Goal: Navigation & Orientation: Find specific page/section

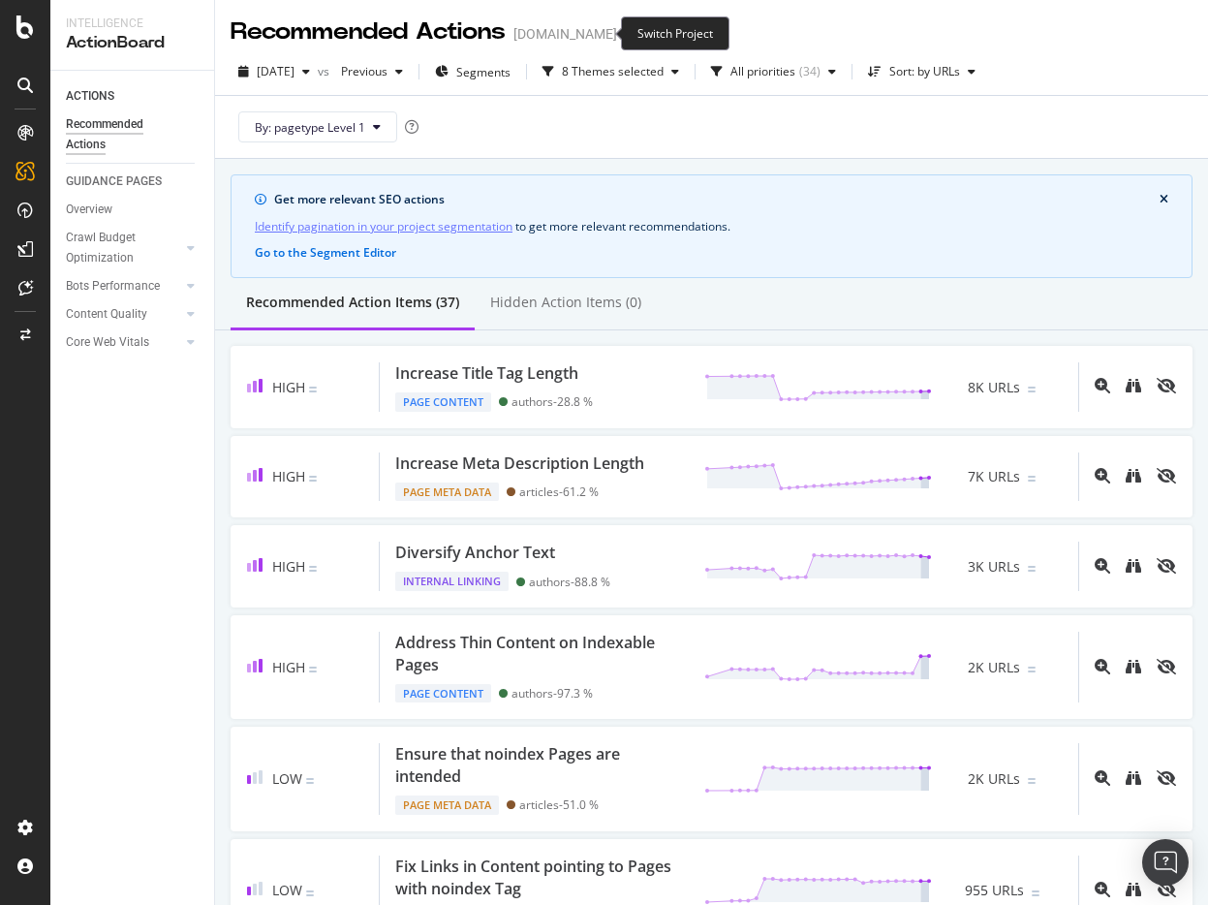
click at [625, 38] on icon "arrow-right-arrow-left" at bounding box center [631, 34] width 12 height 14
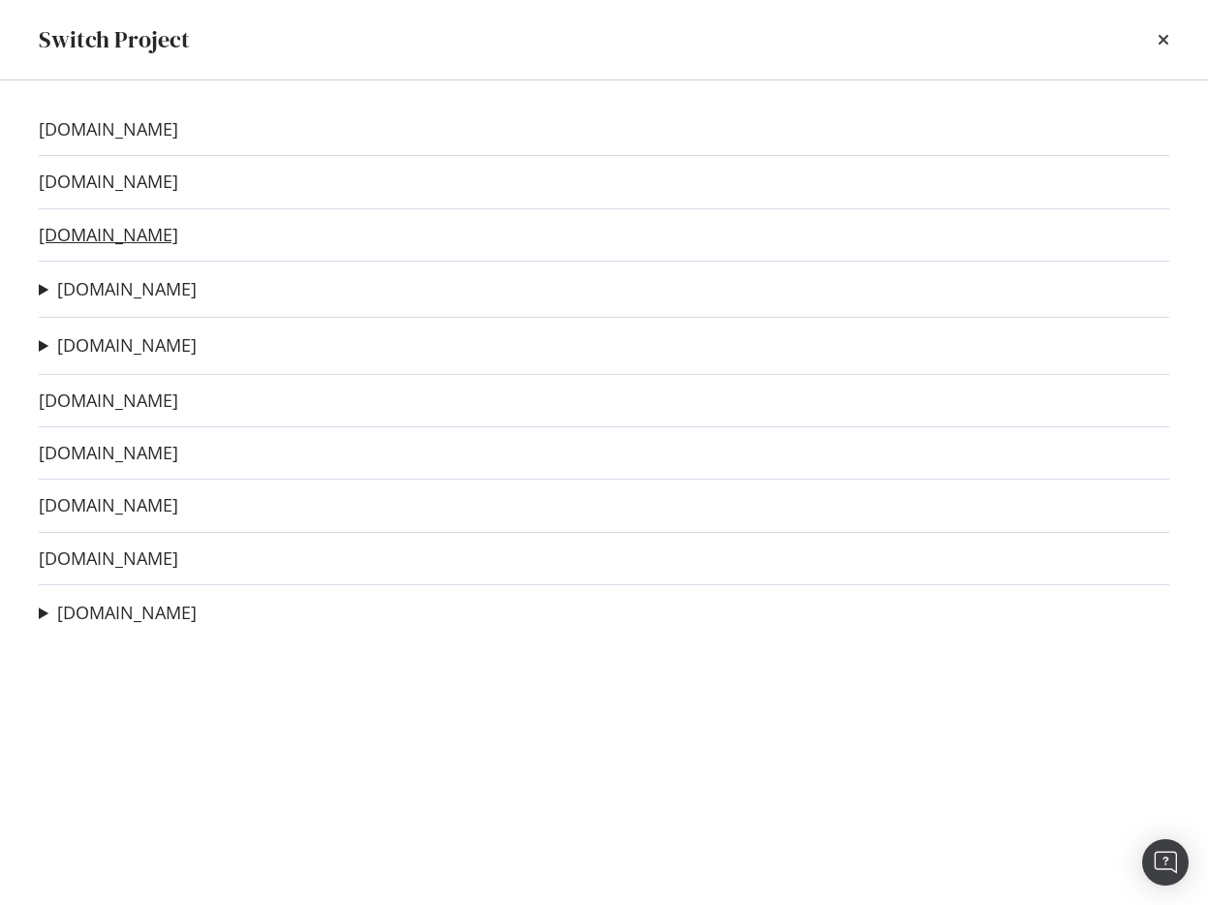
click at [129, 234] on link "[DOMAIN_NAME]" at bounding box center [108, 235] width 139 height 20
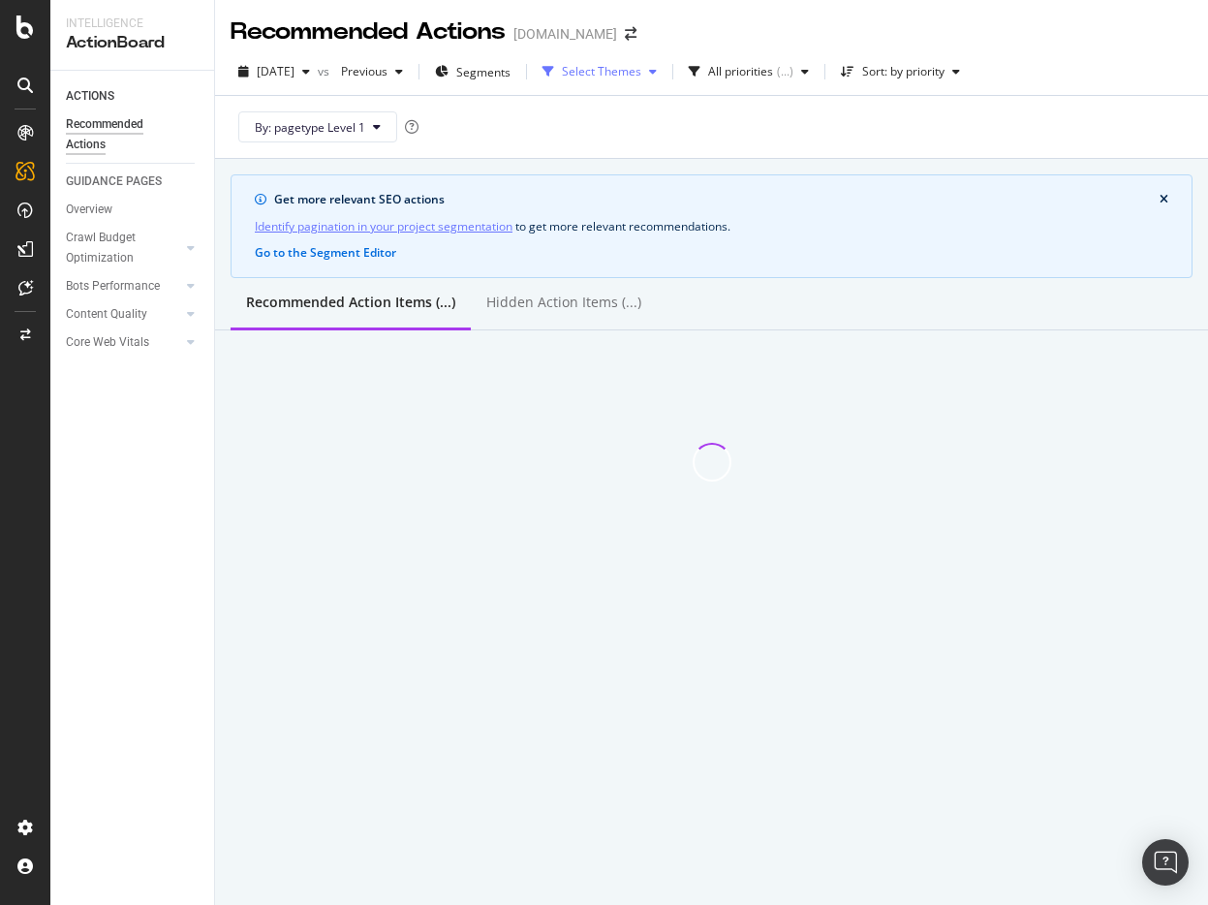
click at [664, 64] on div "Select Themes" at bounding box center [600, 71] width 130 height 29
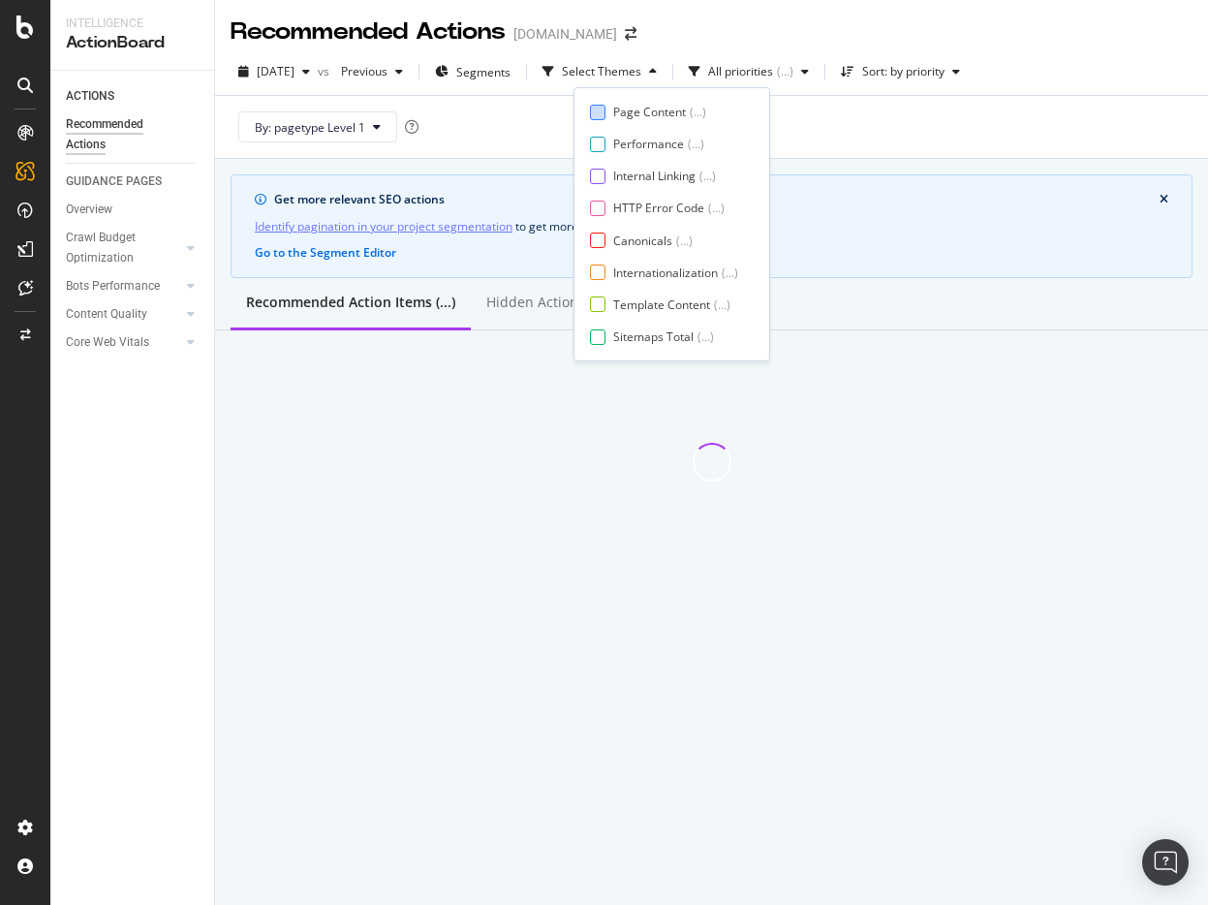
click at [648, 109] on div "Page Content" at bounding box center [649, 112] width 73 height 16
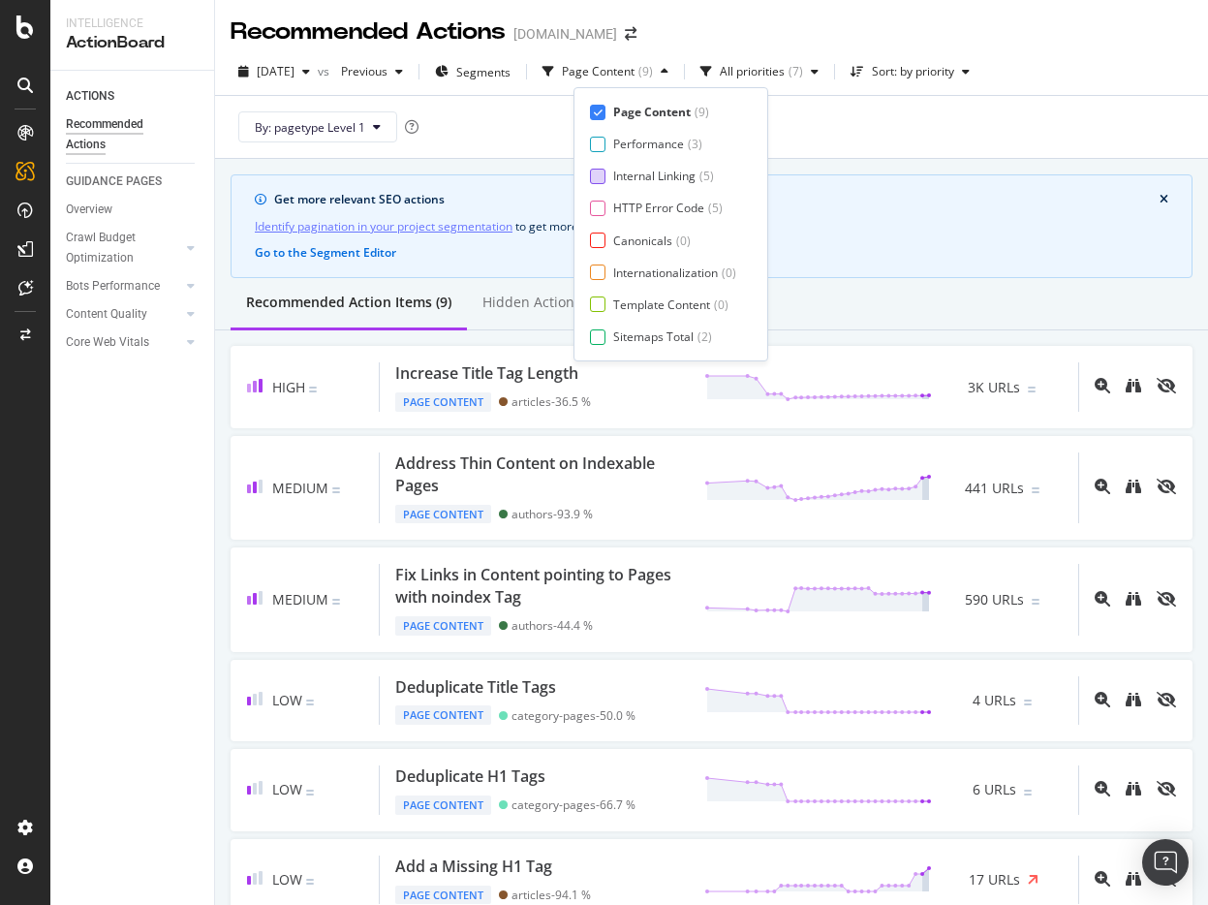
click at [627, 174] on div "Internal Linking" at bounding box center [654, 176] width 82 height 16
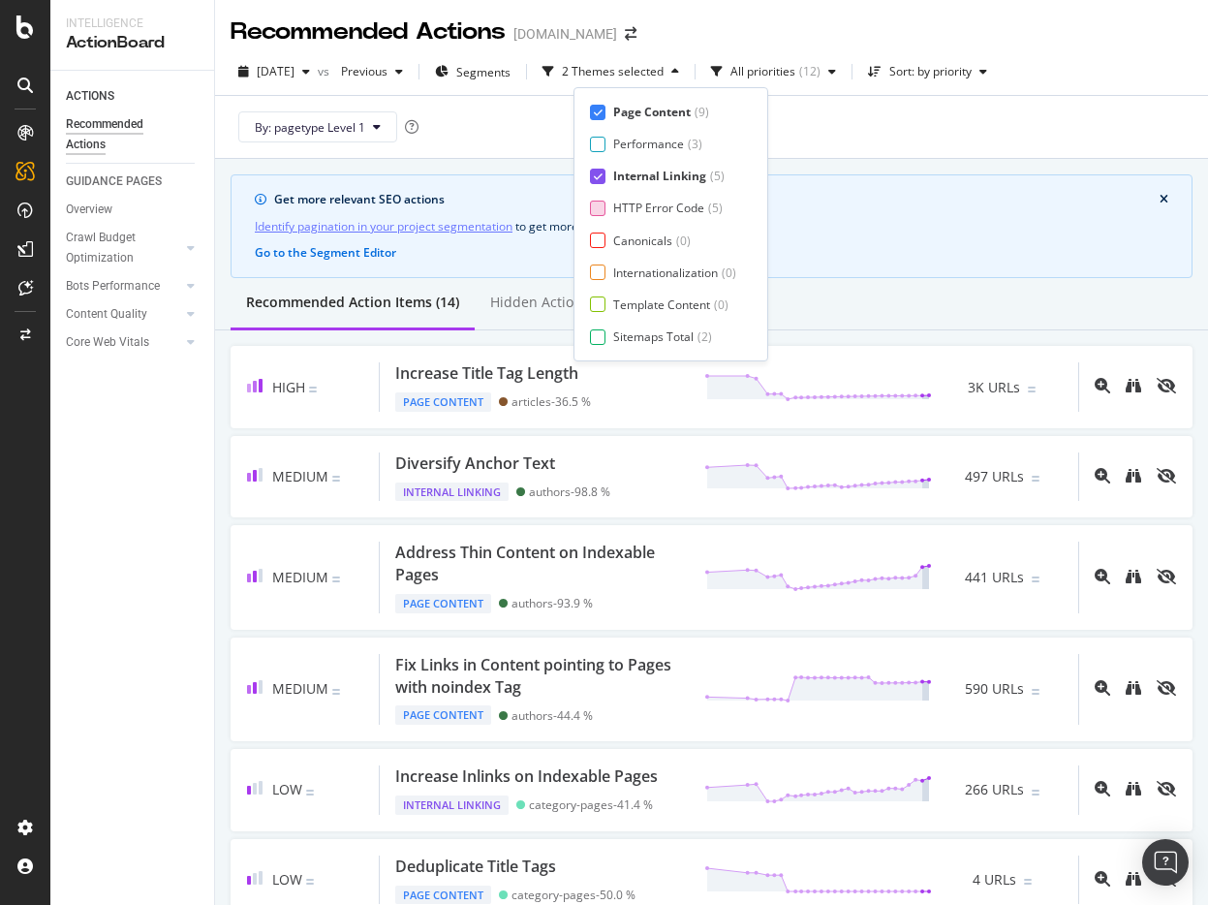
click at [616, 213] on div "HTTP Error Code" at bounding box center [658, 208] width 91 height 16
click at [607, 243] on div "Canonicals ( 0 )" at bounding box center [663, 240] width 146 height 16
click at [602, 262] on div "Page Content ( 9 ) Performance ( 3 ) Internal Linking ( 5 ) HTTP Error Code ( 5…" at bounding box center [671, 224] width 162 height 241
click at [601, 272] on div at bounding box center [597, 271] width 15 height 15
click at [601, 293] on div "Page Content ( 9 ) Performance ( 3 ) Internal Linking ( 5 ) HTTP Error Code ( 5…" at bounding box center [676, 224] width 173 height 241
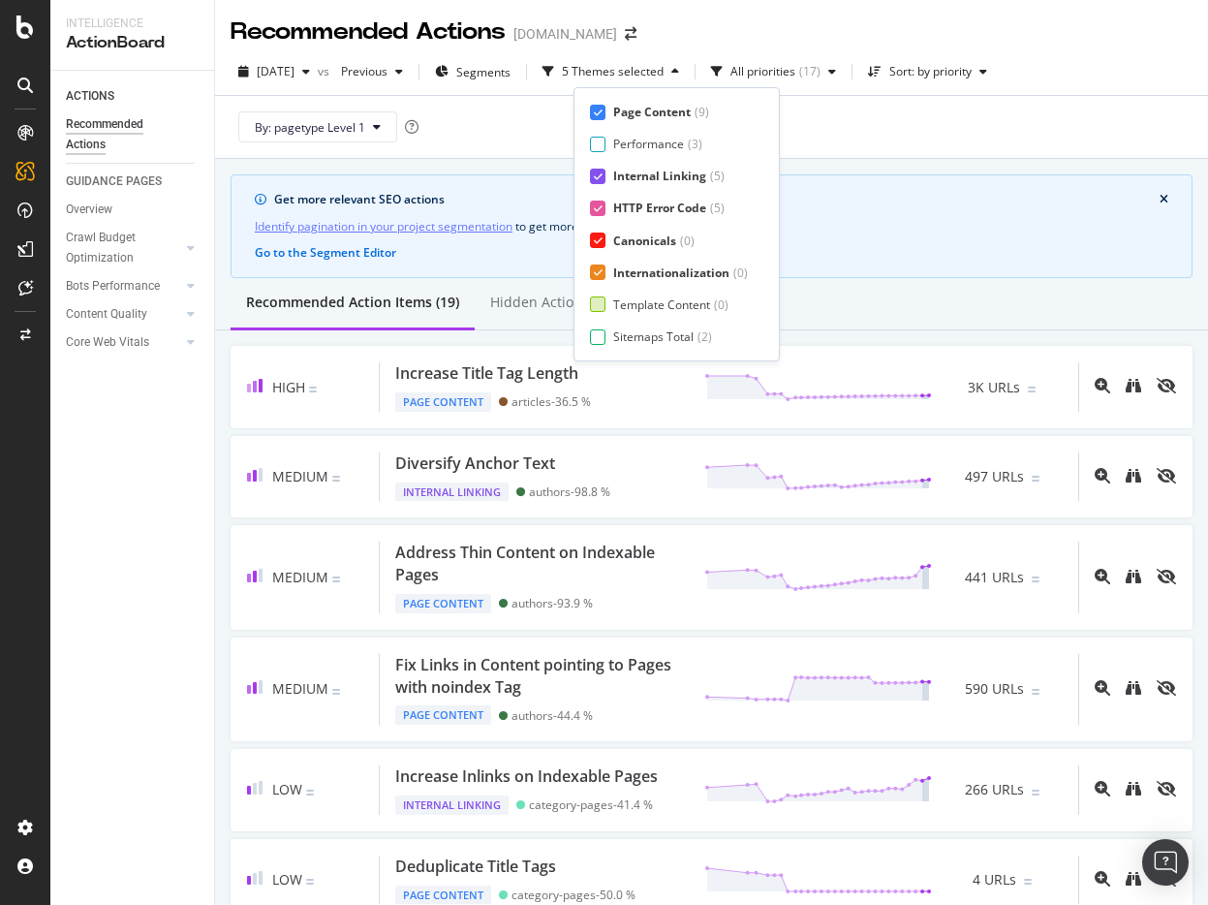
click at [598, 304] on div at bounding box center [597, 303] width 15 height 15
click at [597, 330] on div at bounding box center [597, 336] width 15 height 15
click at [627, 333] on div "Page Meta Data" at bounding box center [656, 336] width 87 height 16
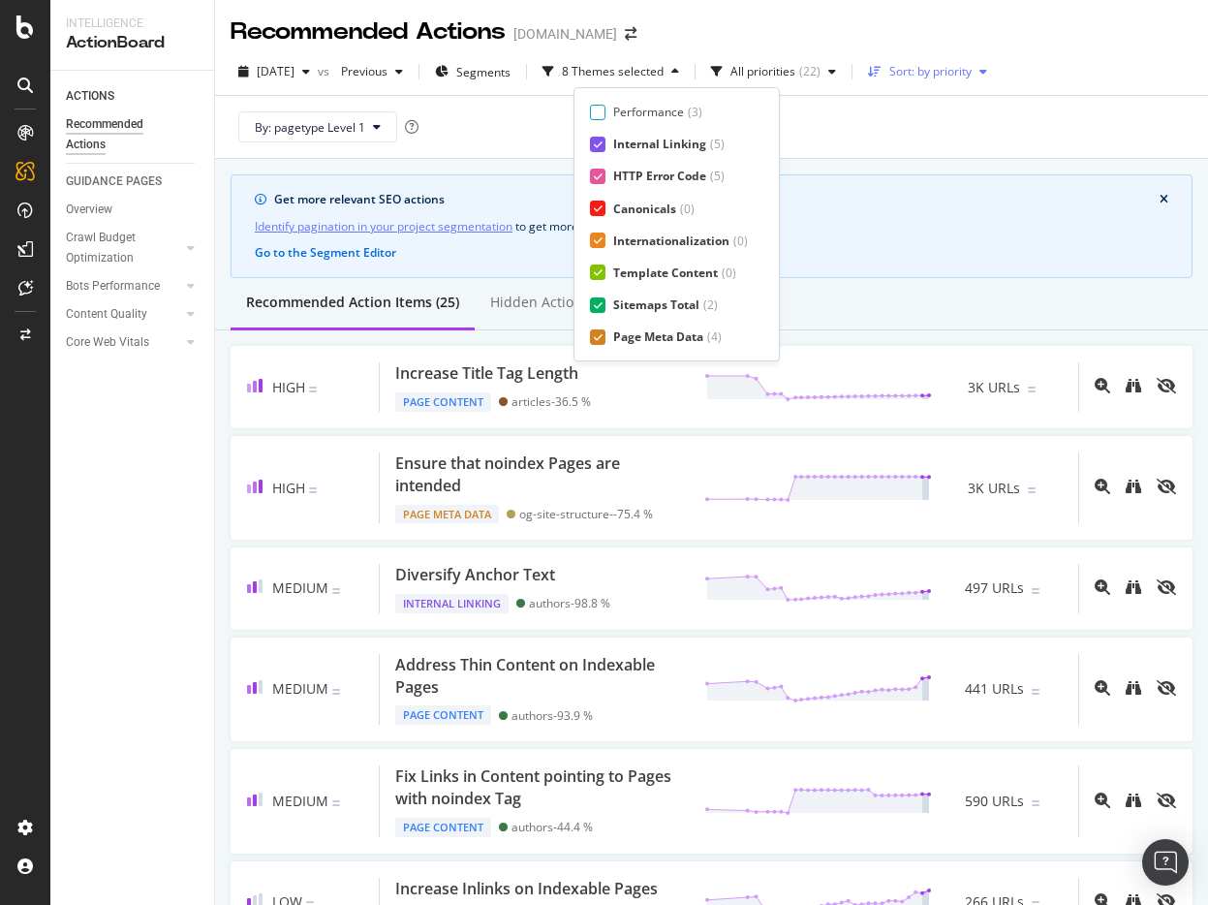
click at [952, 74] on div "Sort: by priority" at bounding box center [930, 72] width 82 height 12
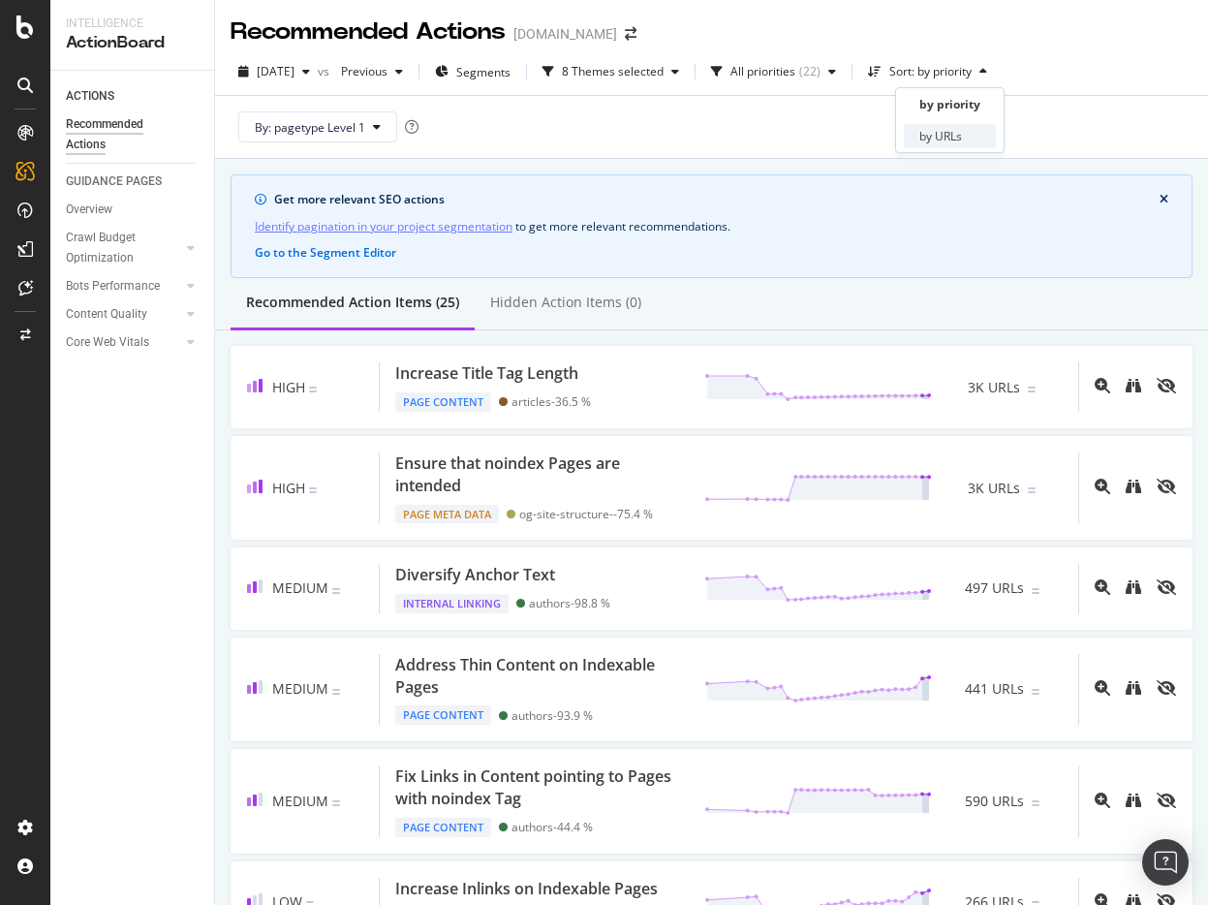
click at [942, 135] on div "by URLs" at bounding box center [940, 136] width 43 height 16
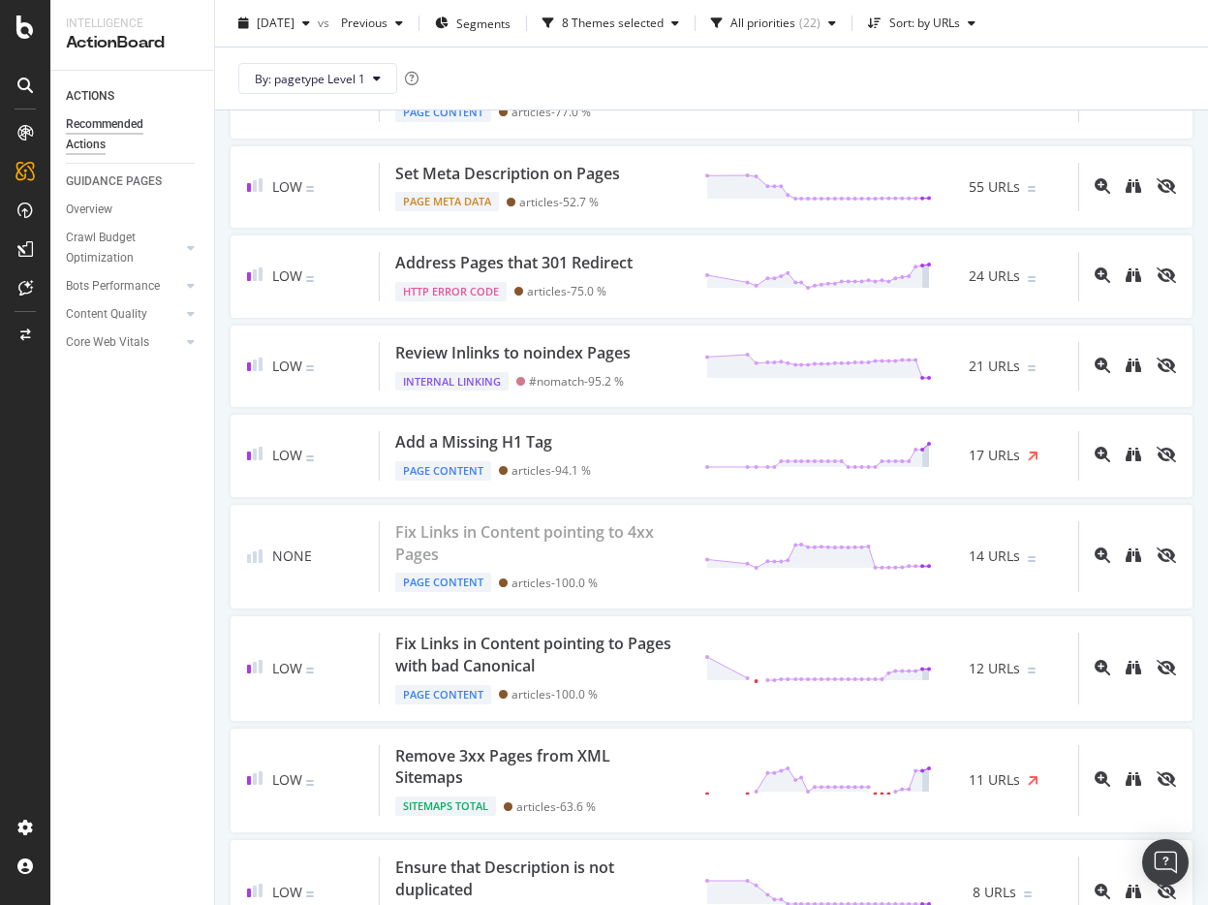
scroll to position [0, 0]
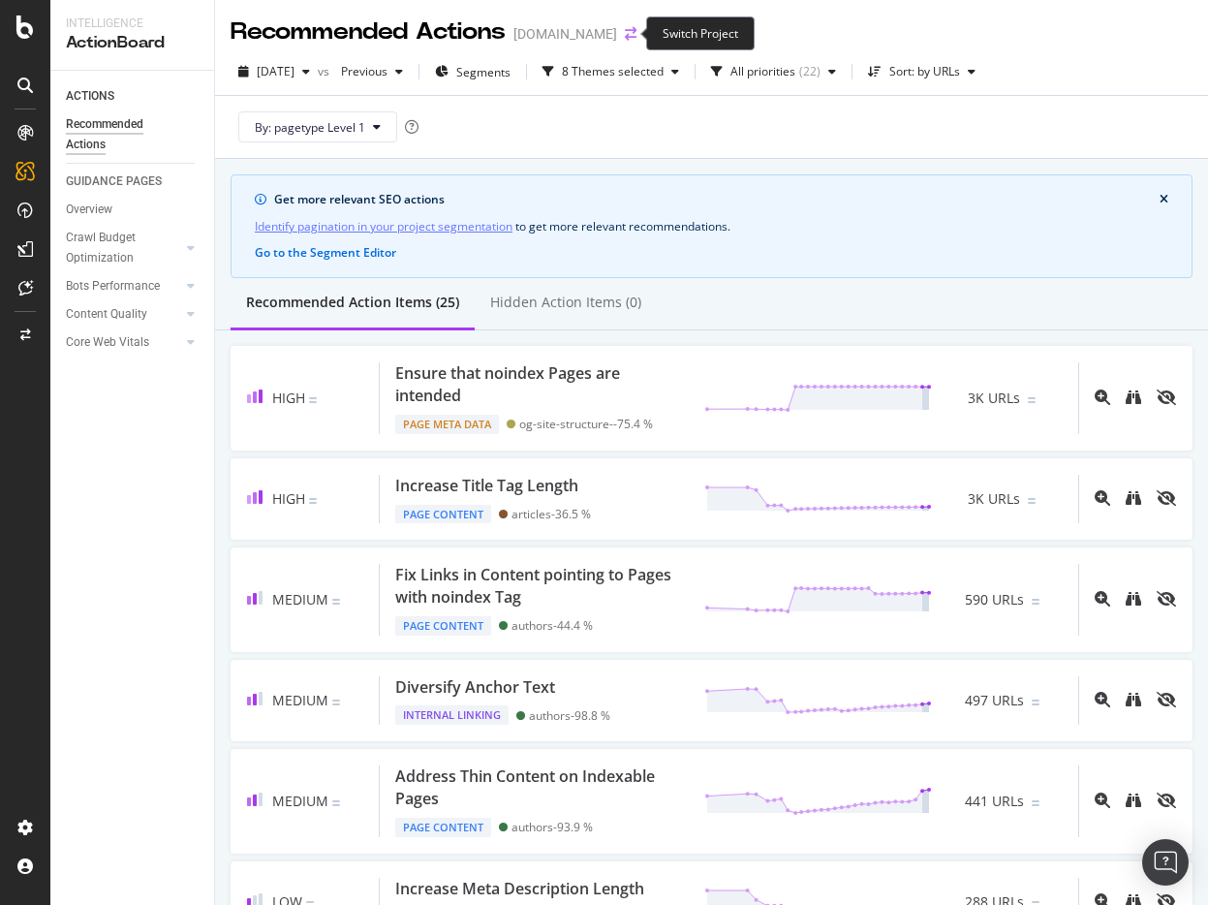
click at [627, 33] on icon "arrow-right-arrow-left" at bounding box center [631, 34] width 12 height 14
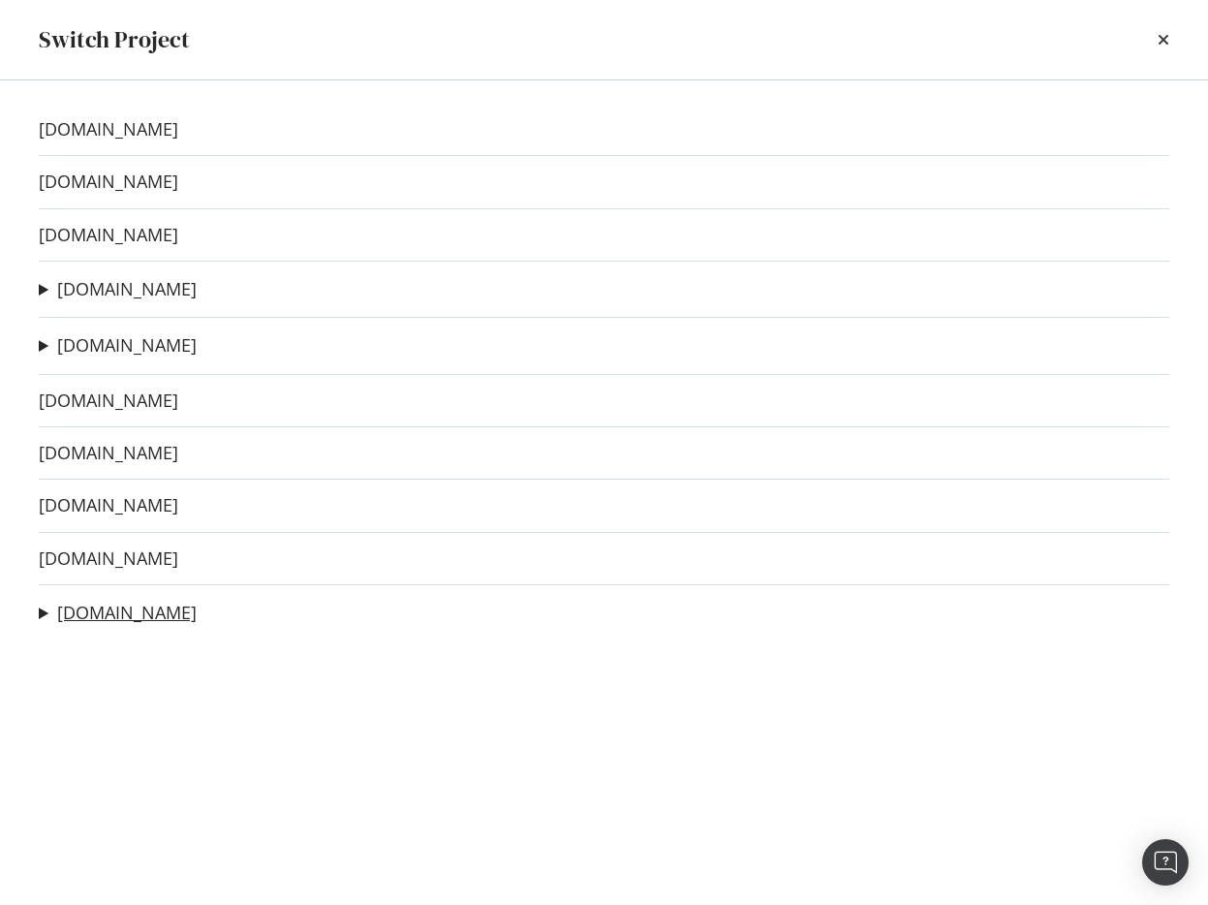
click at [73, 614] on link "[DOMAIN_NAME]" at bounding box center [126, 612] width 139 height 20
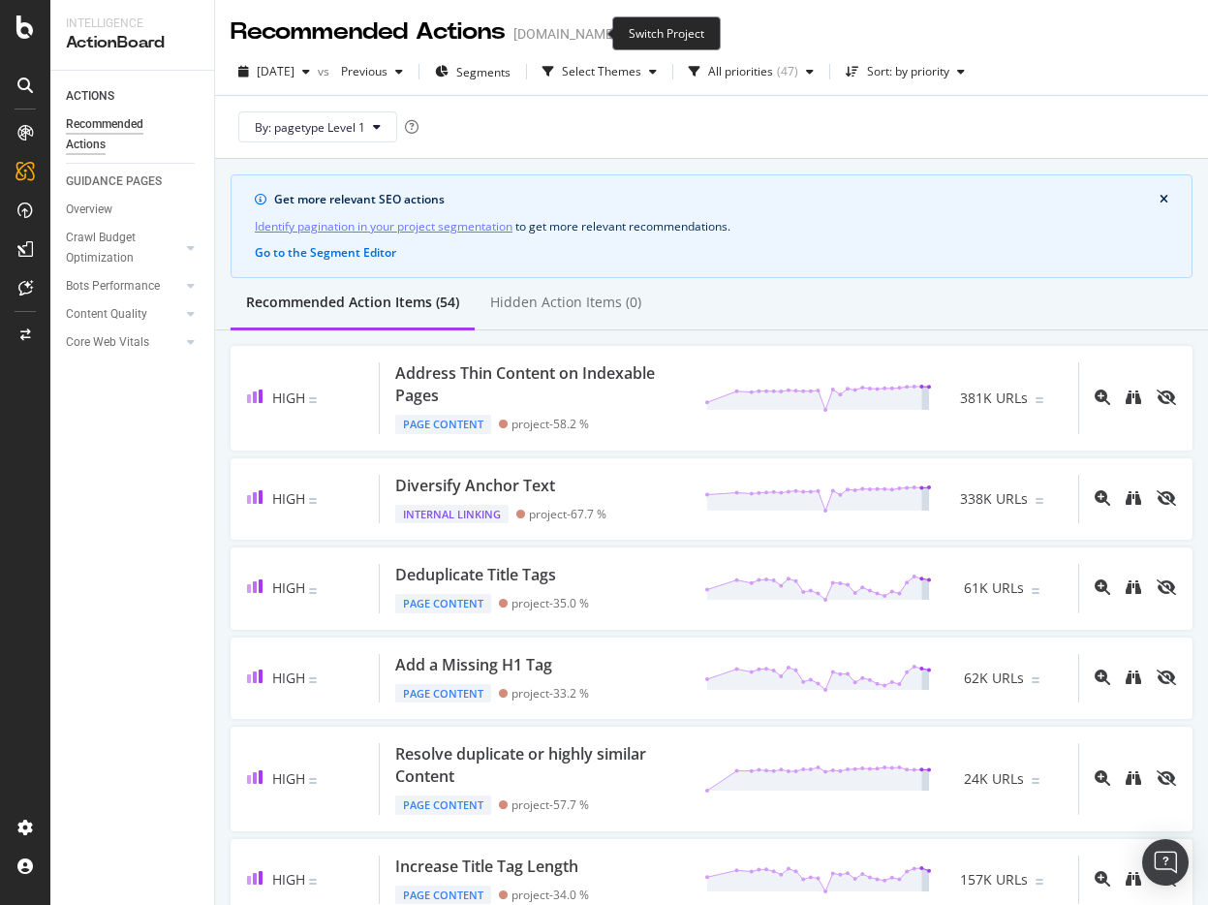
click at [625, 32] on icon "arrow-right-arrow-left" at bounding box center [631, 34] width 12 height 14
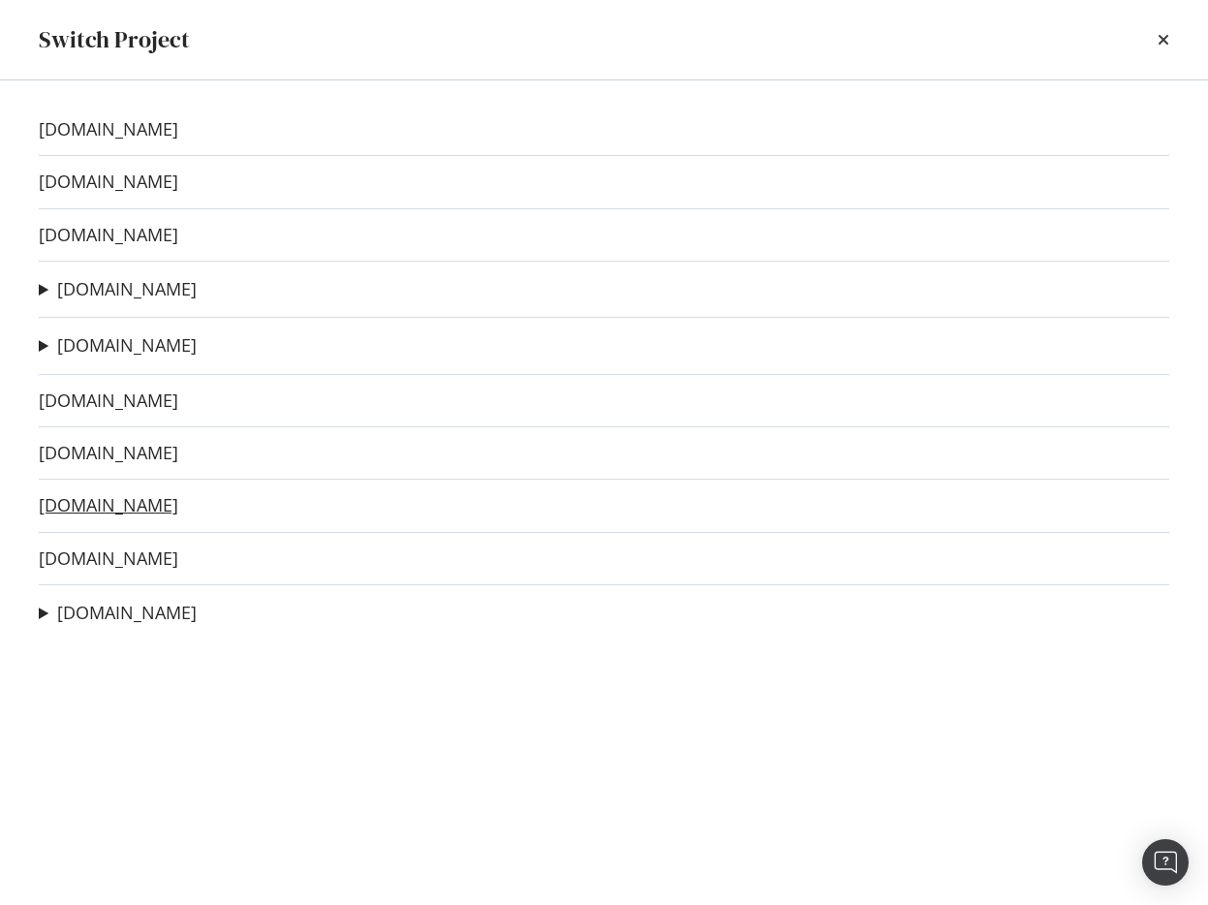
click at [107, 506] on link "[DOMAIN_NAME]" at bounding box center [108, 505] width 139 height 20
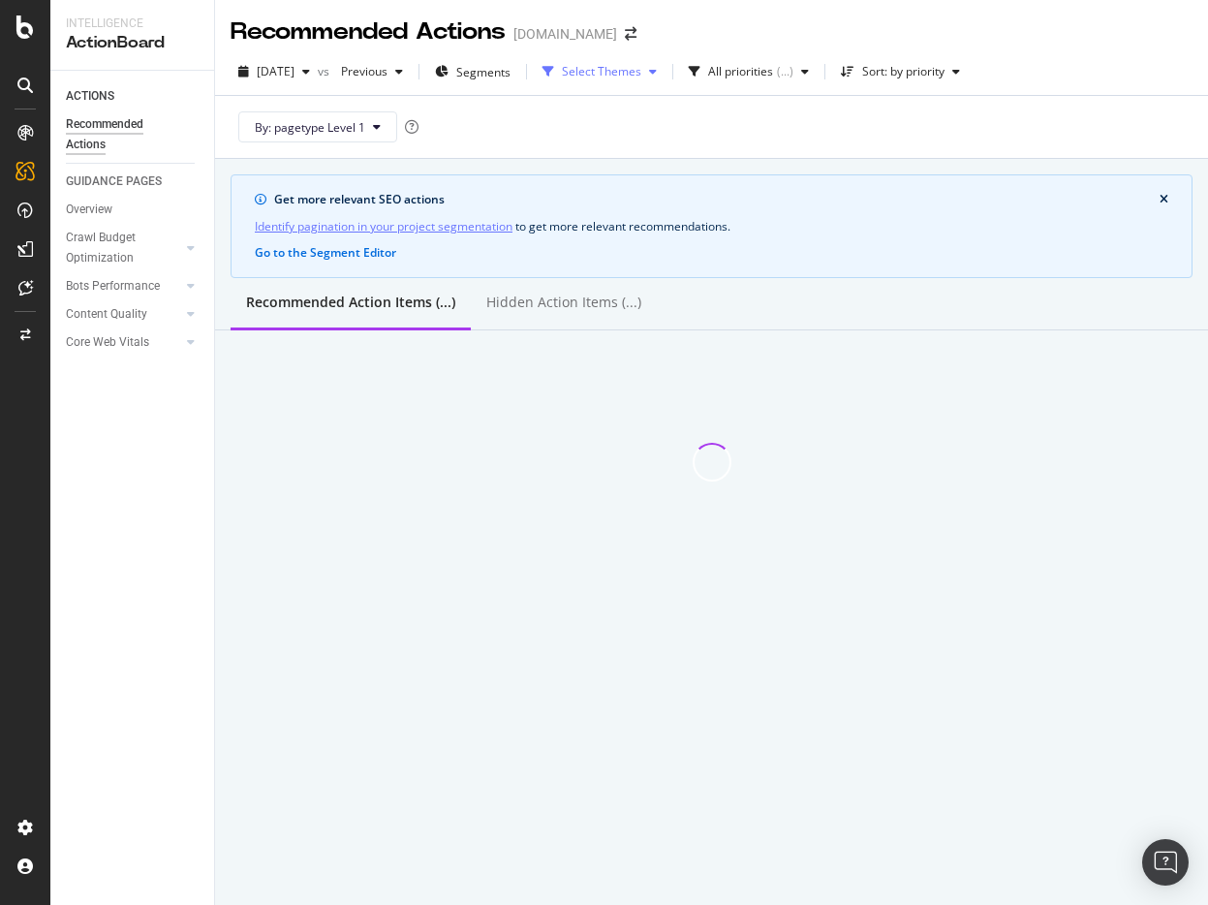
click at [637, 76] on div "Select Themes" at bounding box center [601, 72] width 79 height 12
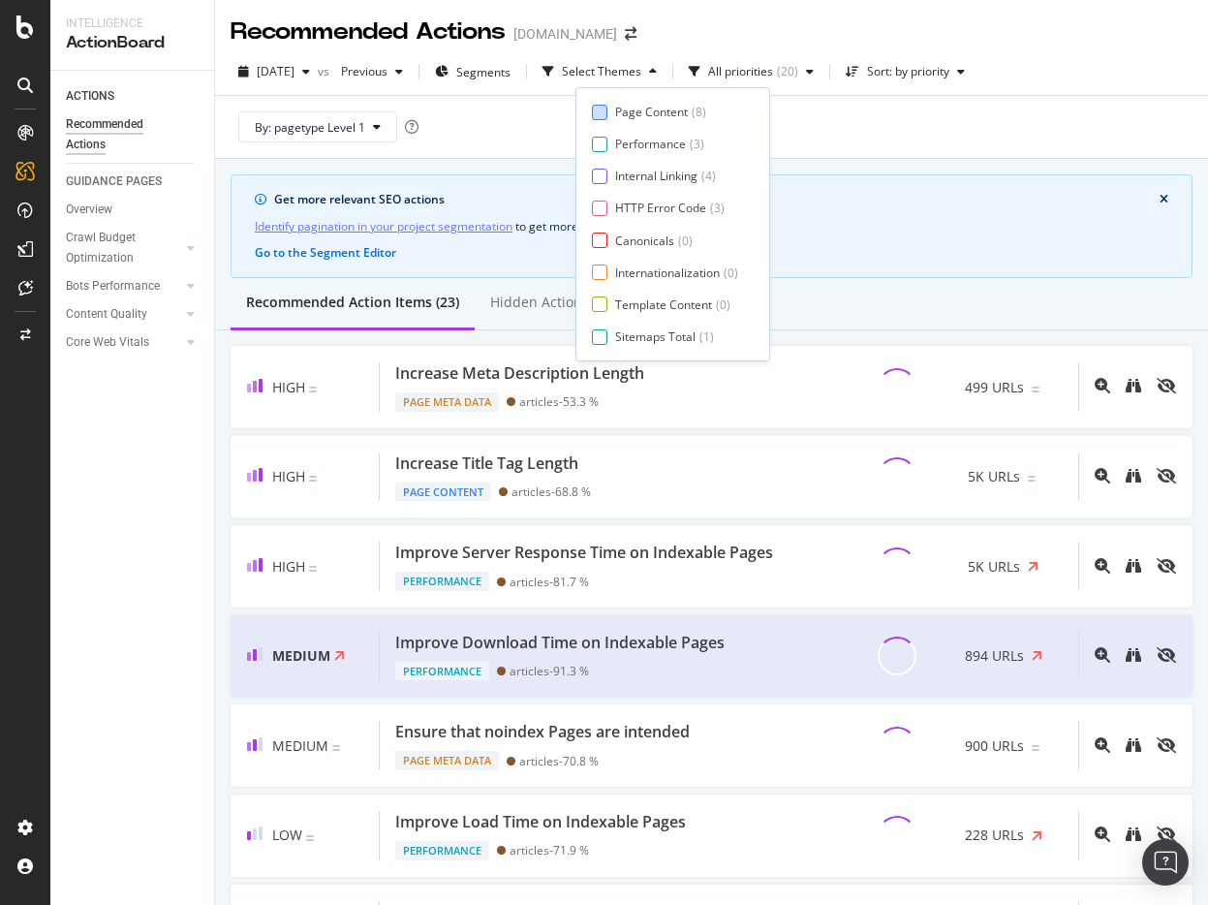
click at [634, 104] on div "Page Content" at bounding box center [651, 112] width 73 height 16
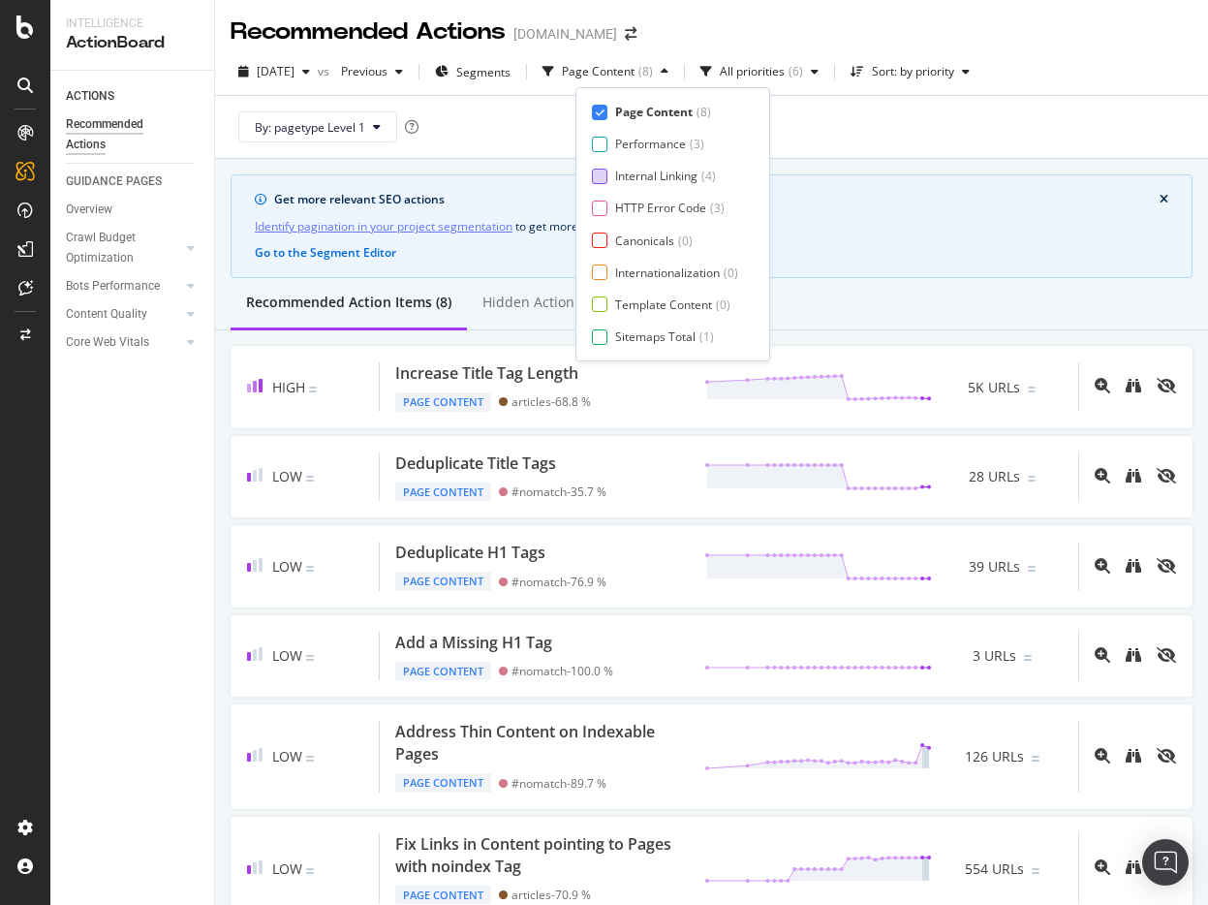
click at [633, 178] on div "Internal Linking" at bounding box center [656, 176] width 82 height 16
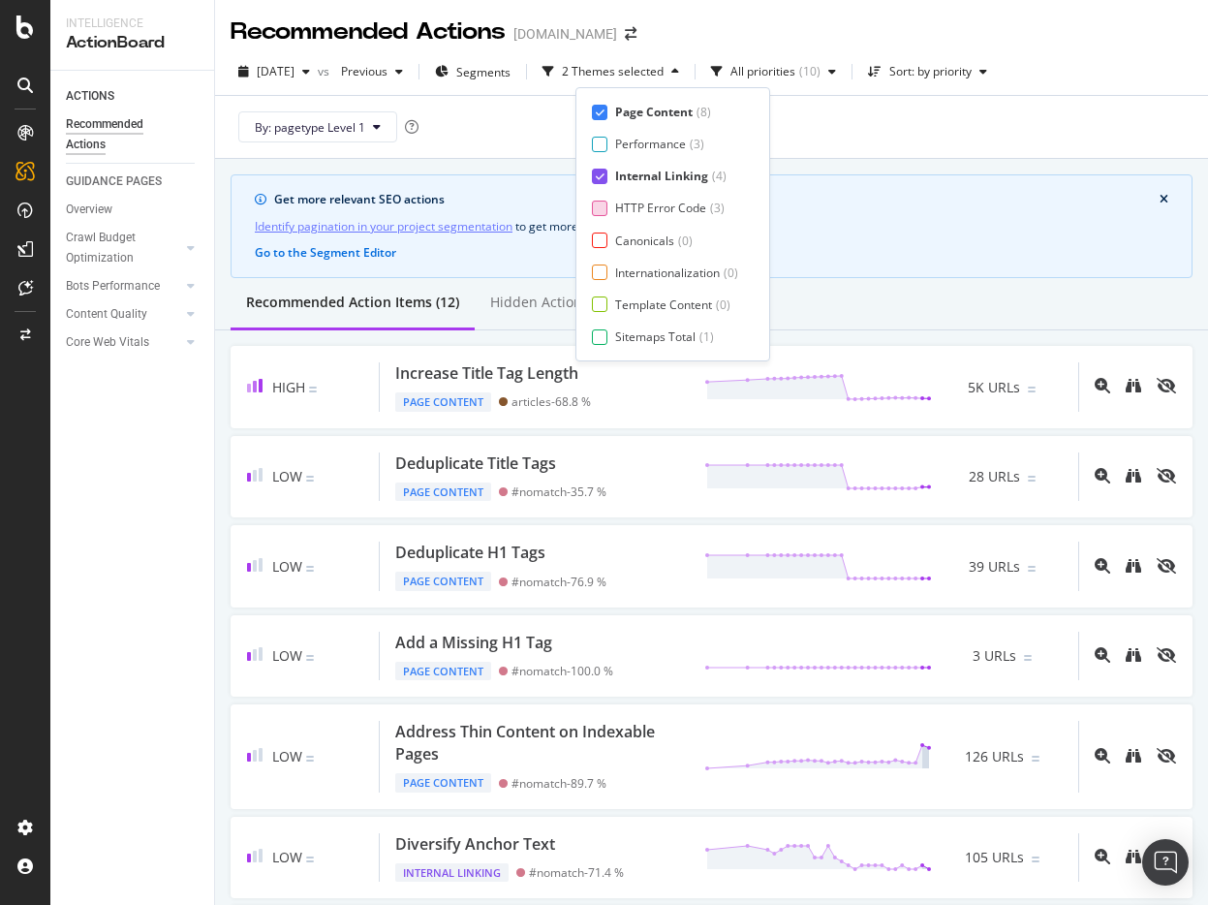
click at [626, 207] on div "HTTP Error Code" at bounding box center [660, 208] width 91 height 16
click at [616, 239] on div "Canonicals" at bounding box center [644, 240] width 59 height 16
click at [616, 270] on div "Internationalization" at bounding box center [667, 272] width 105 height 16
click at [615, 306] on div "Template Content" at bounding box center [663, 304] width 97 height 16
click at [606, 343] on div at bounding box center [599, 336] width 15 height 15
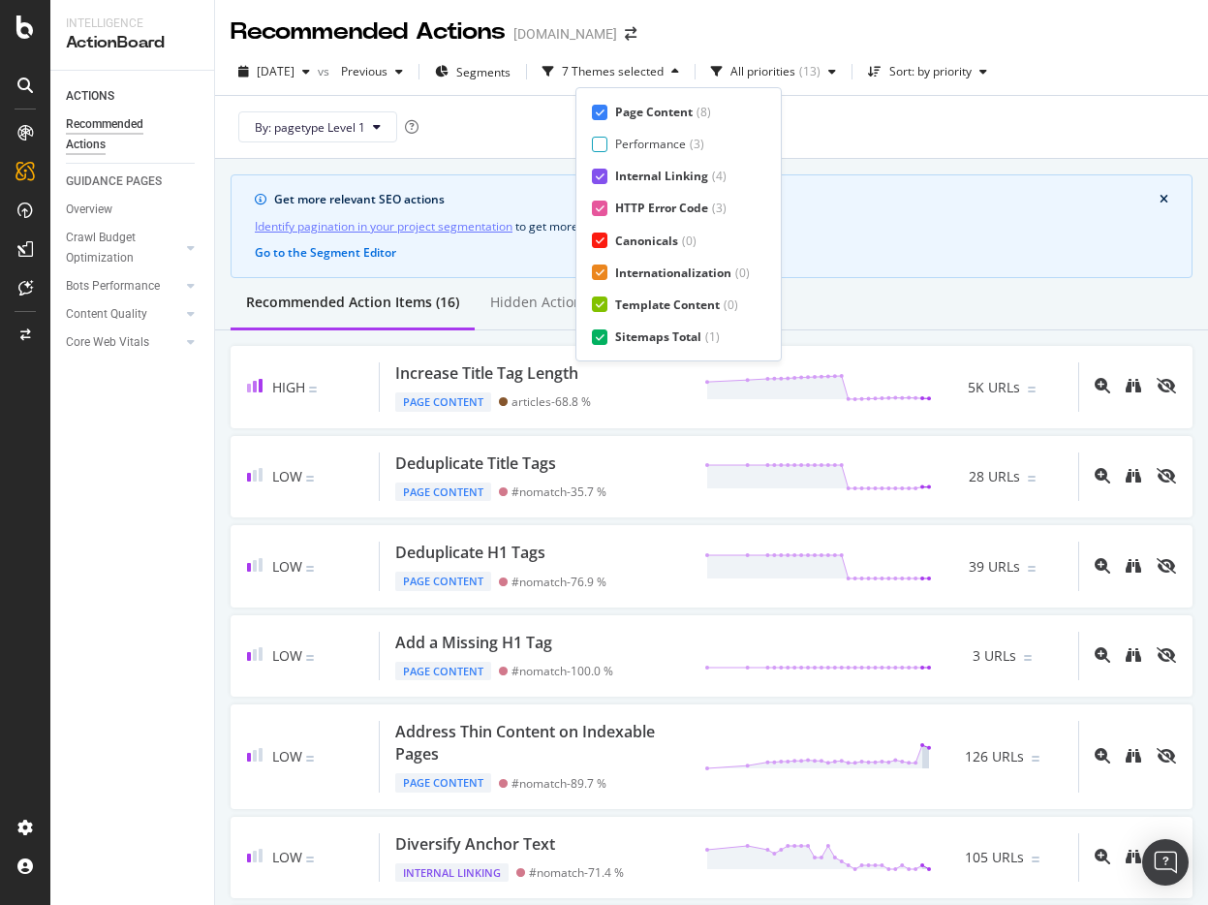
scroll to position [32, 0]
click at [675, 324] on div "Page Content ( 8 ) Performance ( 3 ) Internal Linking ( 4 ) HTTP Error Code ( 3…" at bounding box center [678, 224] width 173 height 241
click at [662, 337] on div "Page Meta Data" at bounding box center [658, 336] width 87 height 16
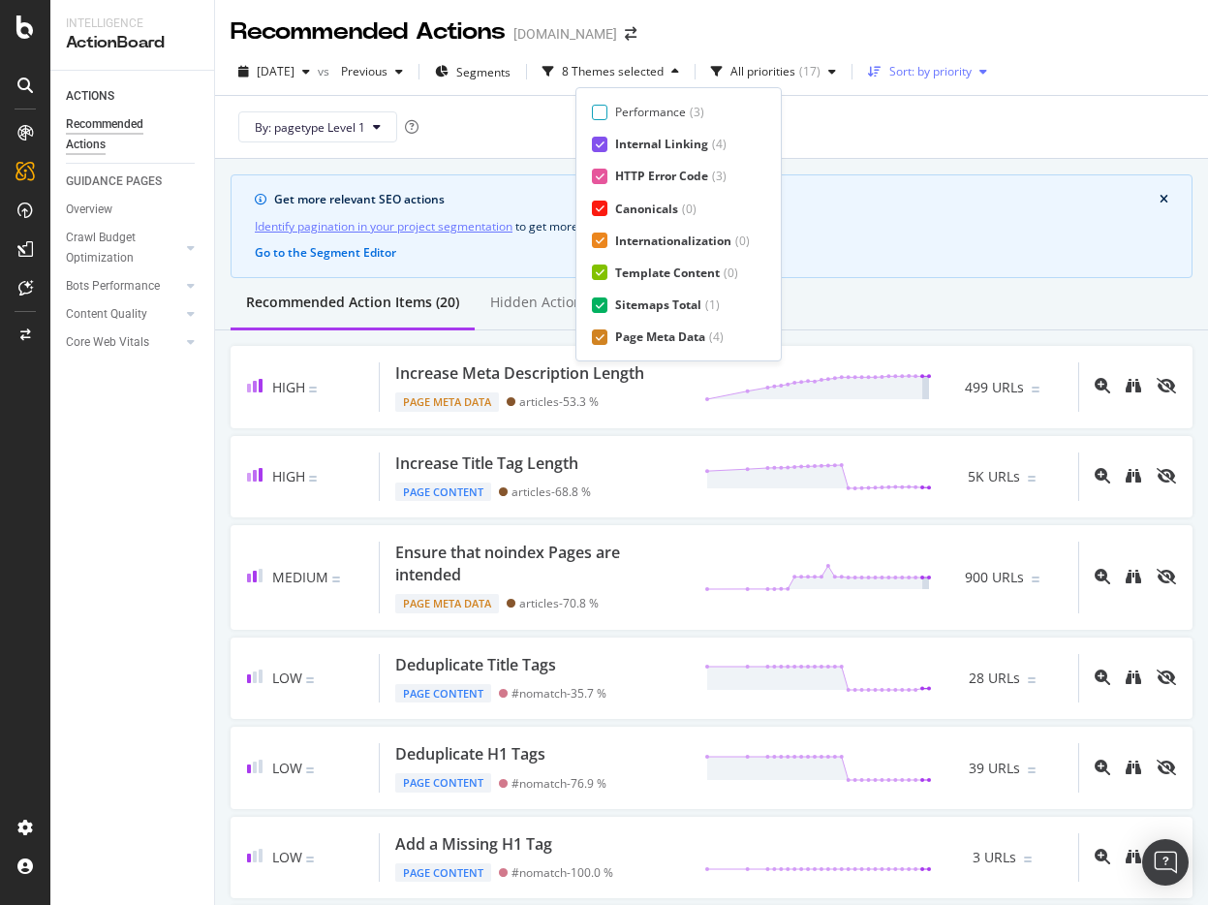
click at [955, 77] on div "Sort: by priority" at bounding box center [930, 72] width 82 height 12
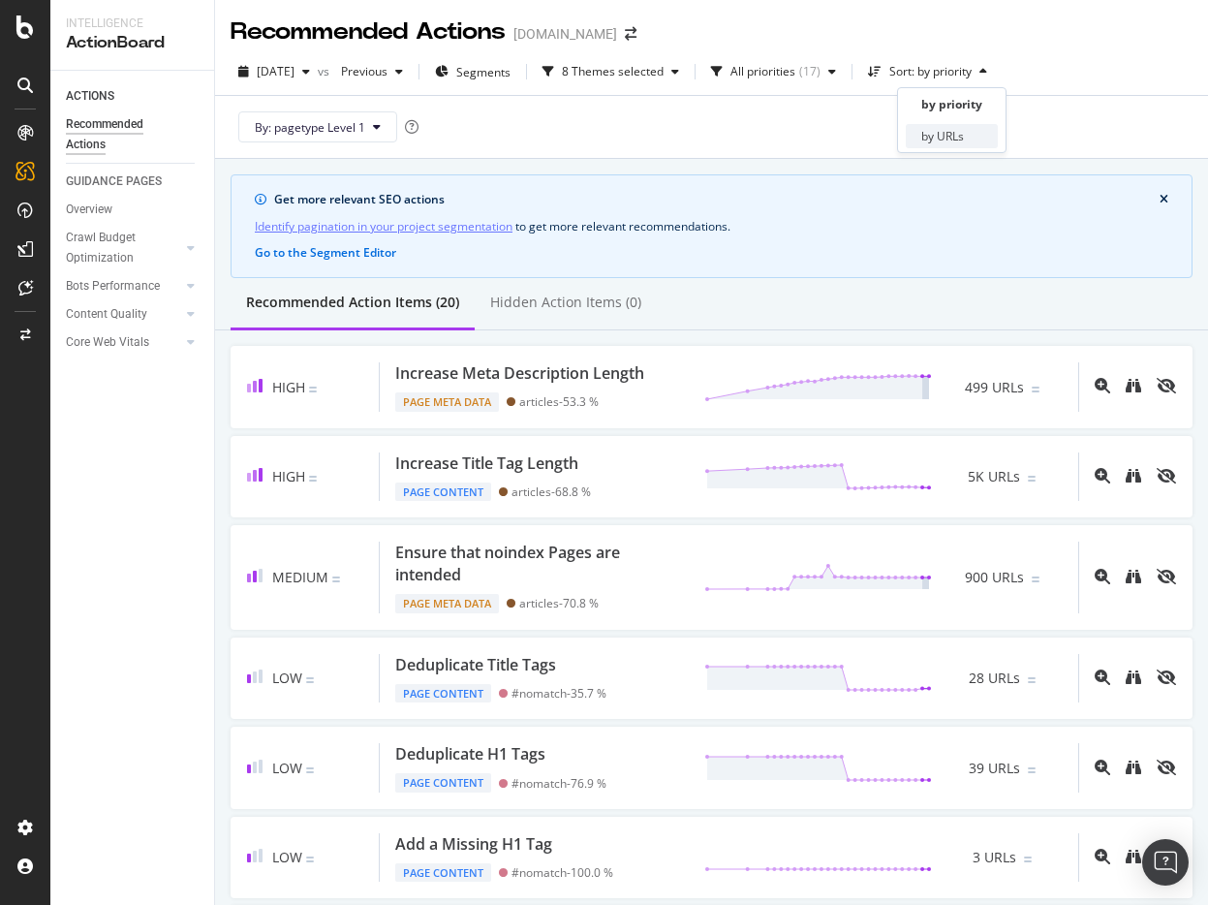
click at [938, 135] on div "by URLs" at bounding box center [942, 136] width 43 height 16
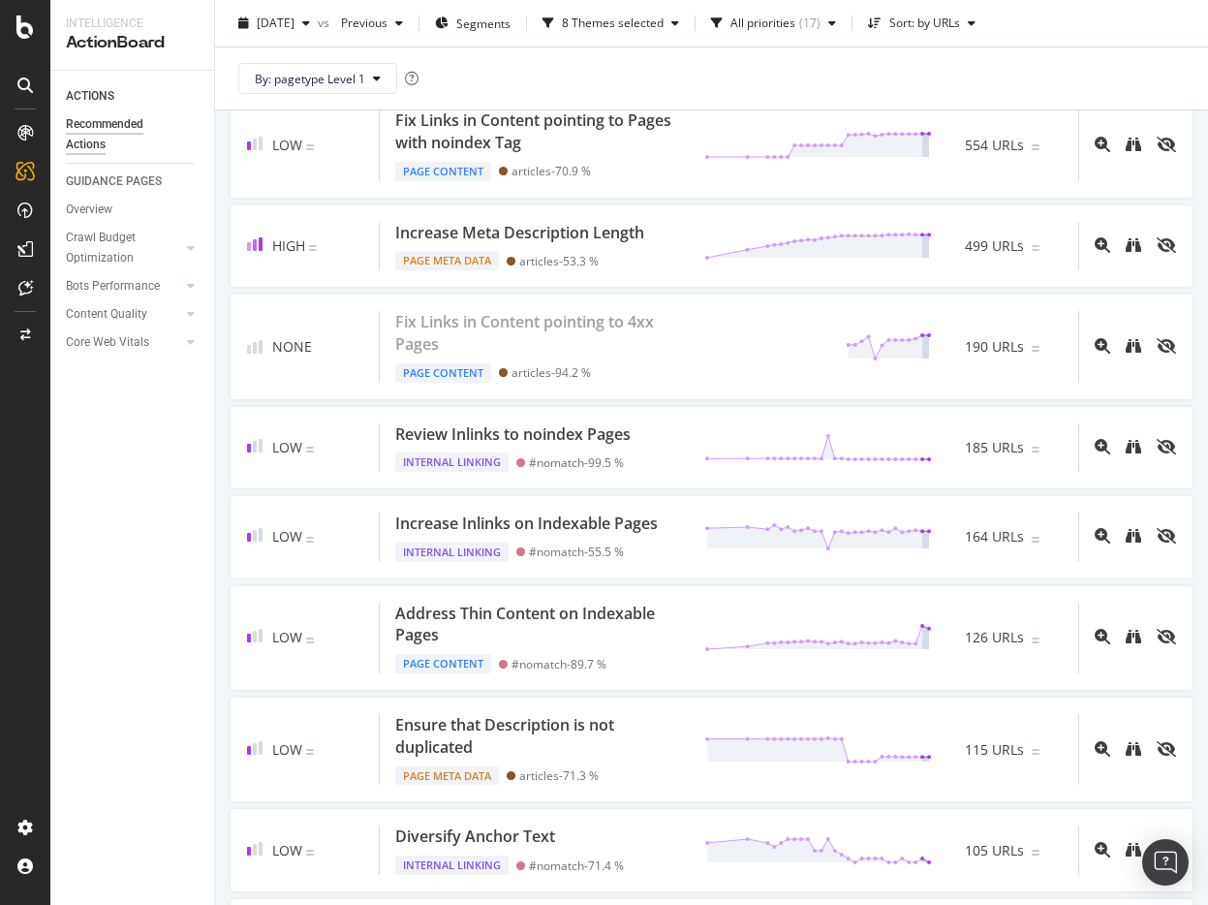
scroll to position [0, 0]
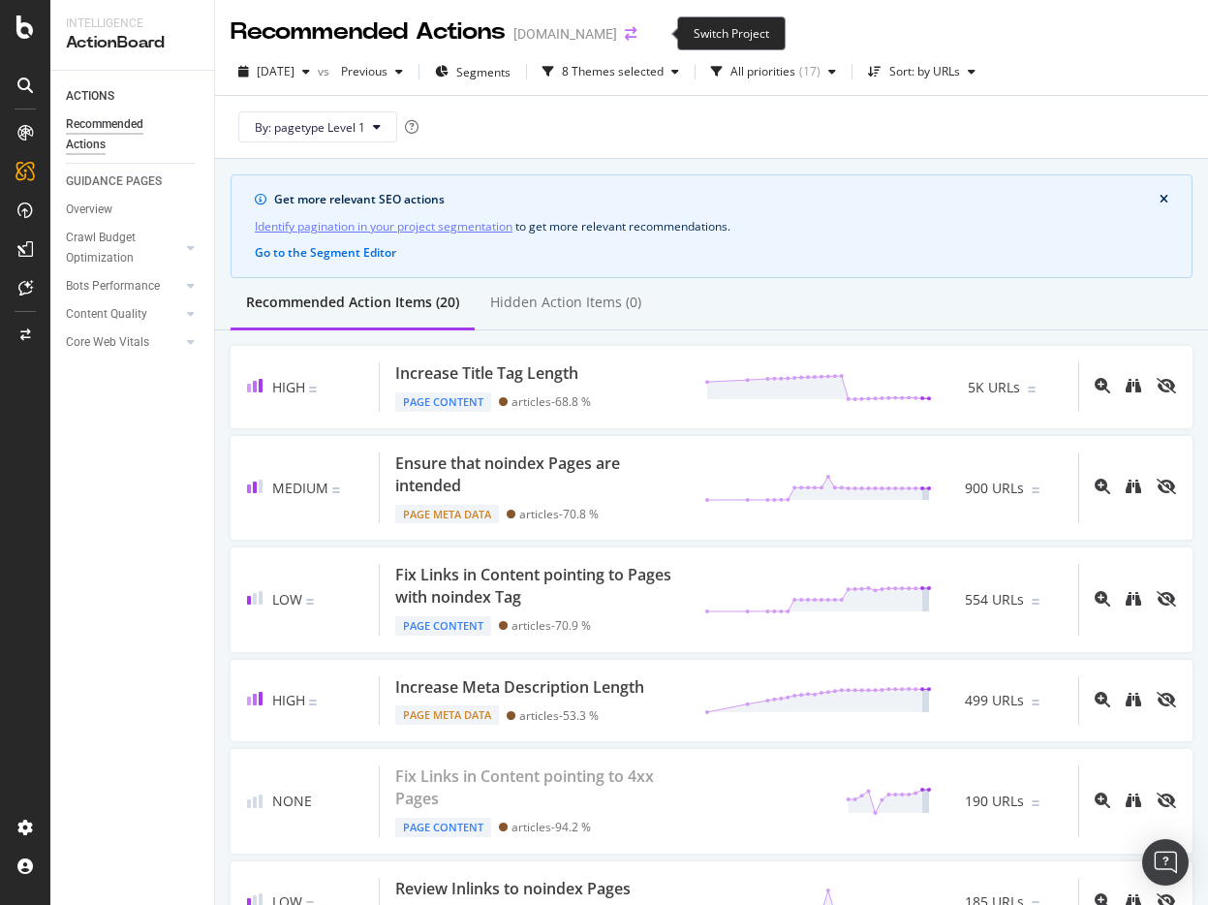
click at [636, 31] on icon "arrow-right-arrow-left" at bounding box center [631, 34] width 12 height 14
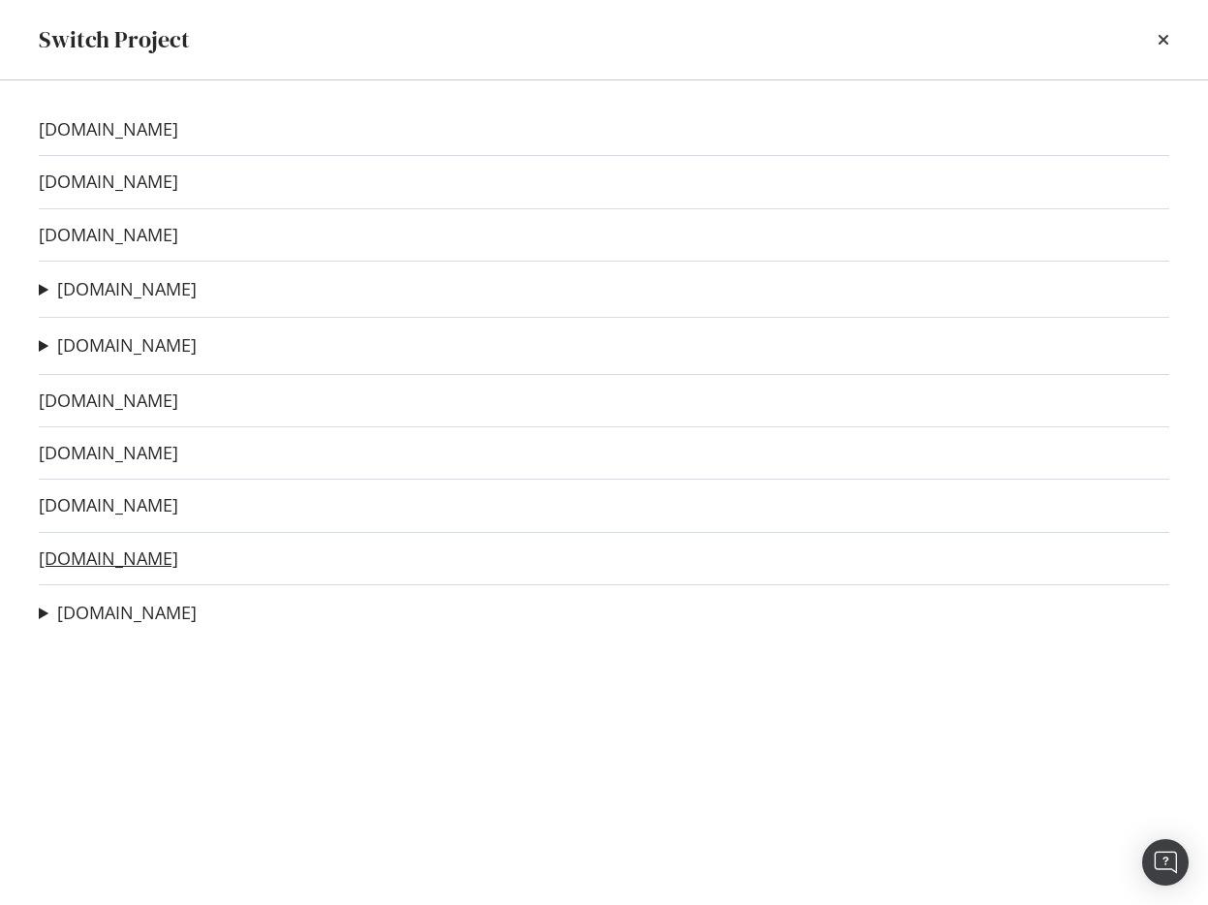
click at [73, 555] on link "[DOMAIN_NAME]" at bounding box center [108, 558] width 139 height 20
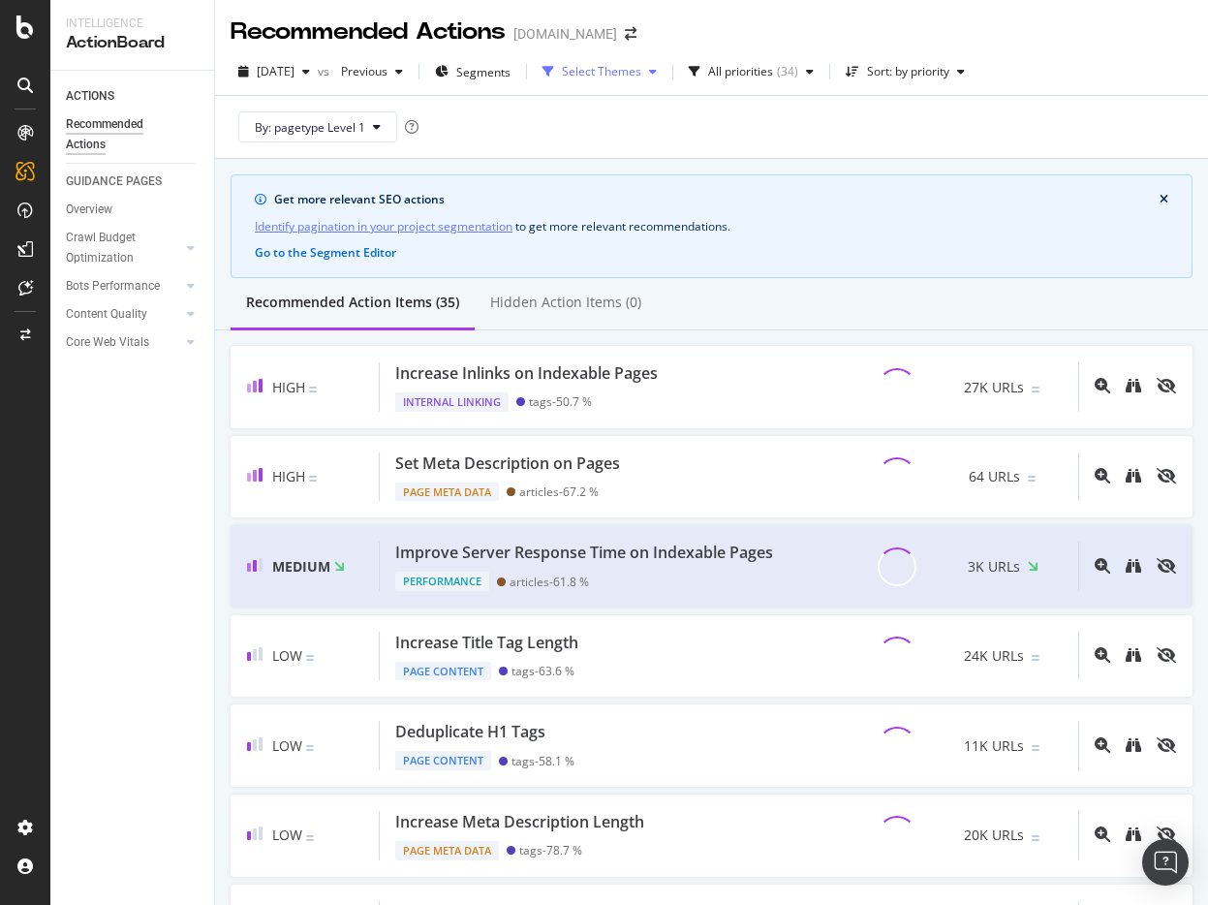
click at [636, 84] on div "Select Themes" at bounding box center [600, 71] width 130 height 29
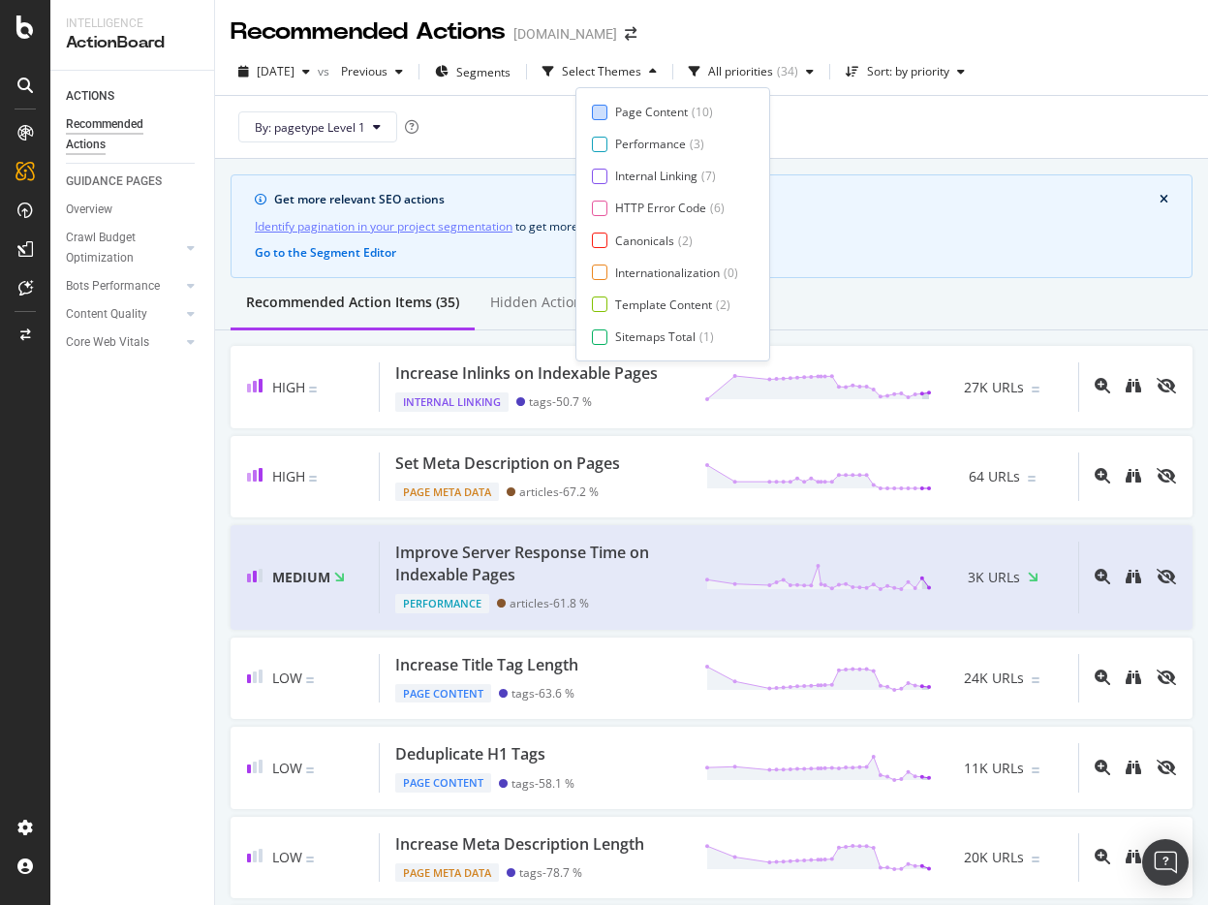
click at [631, 108] on div "Page Content" at bounding box center [651, 112] width 73 height 16
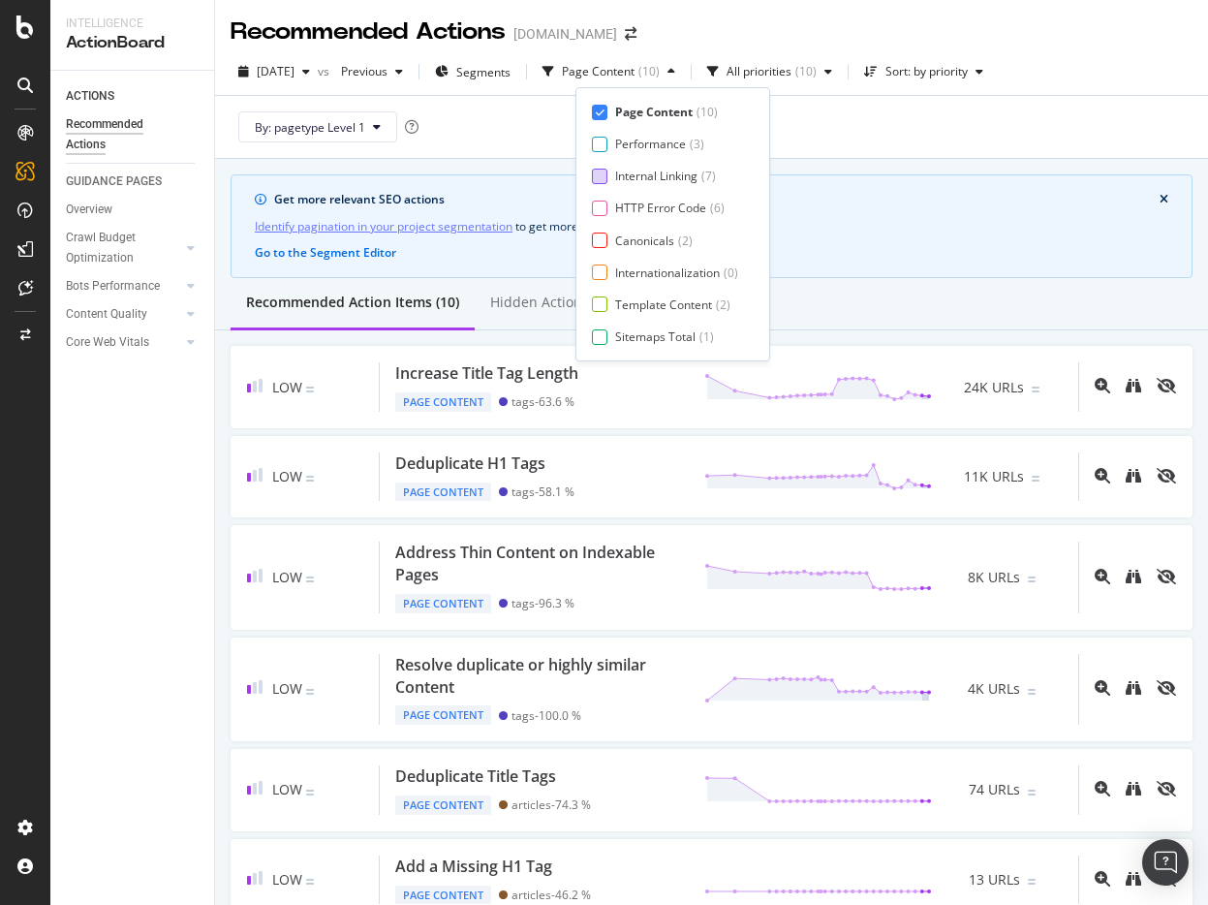
click at [609, 177] on div "Internal Linking ( 7 )" at bounding box center [665, 176] width 146 height 16
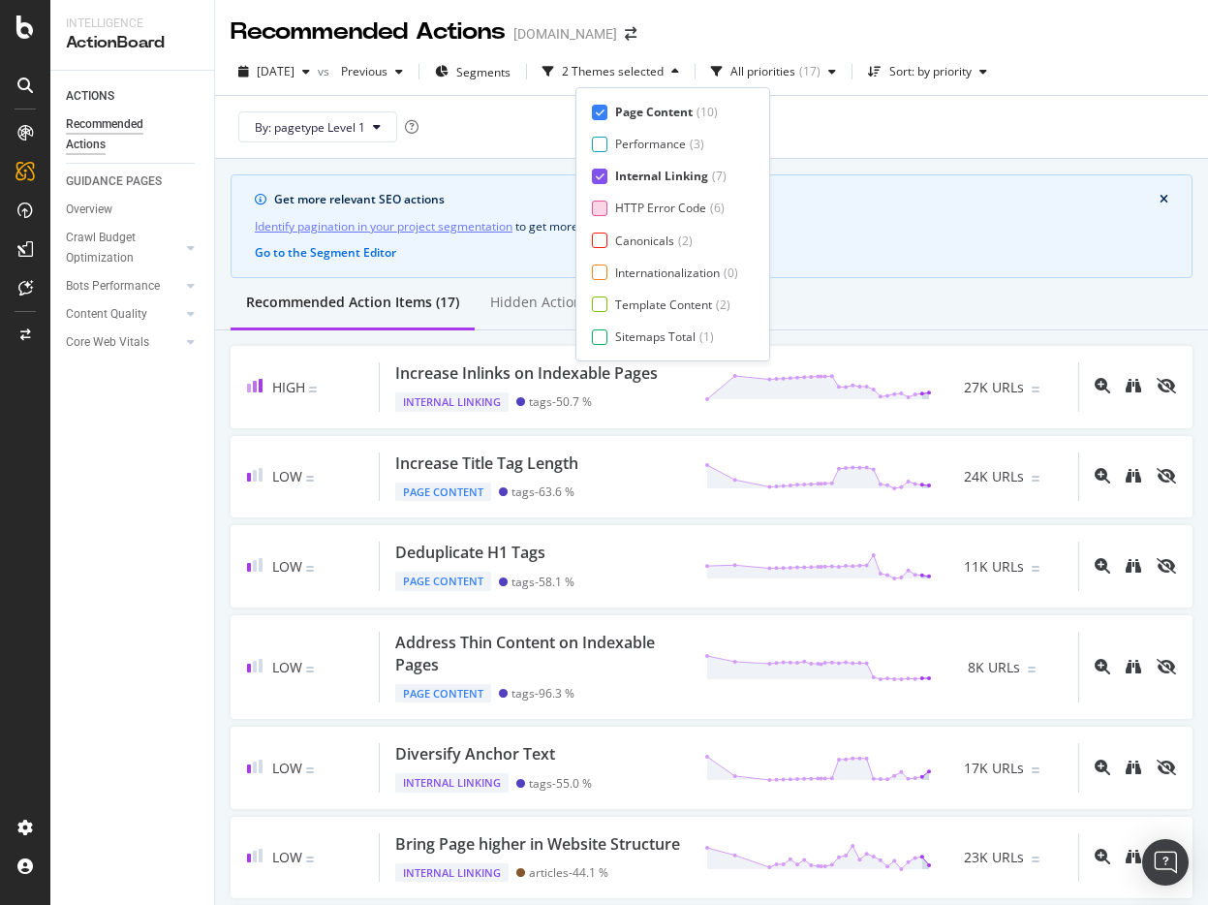
click at [605, 209] on div at bounding box center [599, 208] width 15 height 15
click at [601, 239] on div at bounding box center [599, 239] width 15 height 15
click at [601, 268] on div at bounding box center [599, 271] width 15 height 15
click at [597, 309] on div at bounding box center [599, 303] width 15 height 15
click at [596, 329] on div at bounding box center [599, 336] width 15 height 15
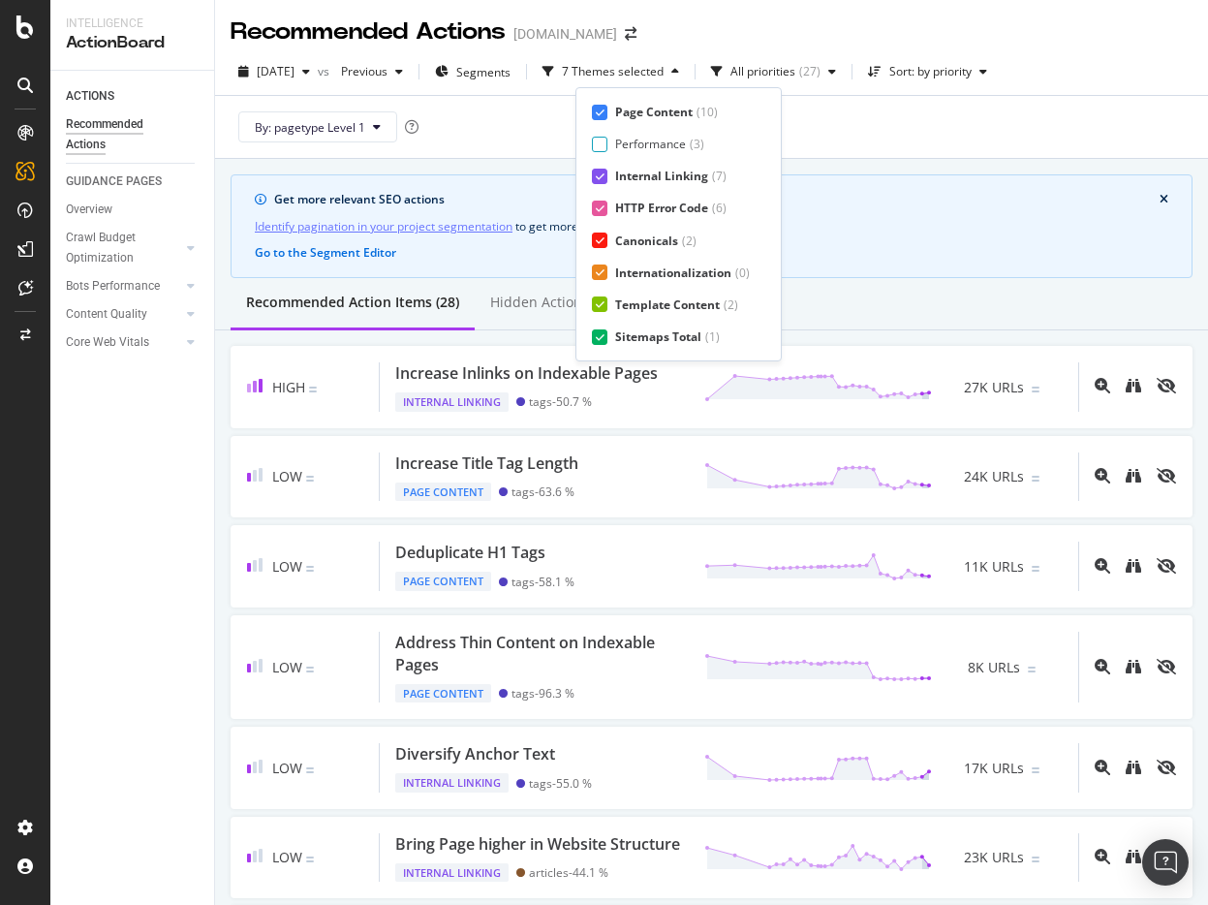
scroll to position [32, 0]
click at [617, 331] on div "Page Meta Data" at bounding box center [658, 336] width 87 height 16
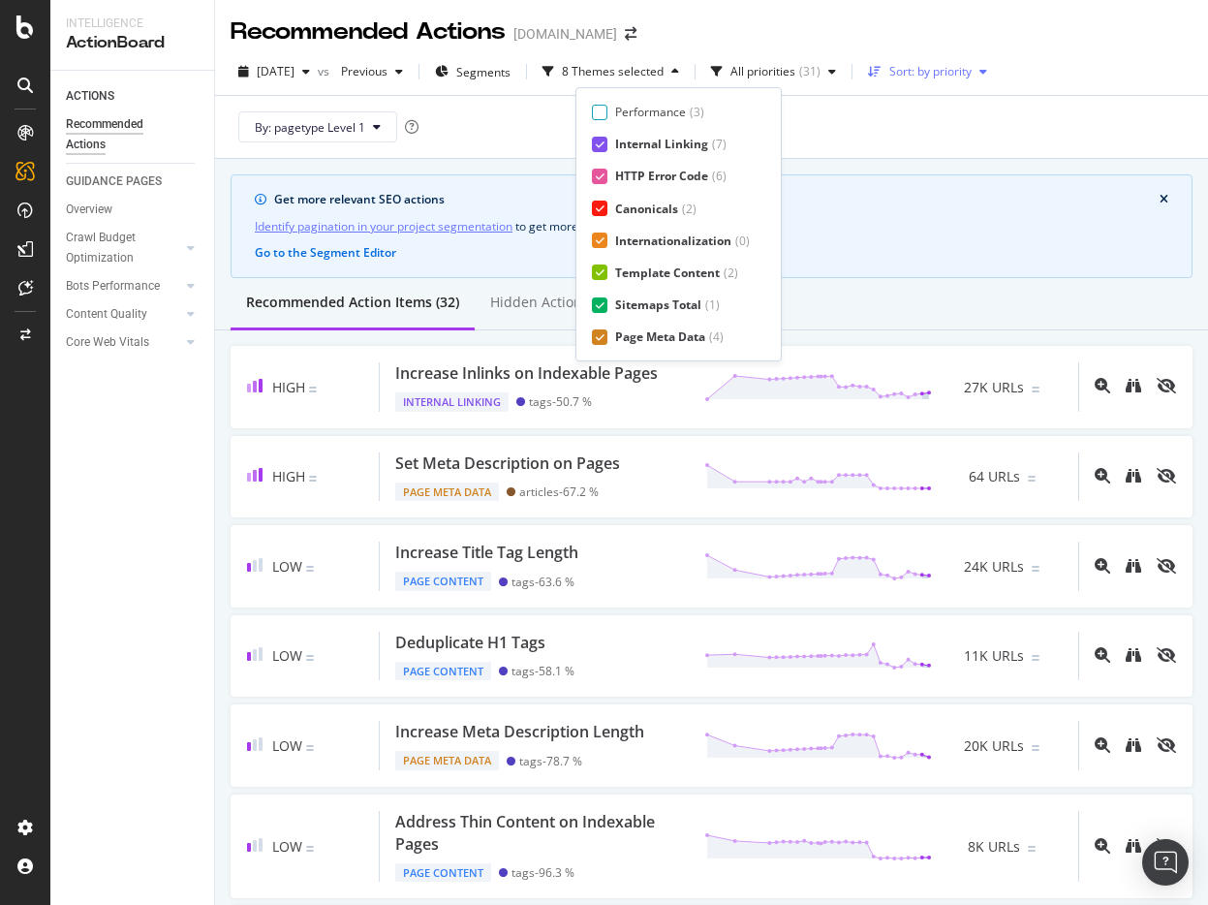
click at [960, 76] on div "Sort: by priority" at bounding box center [930, 72] width 82 height 12
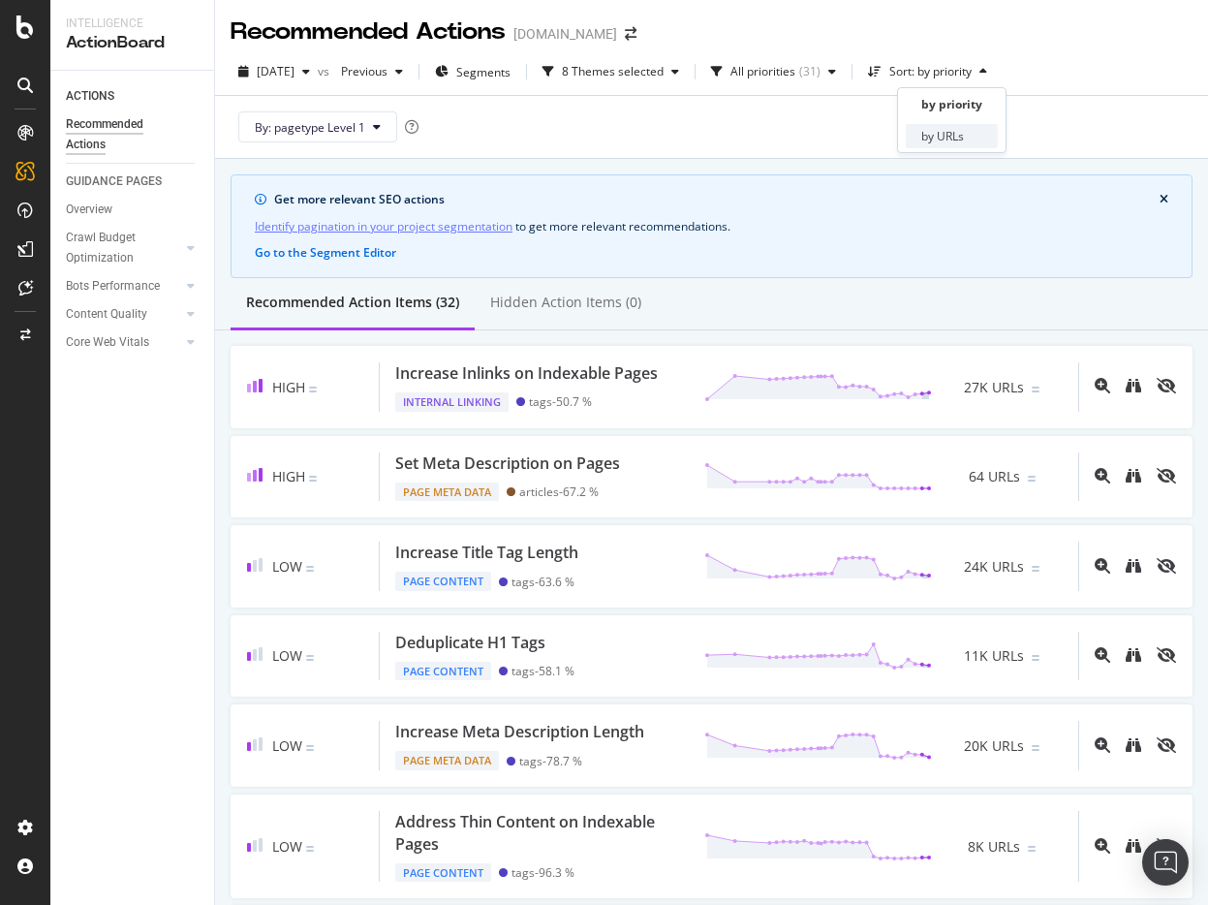
click at [935, 134] on div "by URLs" at bounding box center [942, 136] width 43 height 16
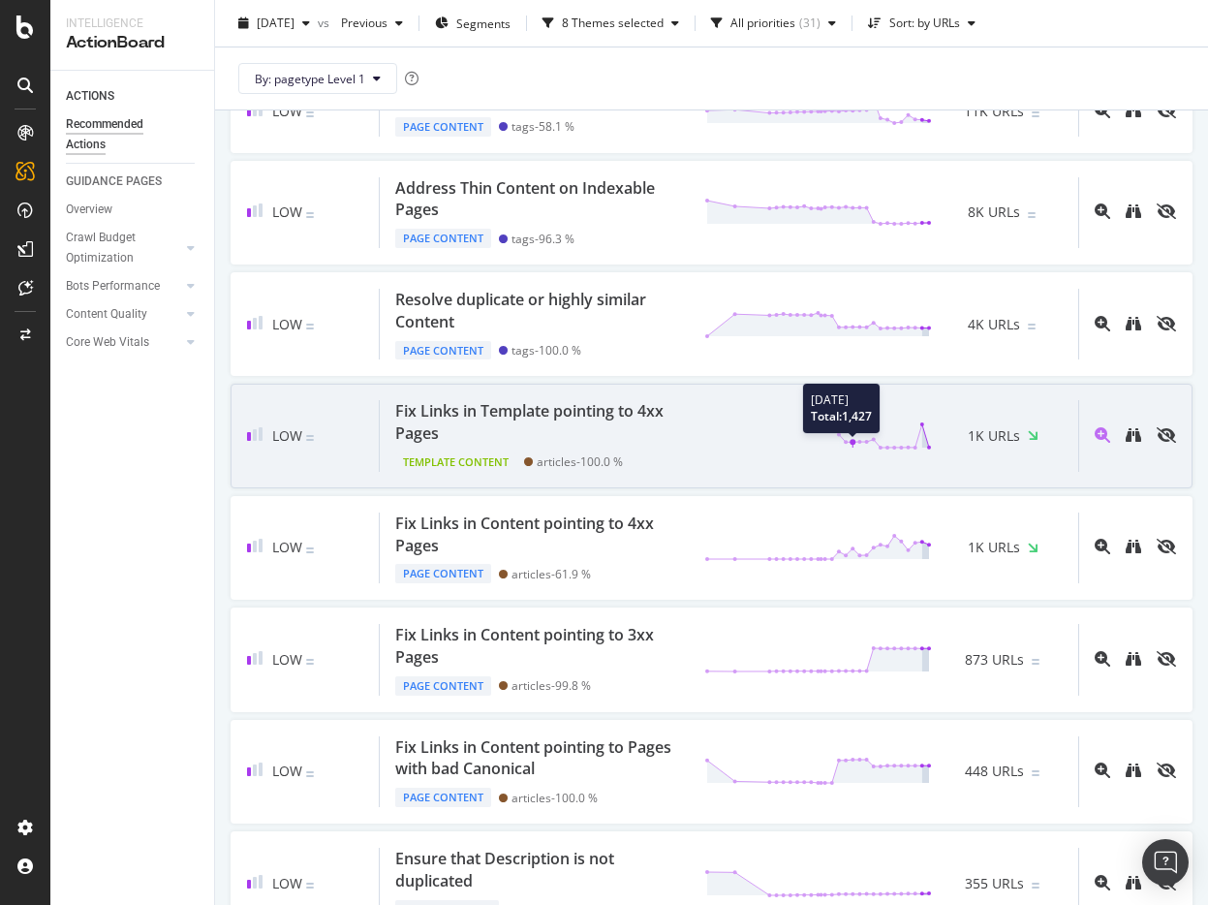
scroll to position [737, 0]
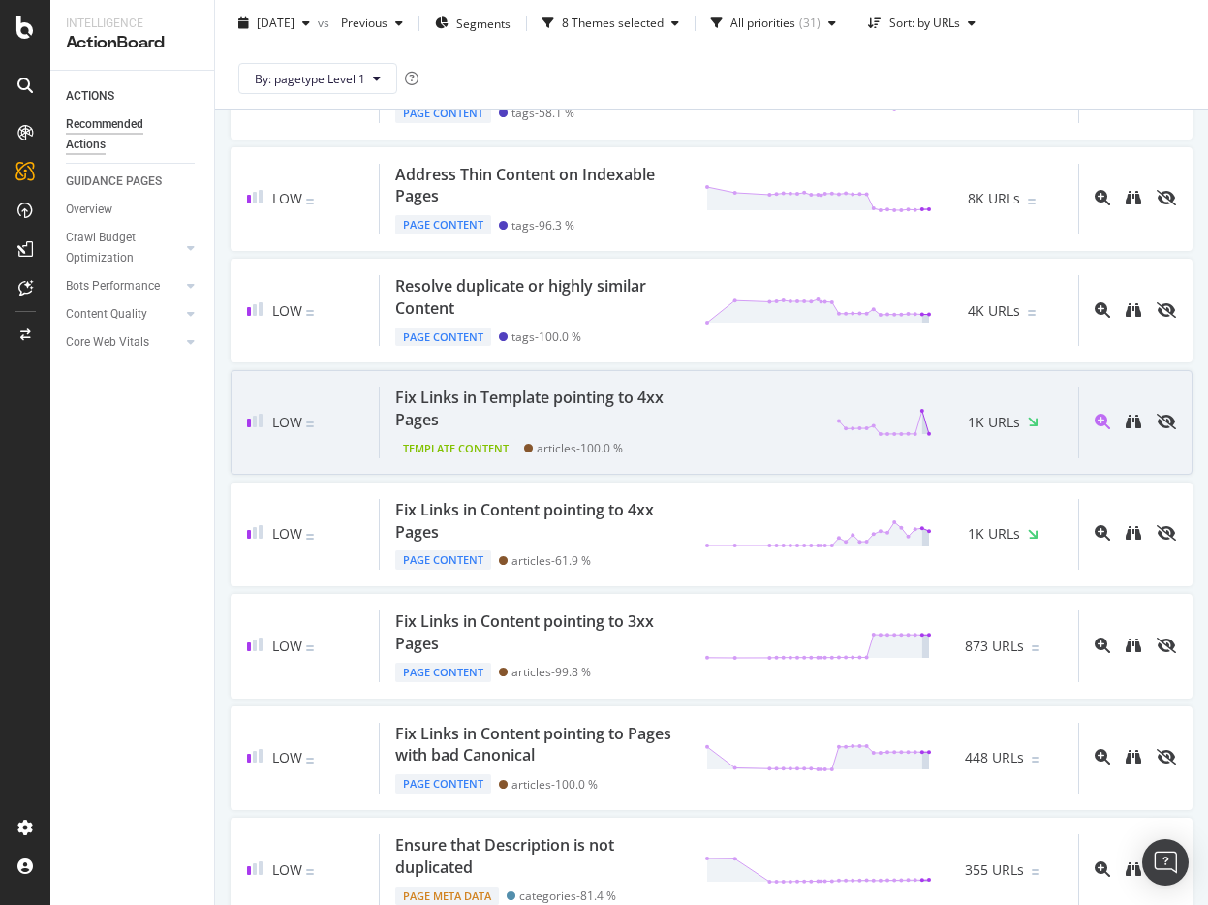
click at [583, 431] on div "Fix Links in Template pointing to 4xx Pages" at bounding box center [538, 408] width 286 height 45
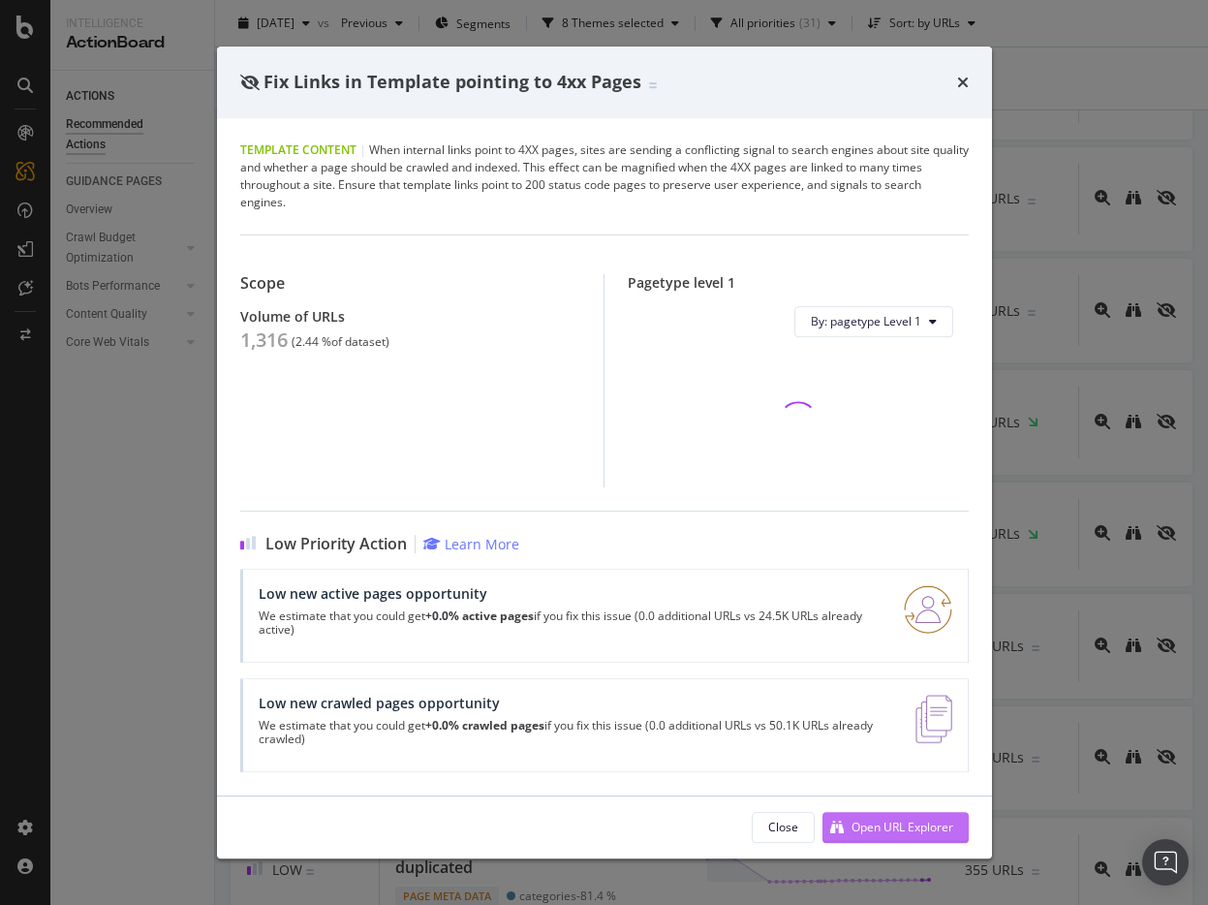
click at [875, 826] on div "Open URL Explorer" at bounding box center [902, 826] width 102 height 16
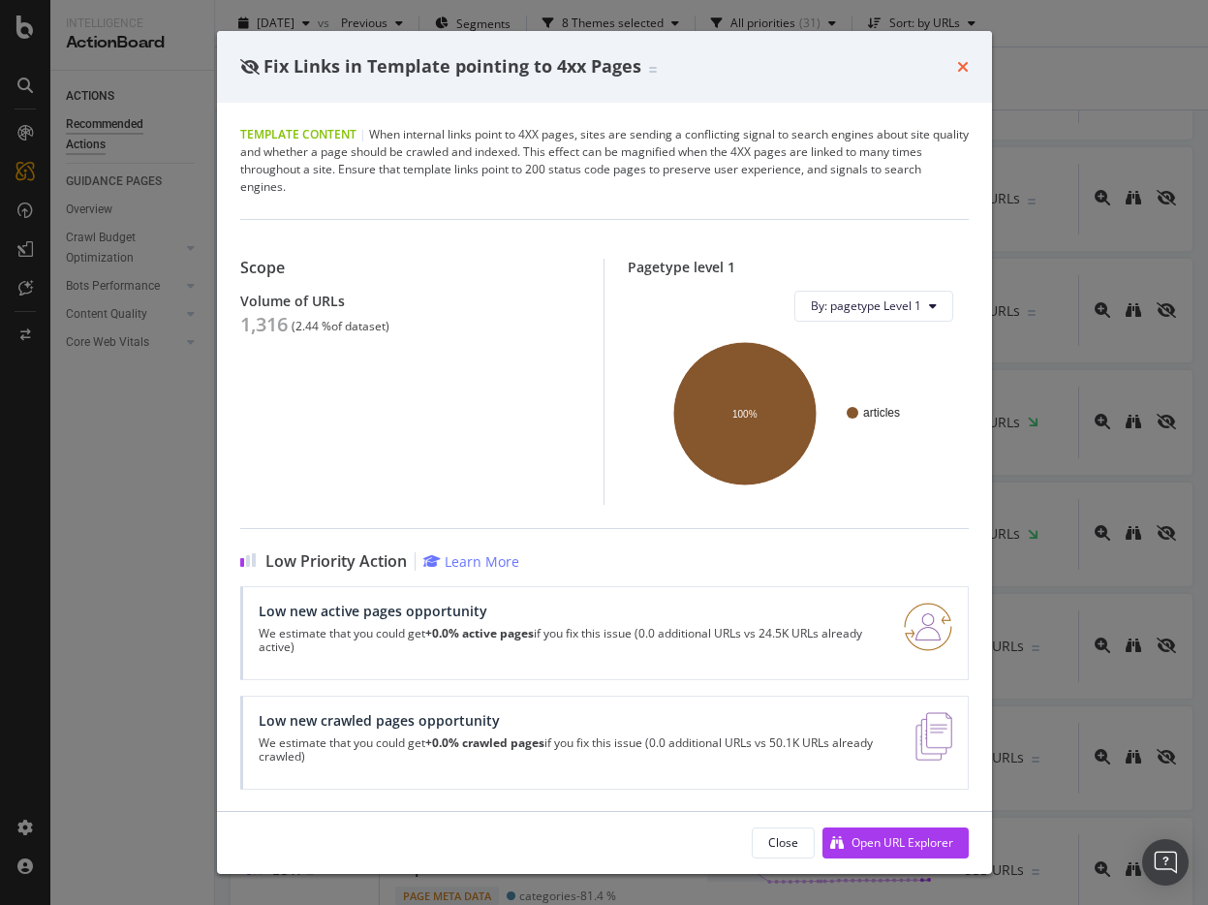
click at [966, 64] on icon "times" at bounding box center [963, 66] width 12 height 15
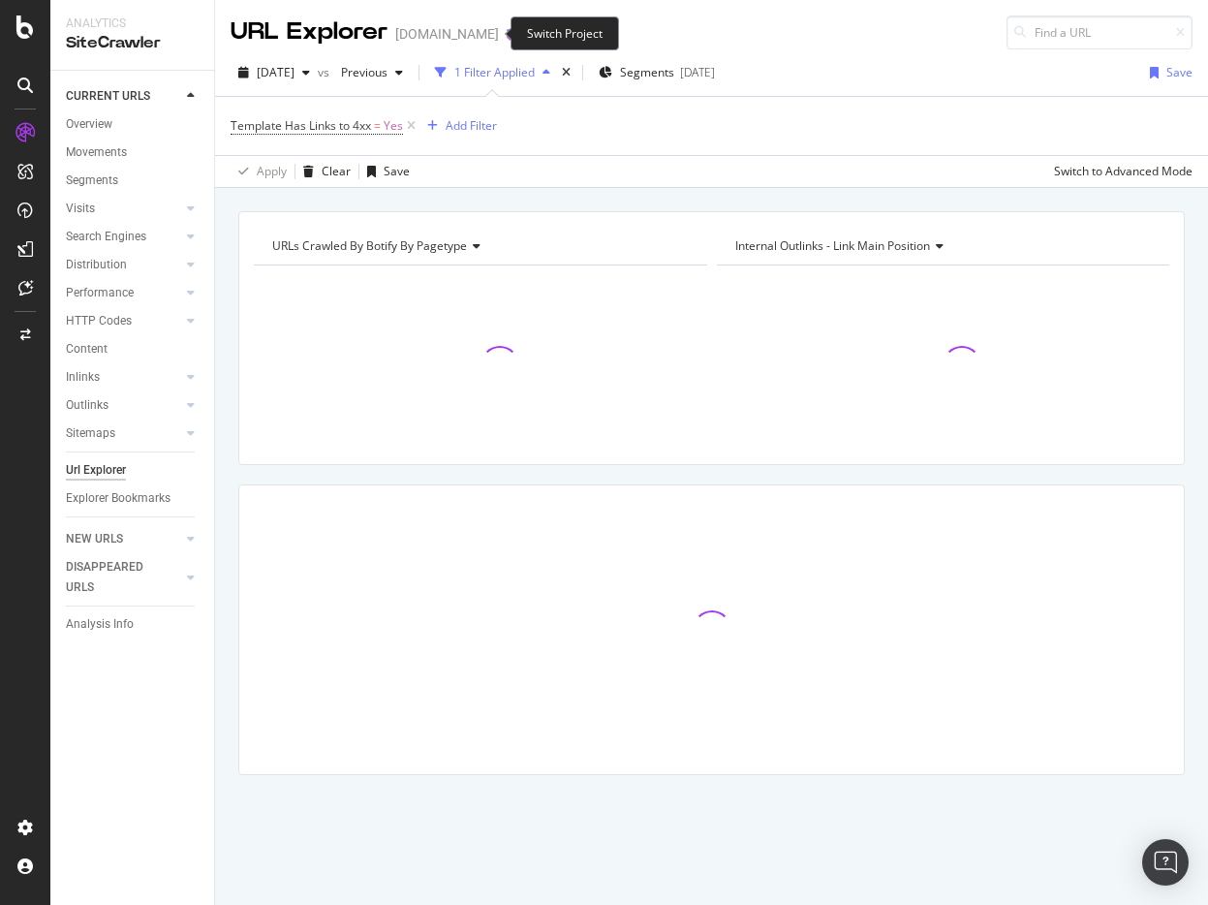
click at [507, 34] on icon "arrow-right-arrow-left" at bounding box center [513, 34] width 12 height 14
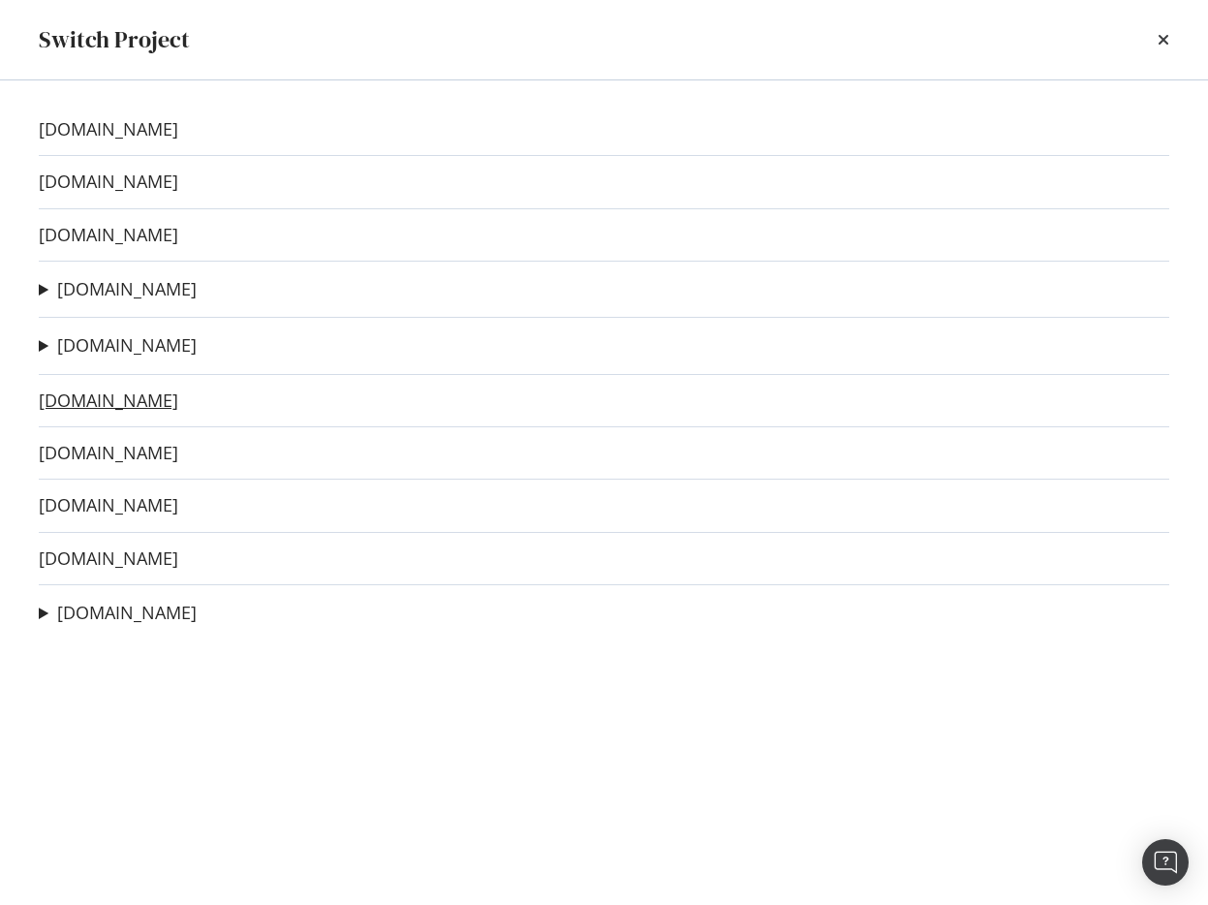
click at [121, 399] on link "[DOMAIN_NAME]" at bounding box center [108, 400] width 139 height 20
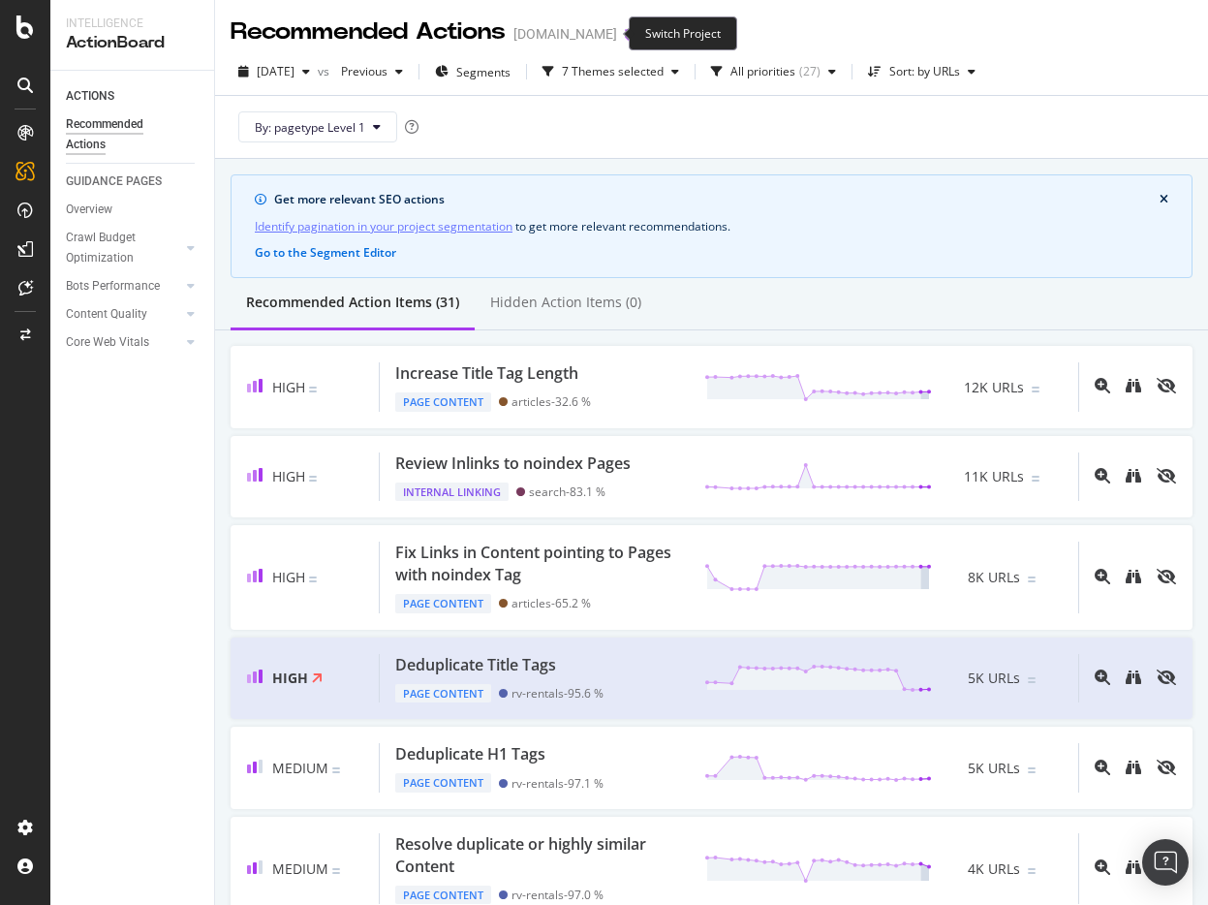
click at [625, 32] on icon "arrow-right-arrow-left" at bounding box center [631, 34] width 12 height 14
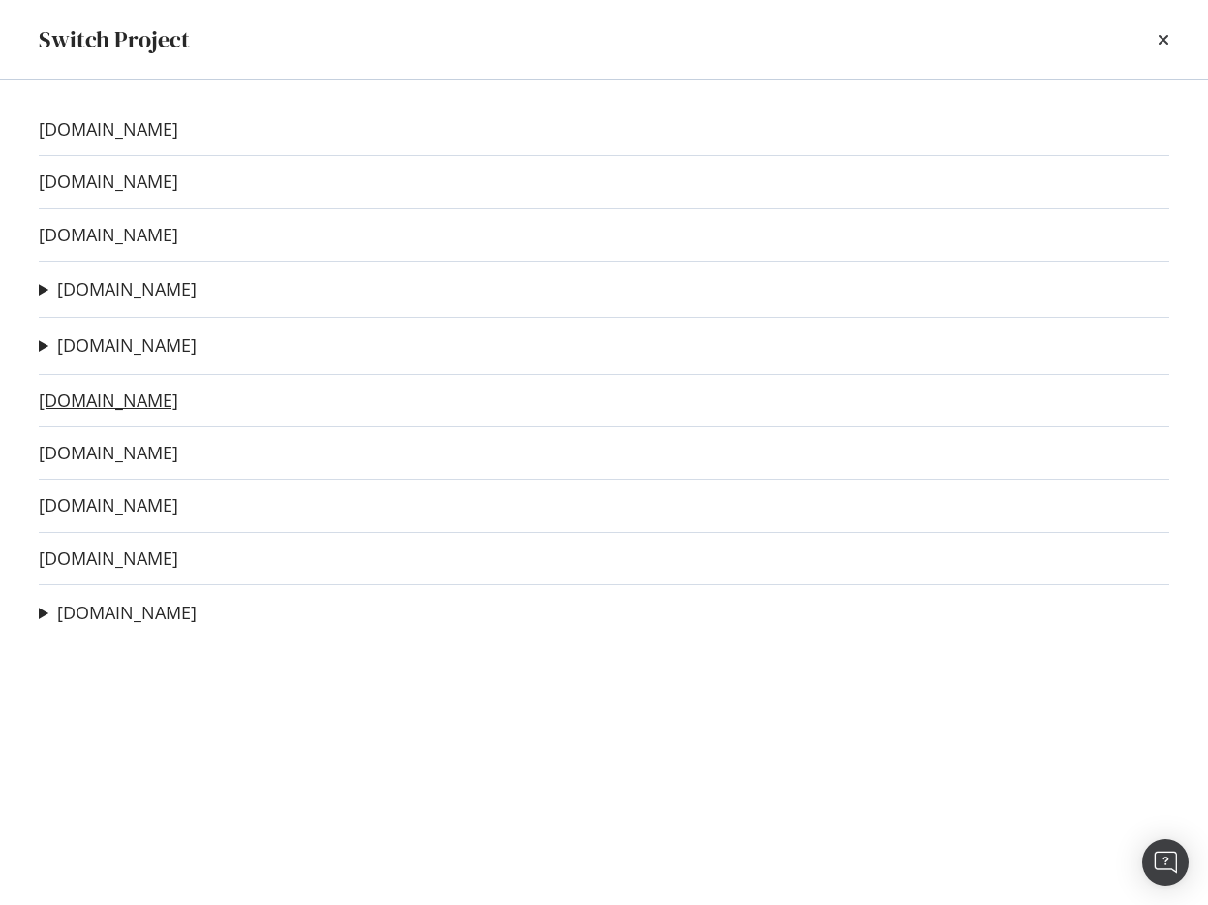
click at [122, 401] on link "[DOMAIN_NAME]" at bounding box center [108, 400] width 139 height 20
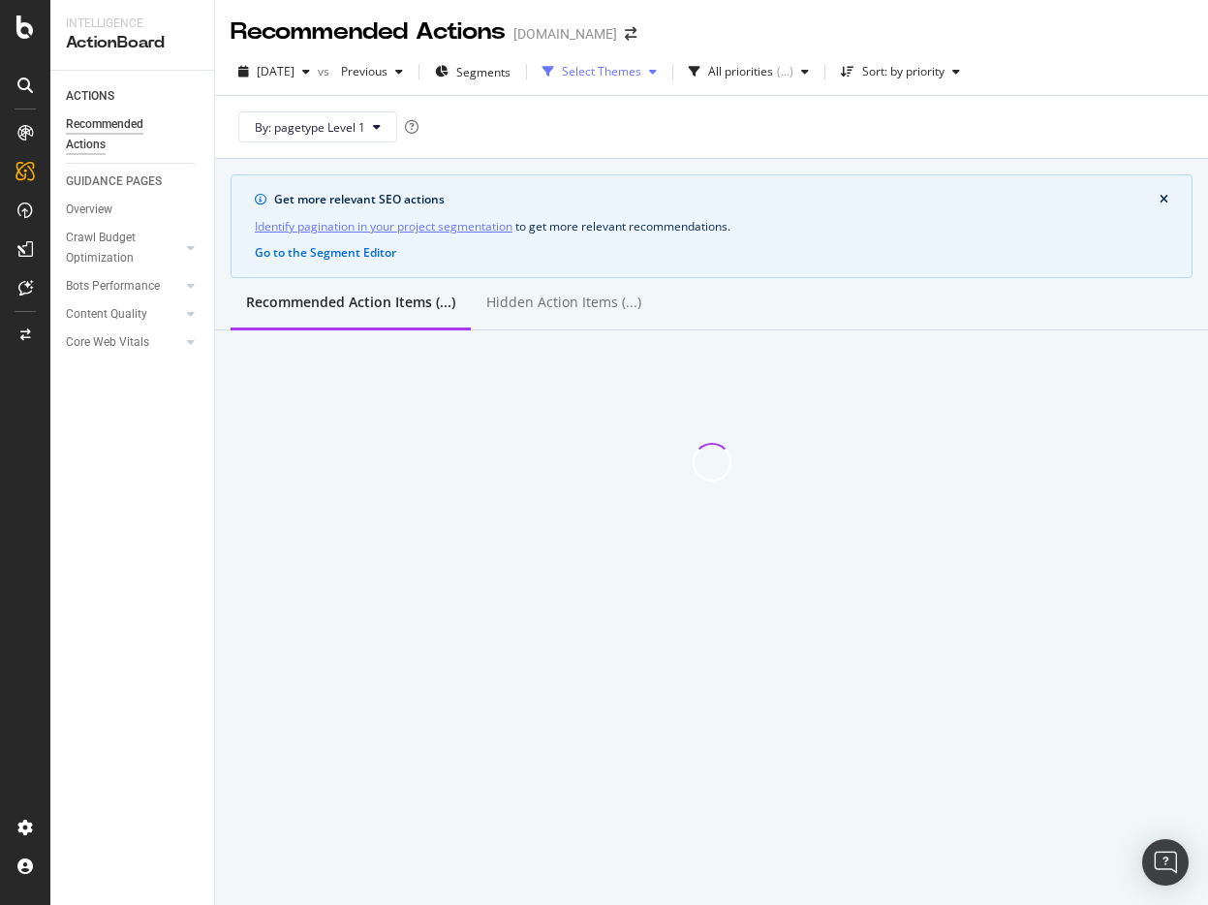
click at [641, 77] on div "Select Themes" at bounding box center [601, 72] width 79 height 12
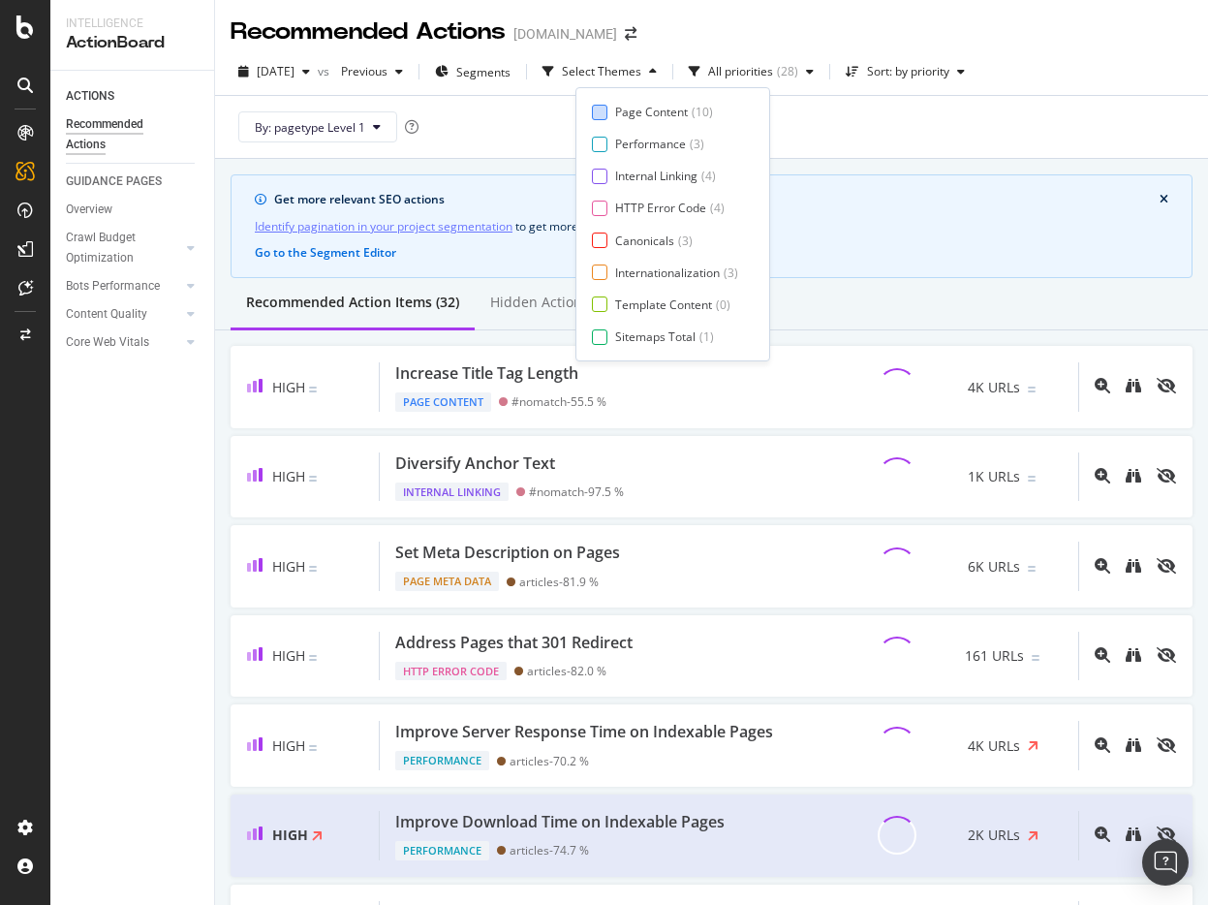
click at [630, 112] on div "Page Content" at bounding box center [651, 112] width 73 height 16
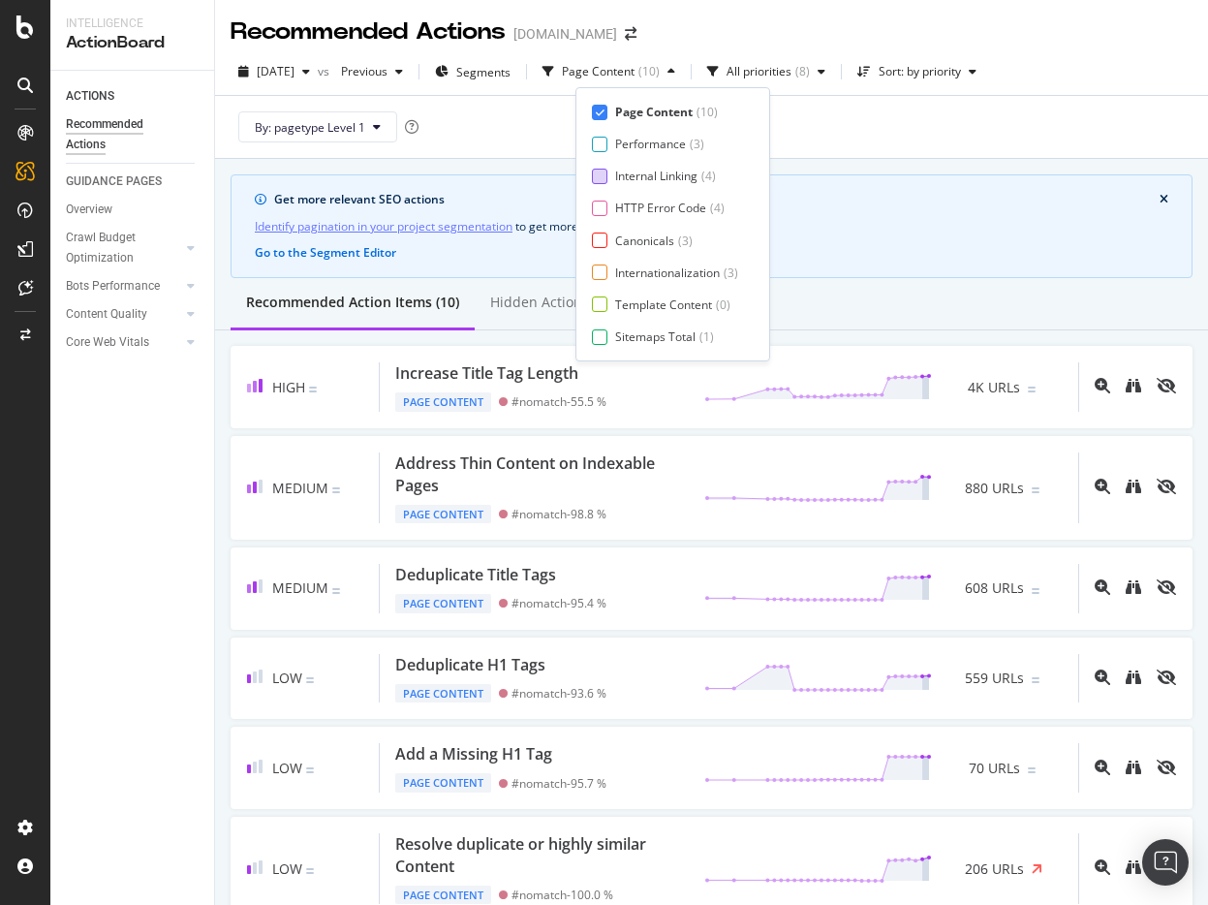
click at [605, 179] on div at bounding box center [599, 176] width 15 height 15
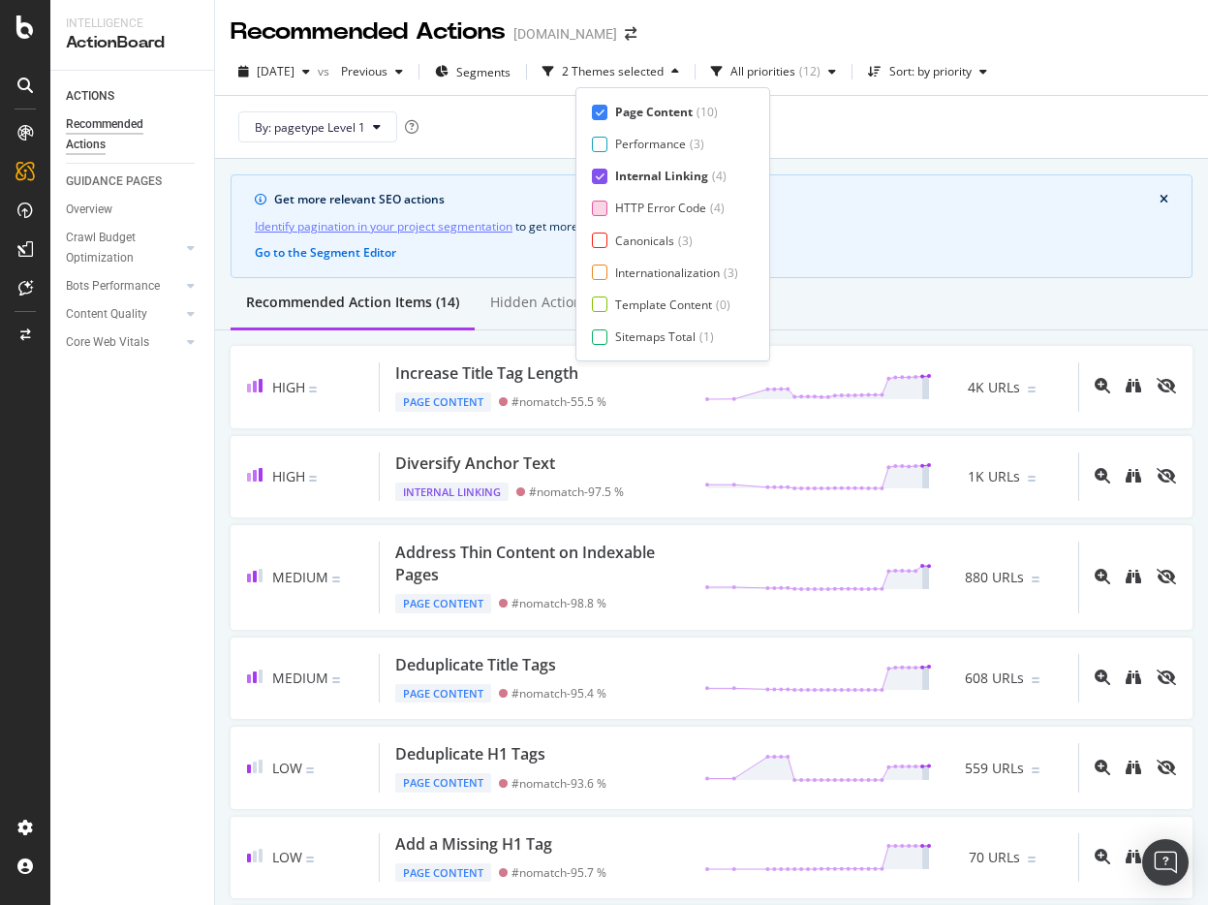
click at [601, 201] on div at bounding box center [599, 208] width 15 height 15
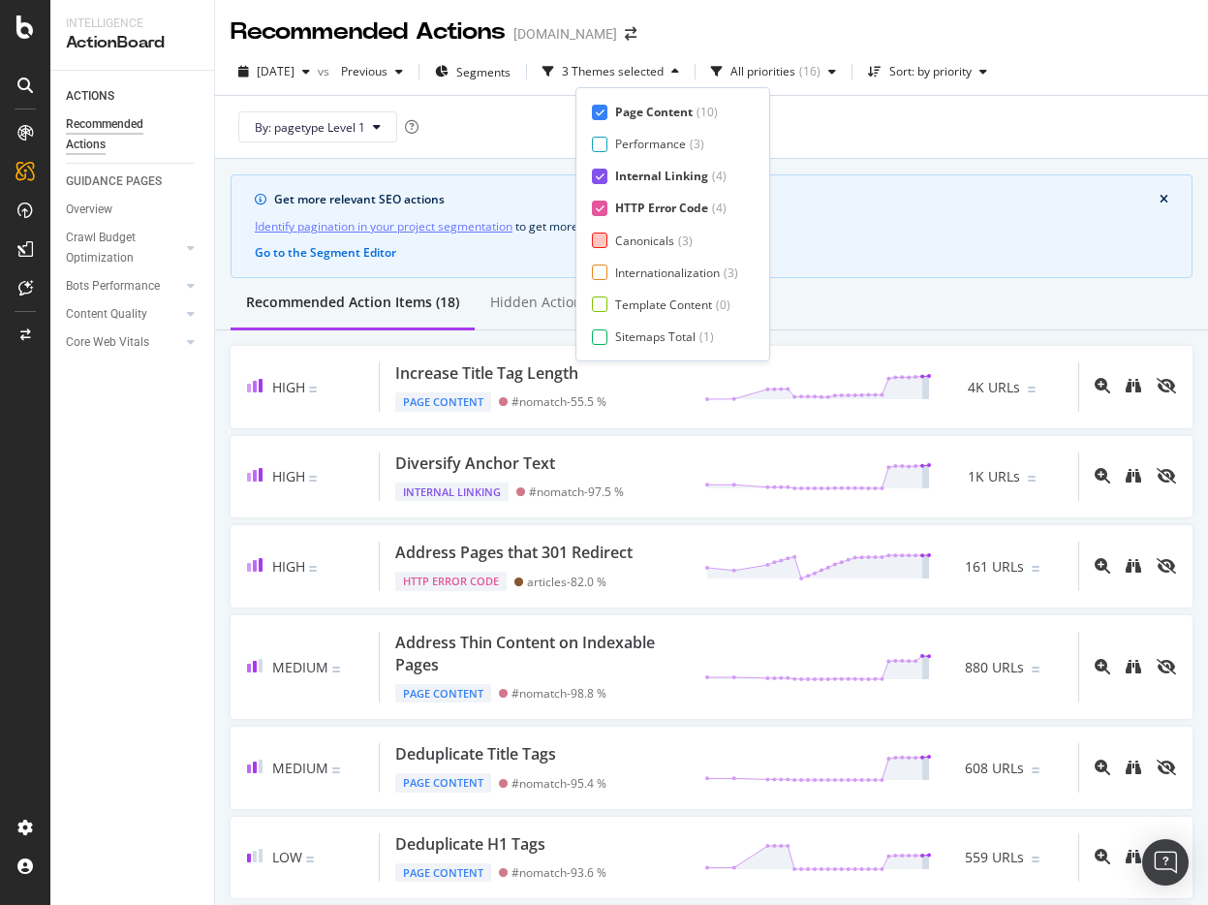
click at [600, 239] on div at bounding box center [599, 239] width 15 height 15
click at [600, 271] on div at bounding box center [599, 271] width 15 height 15
click at [601, 299] on div at bounding box center [599, 303] width 15 height 15
click at [601, 336] on div at bounding box center [599, 336] width 15 height 15
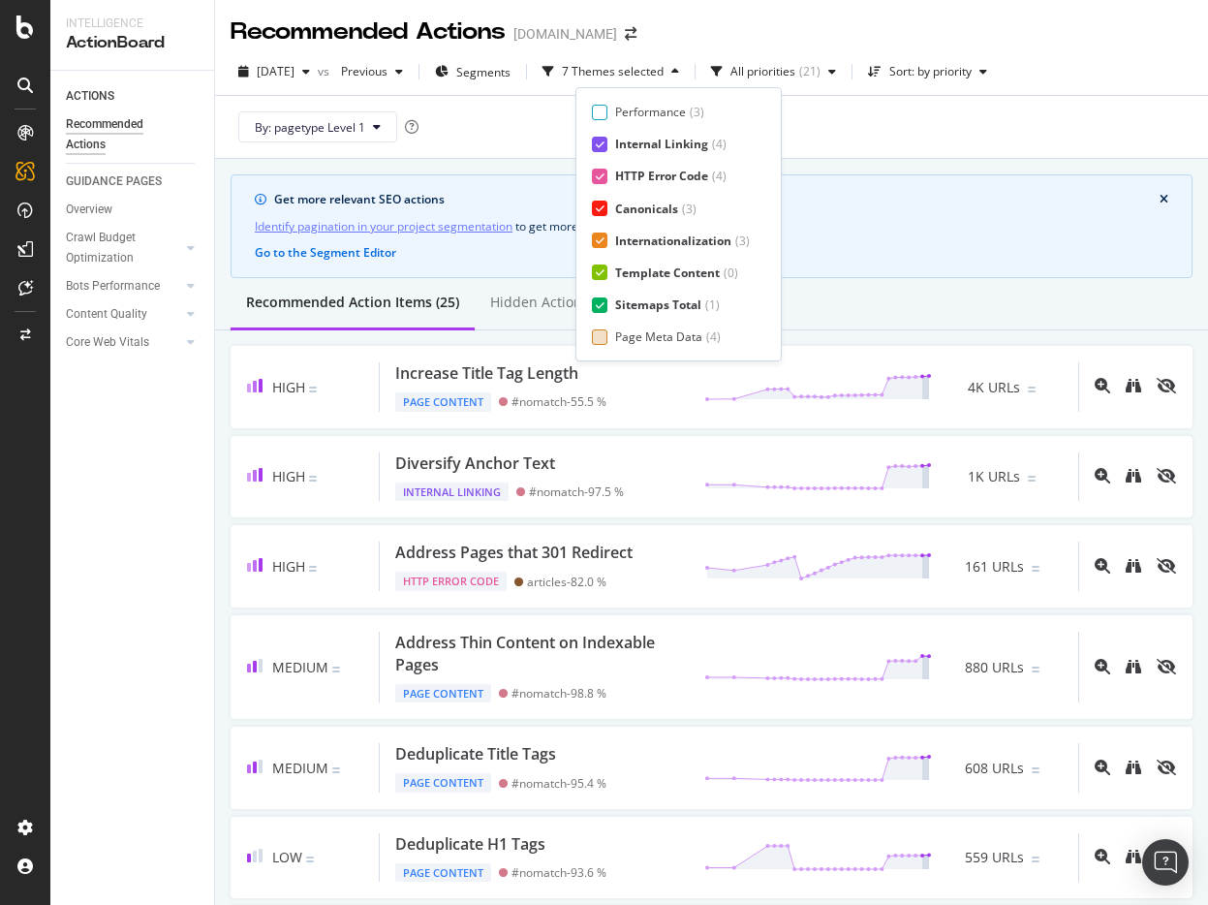
click at [615, 336] on div "Page Meta Data" at bounding box center [658, 336] width 87 height 16
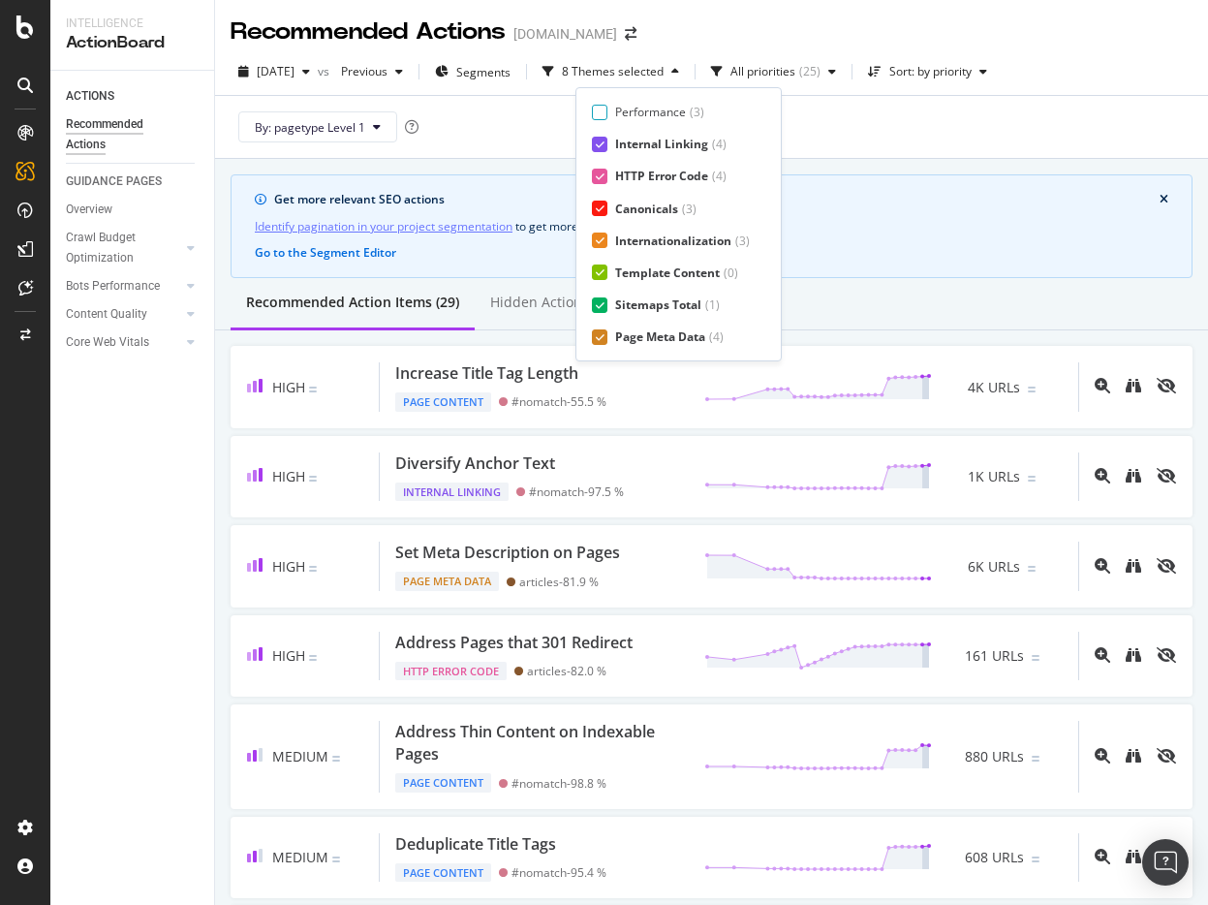
click at [1004, 51] on div "[DATE] vs Previous Segments 8 Themes selected All priorities ( 25 ) Sort: by pr…" at bounding box center [711, 103] width 993 height 110
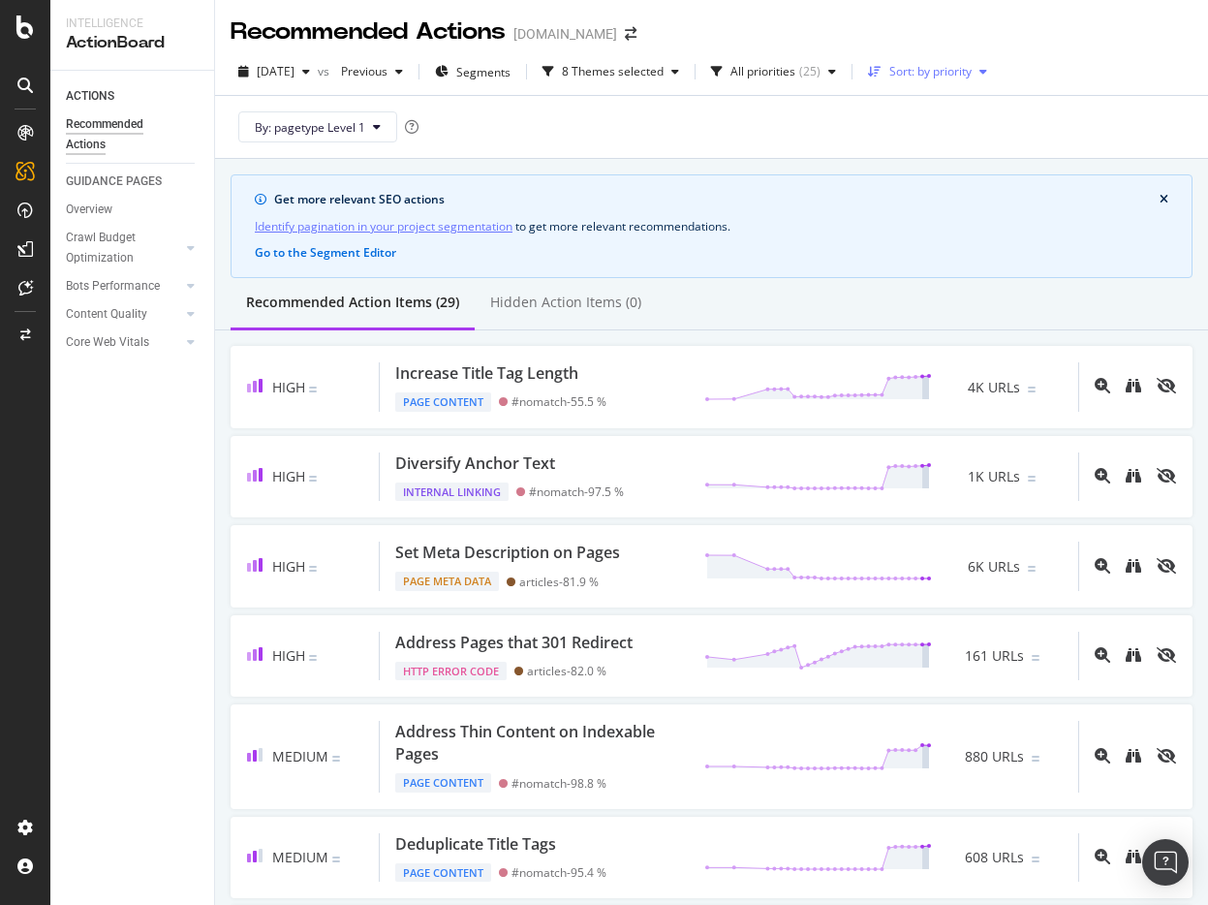
click at [972, 74] on div "Sort: by priority" at bounding box center [930, 72] width 82 height 12
click at [945, 142] on div "by URLs" at bounding box center [942, 136] width 43 height 16
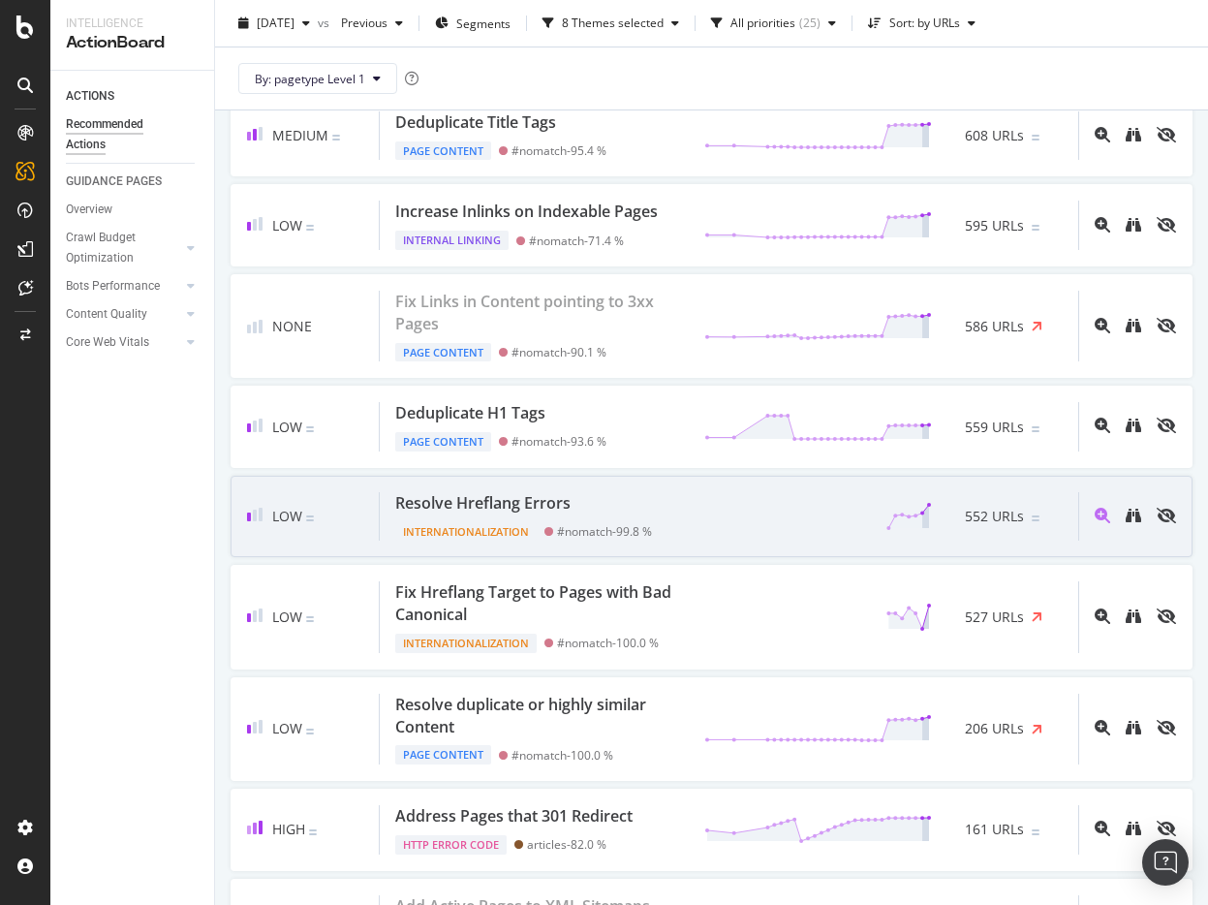
scroll to position [981, 0]
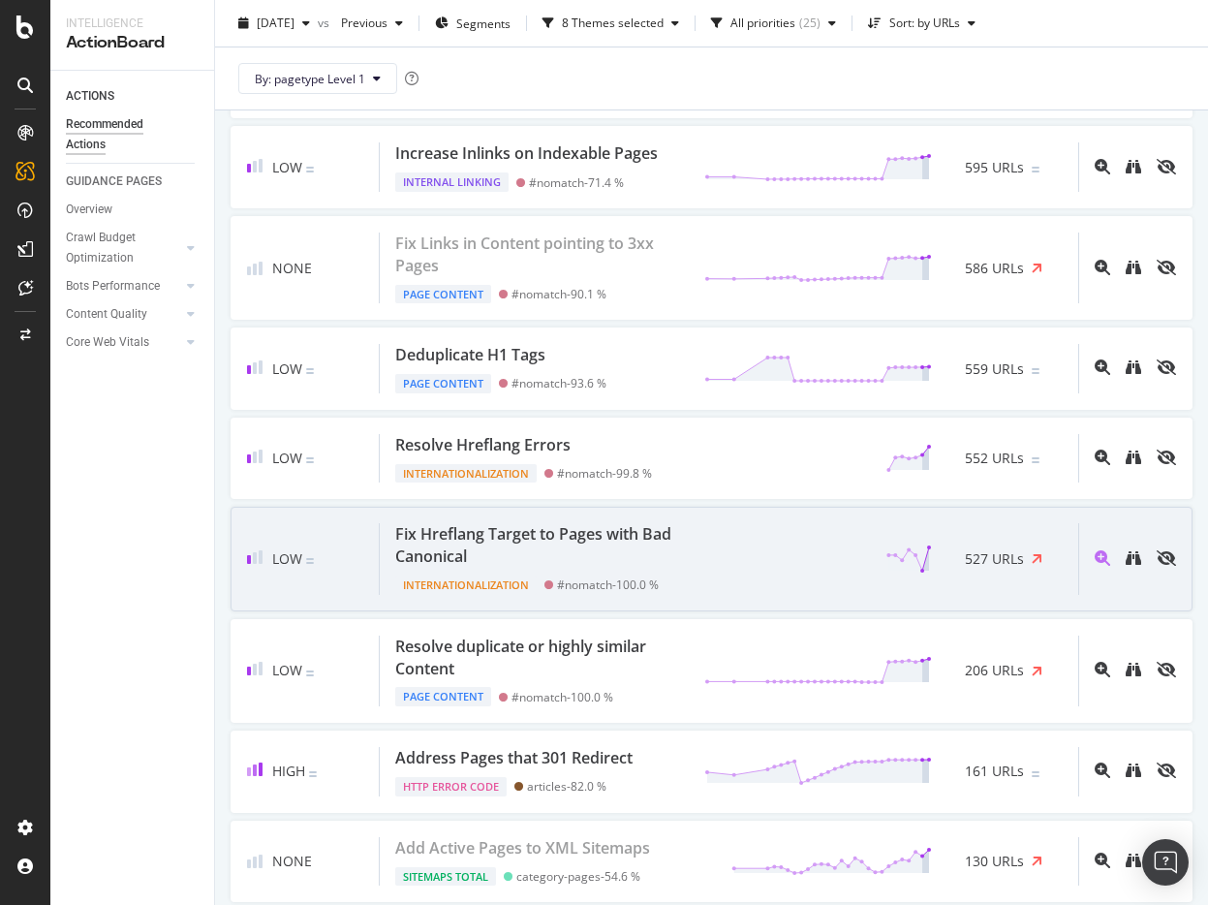
click at [660, 556] on div "Fix Hreflang Target to Pages with Bad Canonical" at bounding box center [538, 545] width 286 height 45
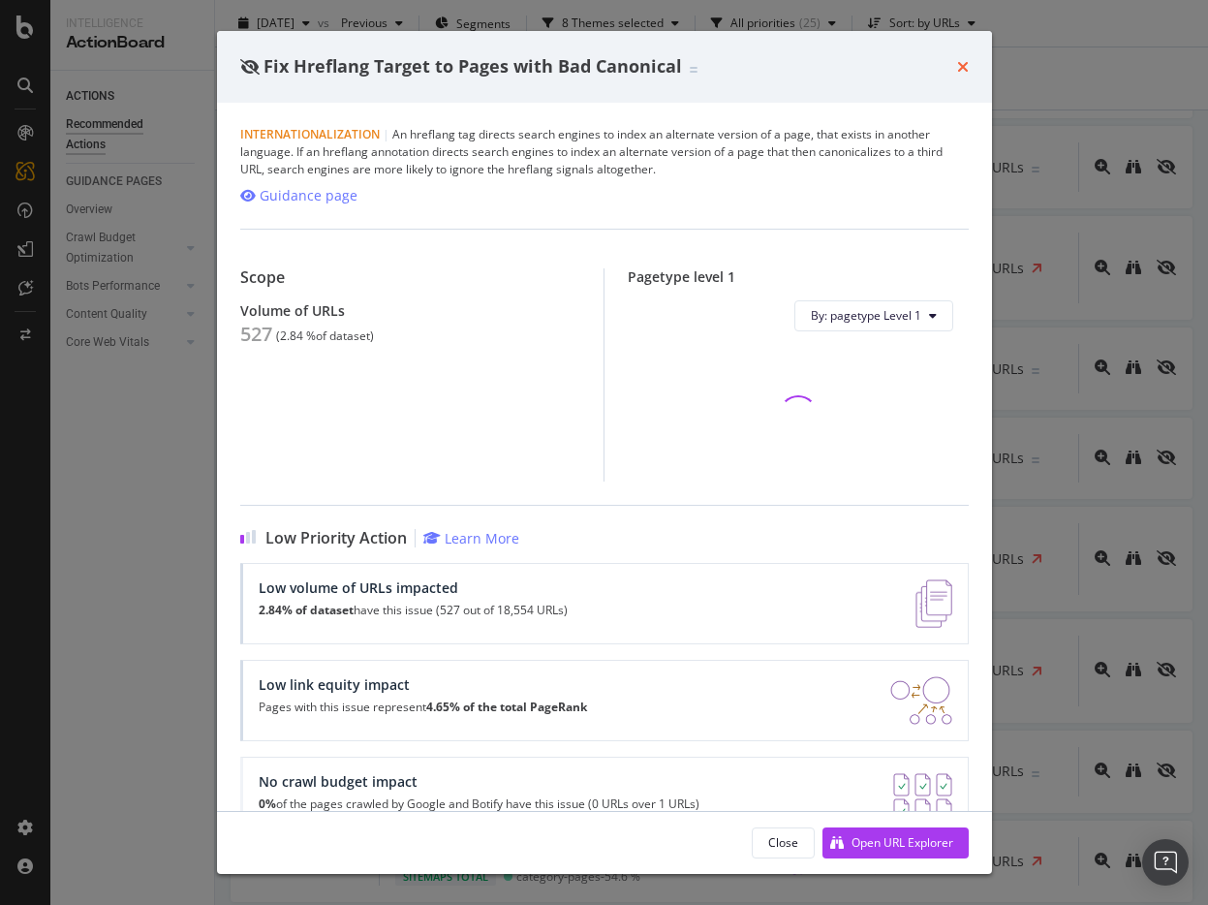
click at [959, 65] on icon "times" at bounding box center [963, 66] width 12 height 15
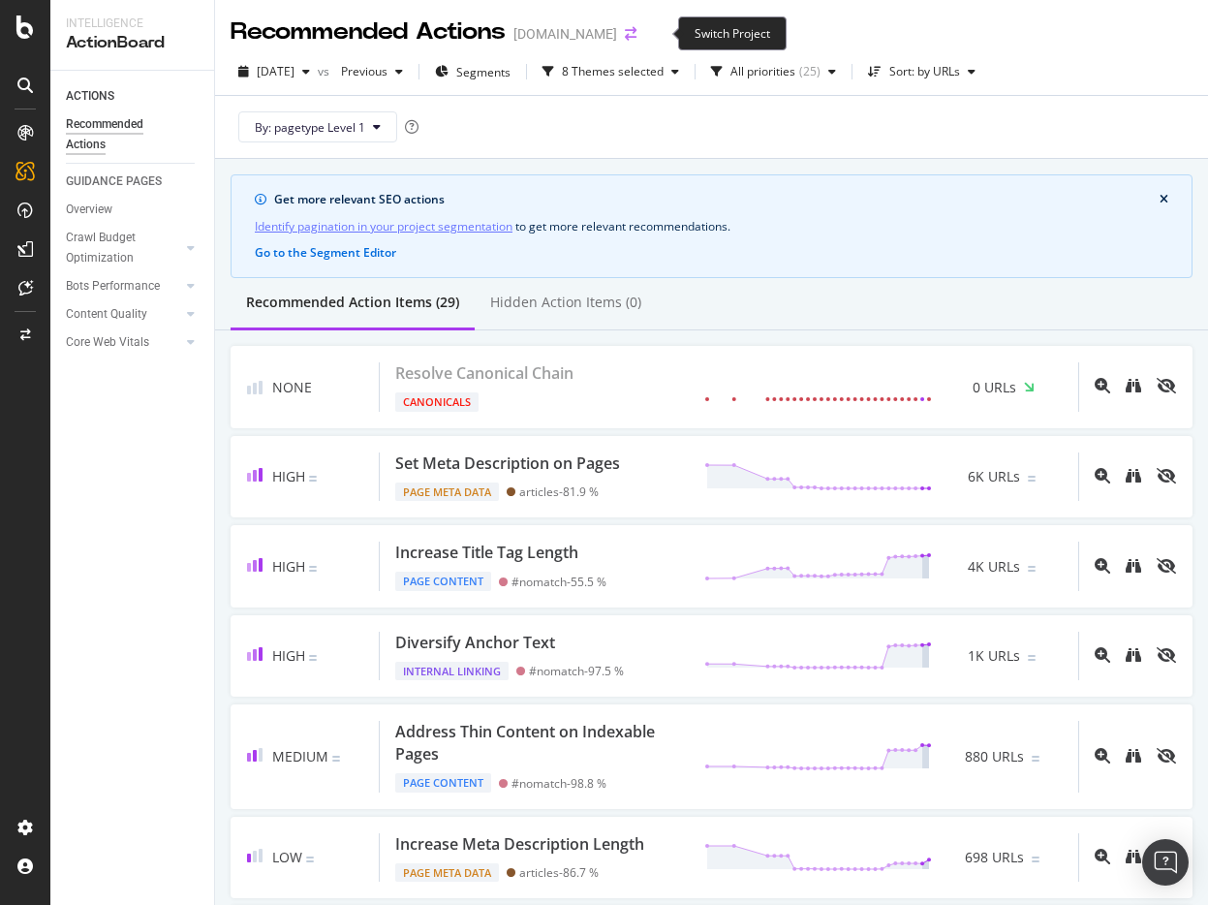
click at [636, 32] on icon "arrow-right-arrow-left" at bounding box center [631, 34] width 12 height 14
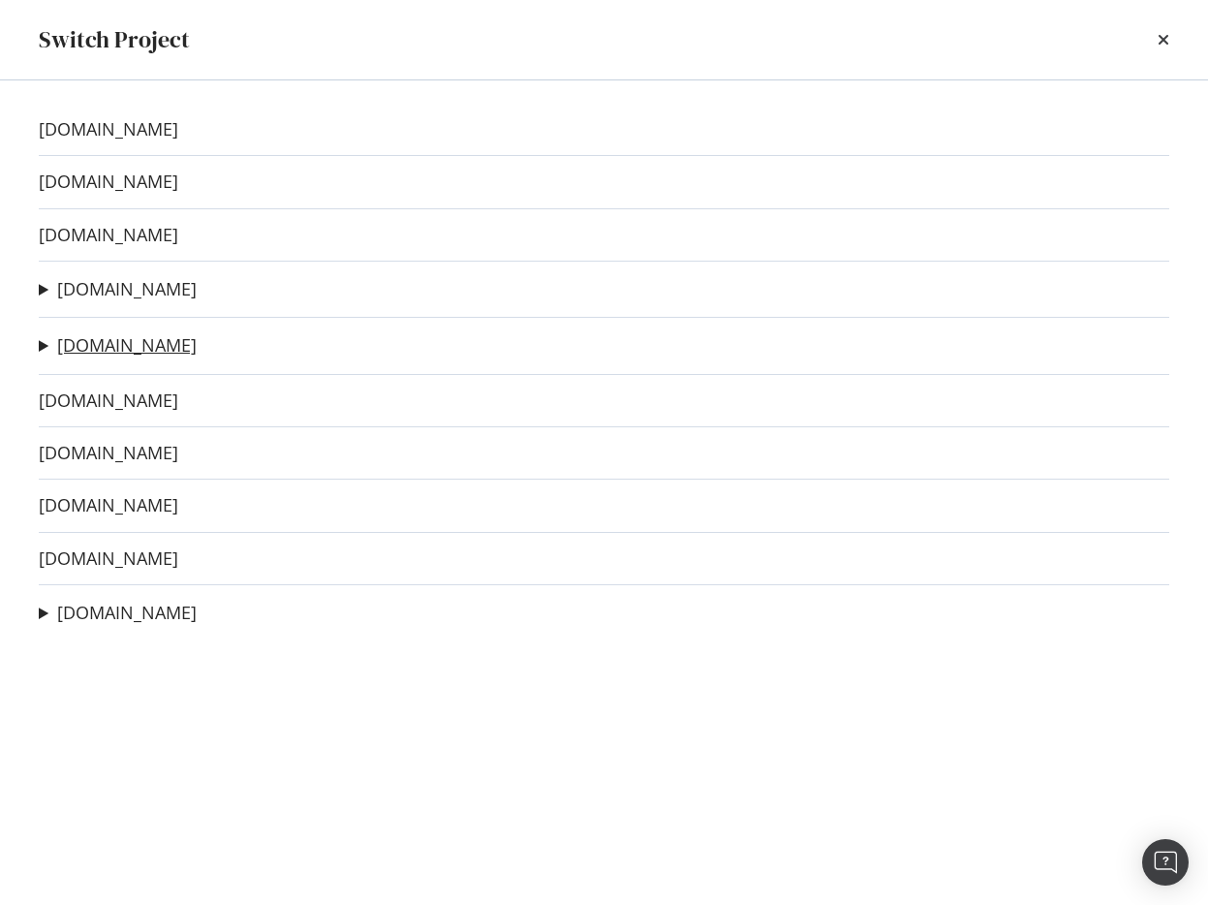
click at [93, 344] on link "[DOMAIN_NAME]" at bounding box center [126, 345] width 139 height 20
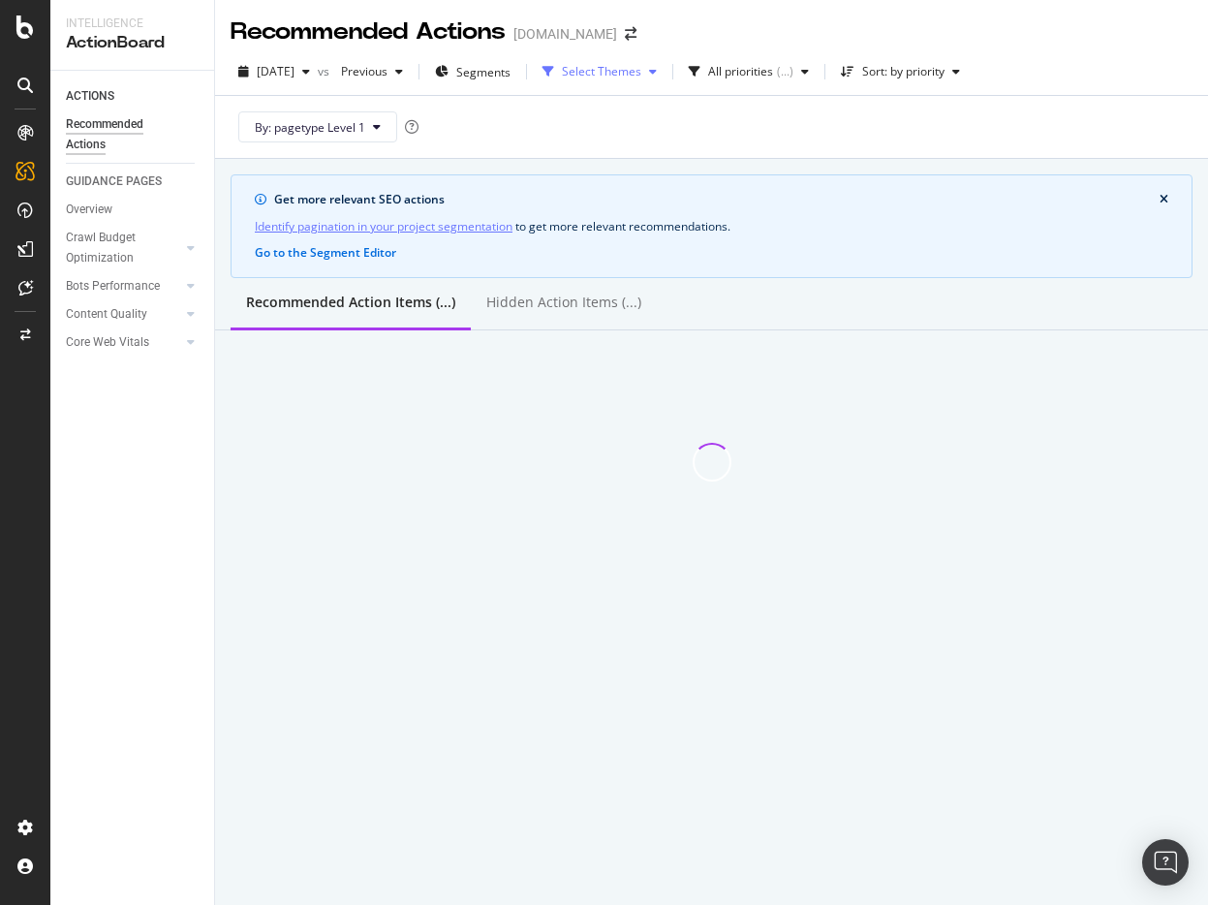
click at [613, 68] on div "Select Themes" at bounding box center [601, 72] width 79 height 12
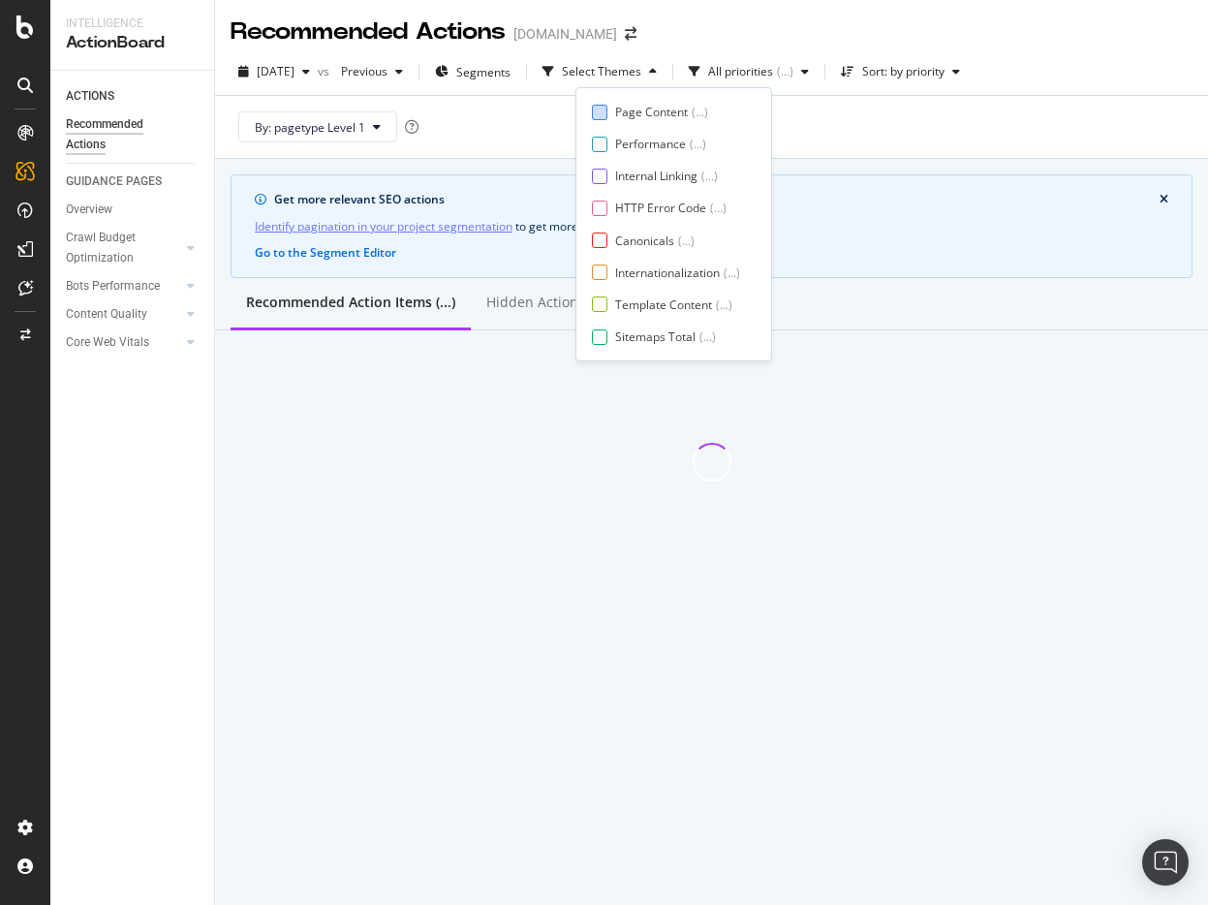
click at [601, 112] on div at bounding box center [599, 112] width 15 height 15
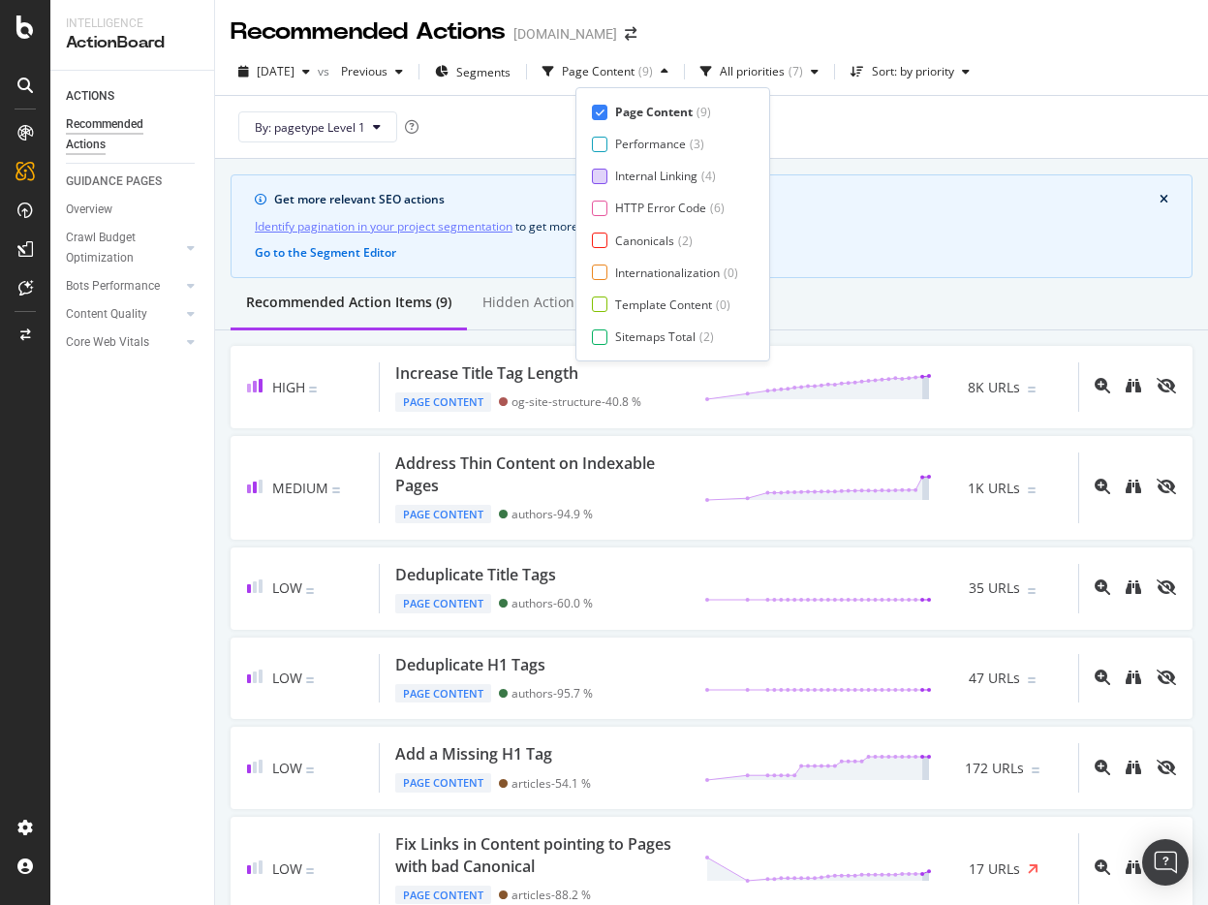
click at [595, 175] on div at bounding box center [599, 176] width 15 height 15
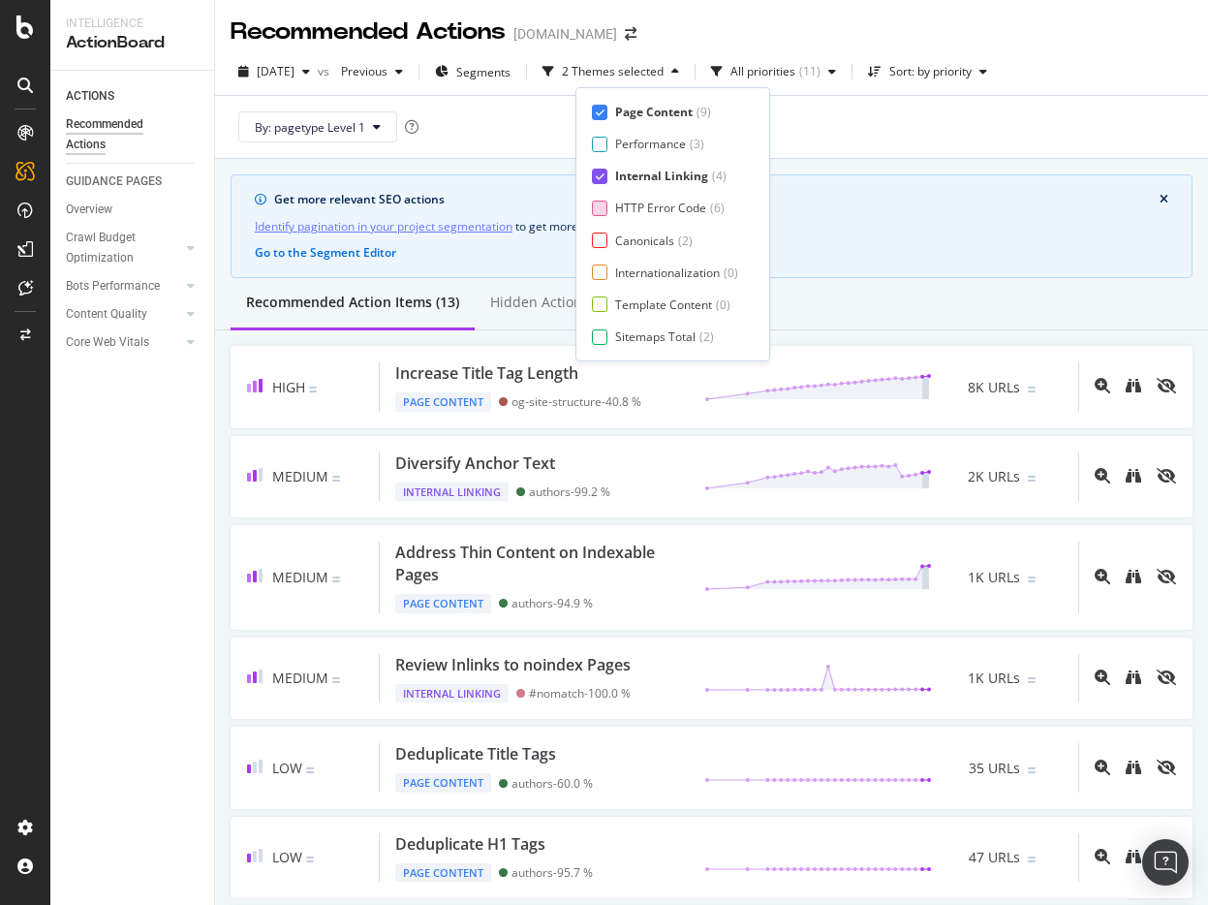
click at [600, 213] on div at bounding box center [599, 208] width 15 height 15
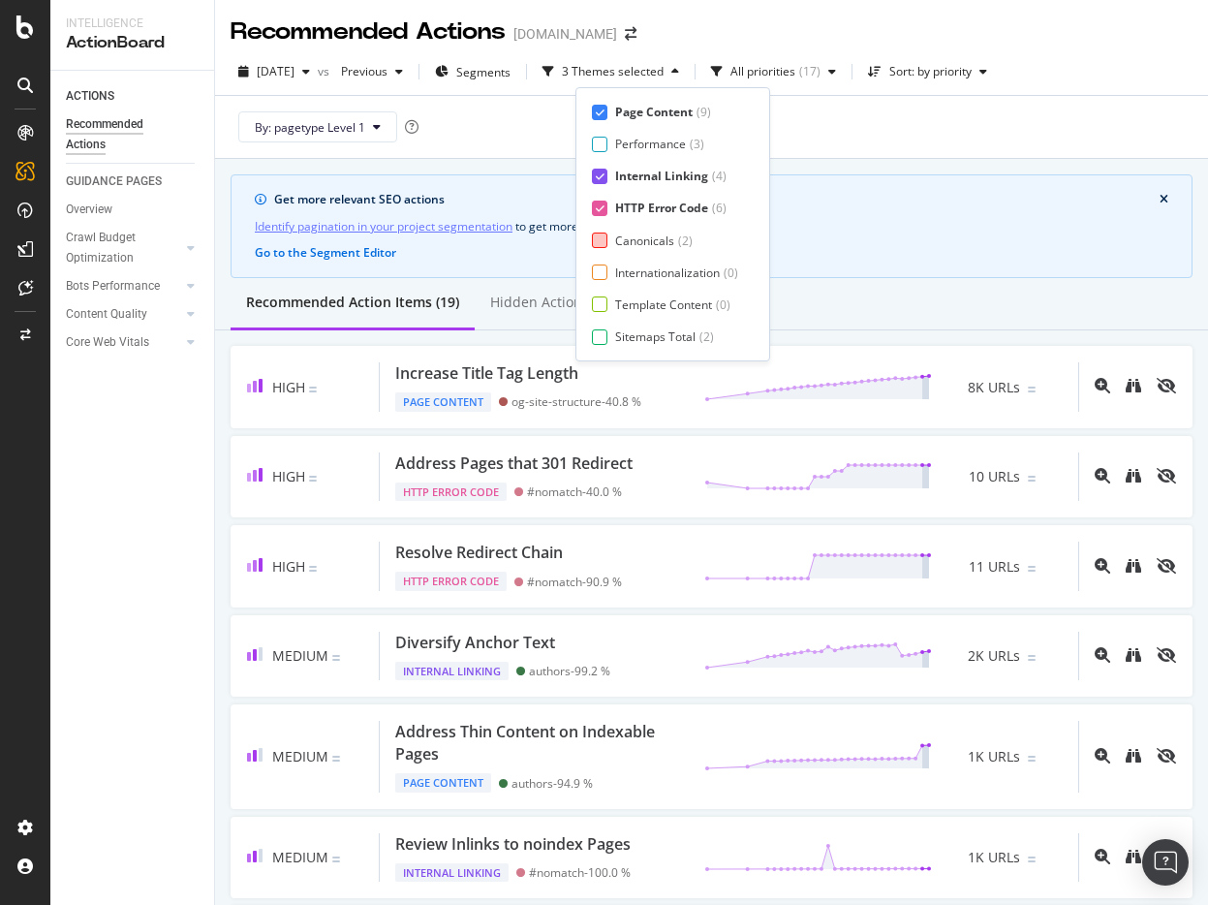
click at [600, 246] on div at bounding box center [599, 239] width 15 height 15
click at [600, 269] on div at bounding box center [599, 271] width 15 height 15
click at [600, 307] on div at bounding box center [599, 303] width 15 height 15
click at [600, 333] on div at bounding box center [599, 336] width 15 height 15
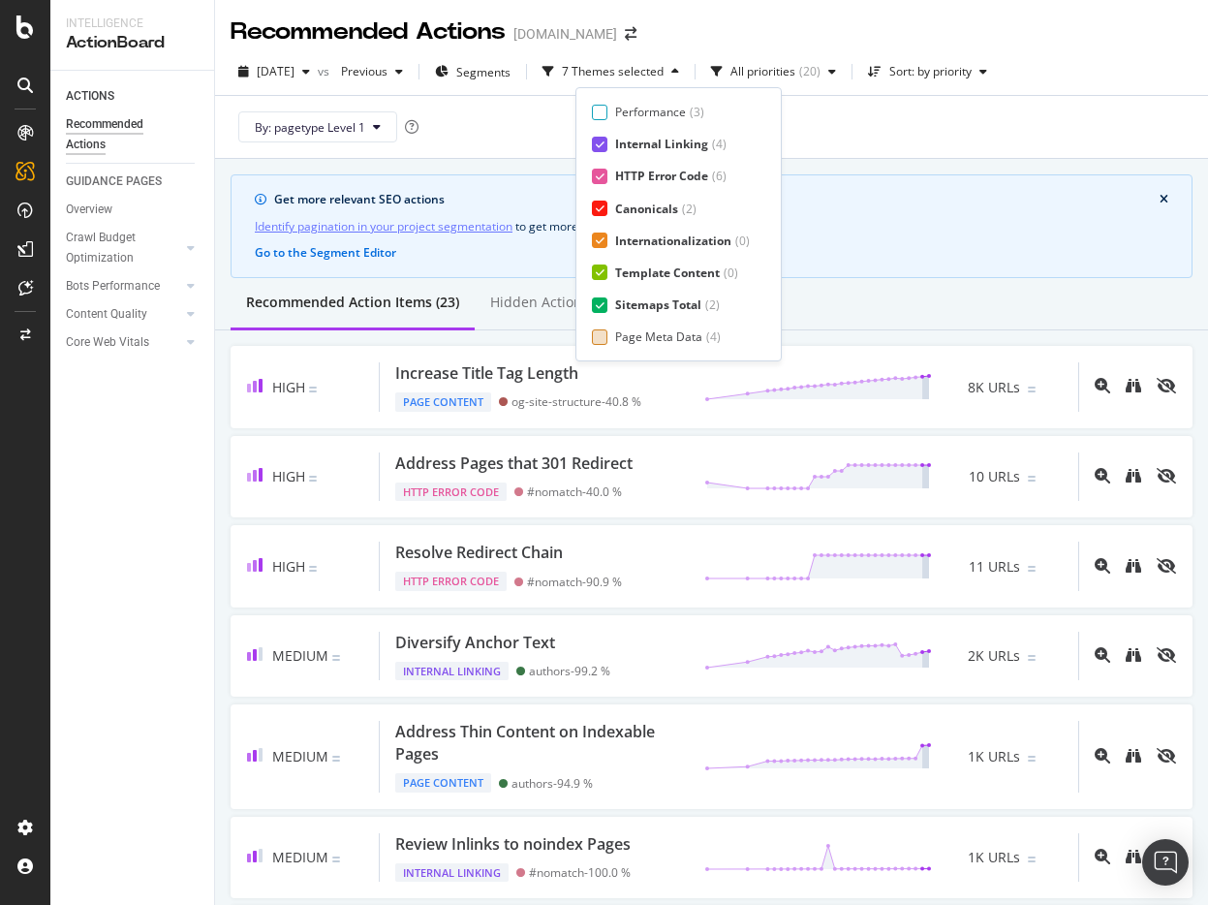
click at [637, 332] on div "Page Meta Data" at bounding box center [658, 336] width 87 height 16
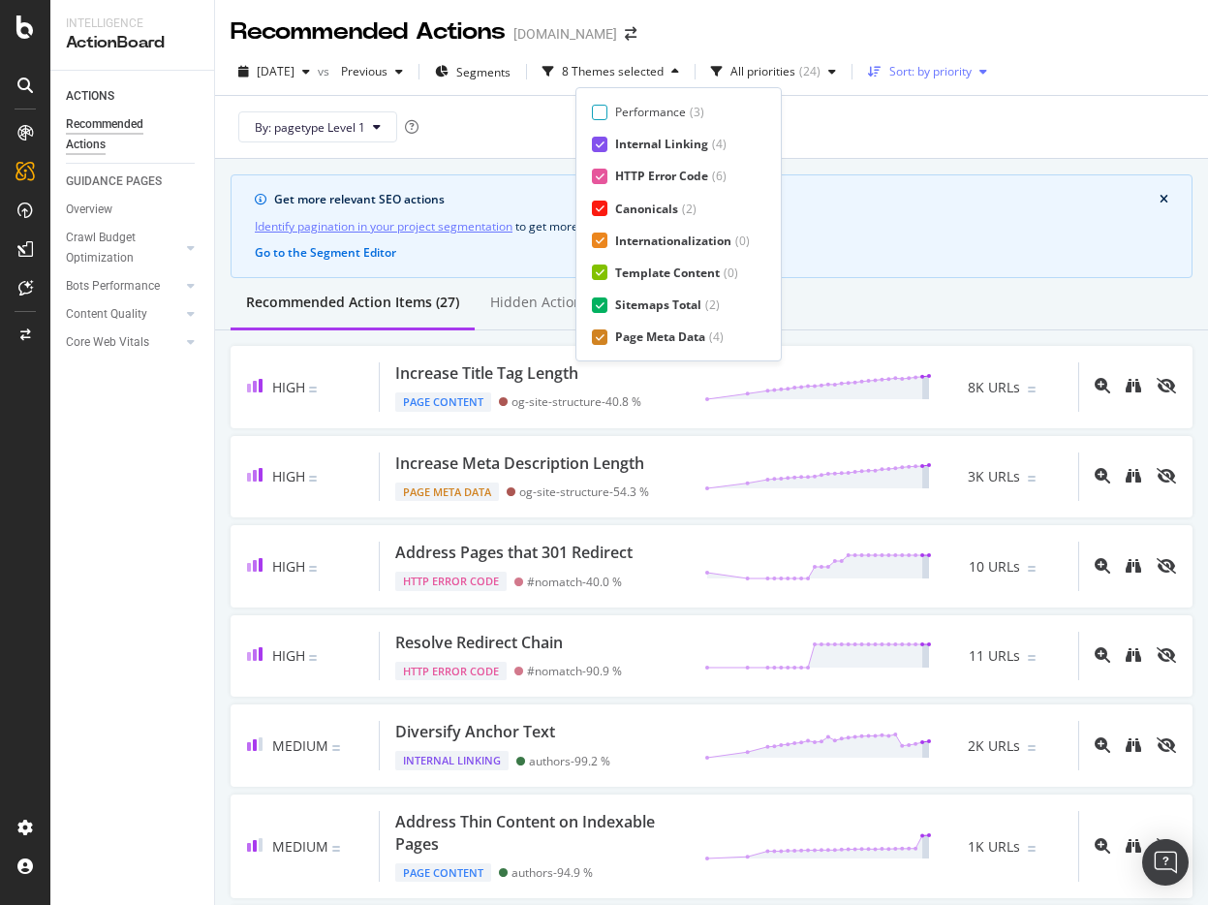
click at [950, 70] on div "Sort: by priority" at bounding box center [930, 72] width 82 height 12
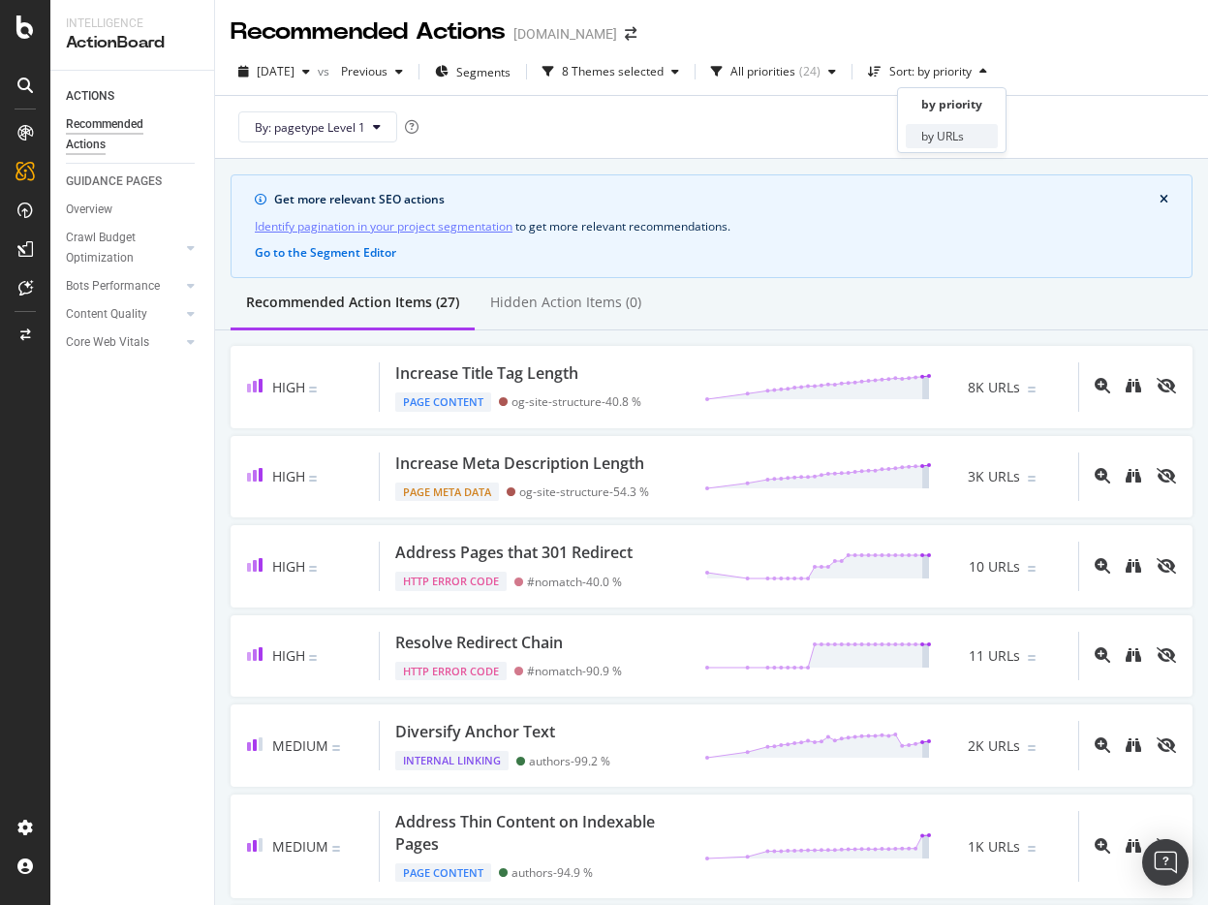
click at [933, 134] on div "by URLs" at bounding box center [942, 136] width 43 height 16
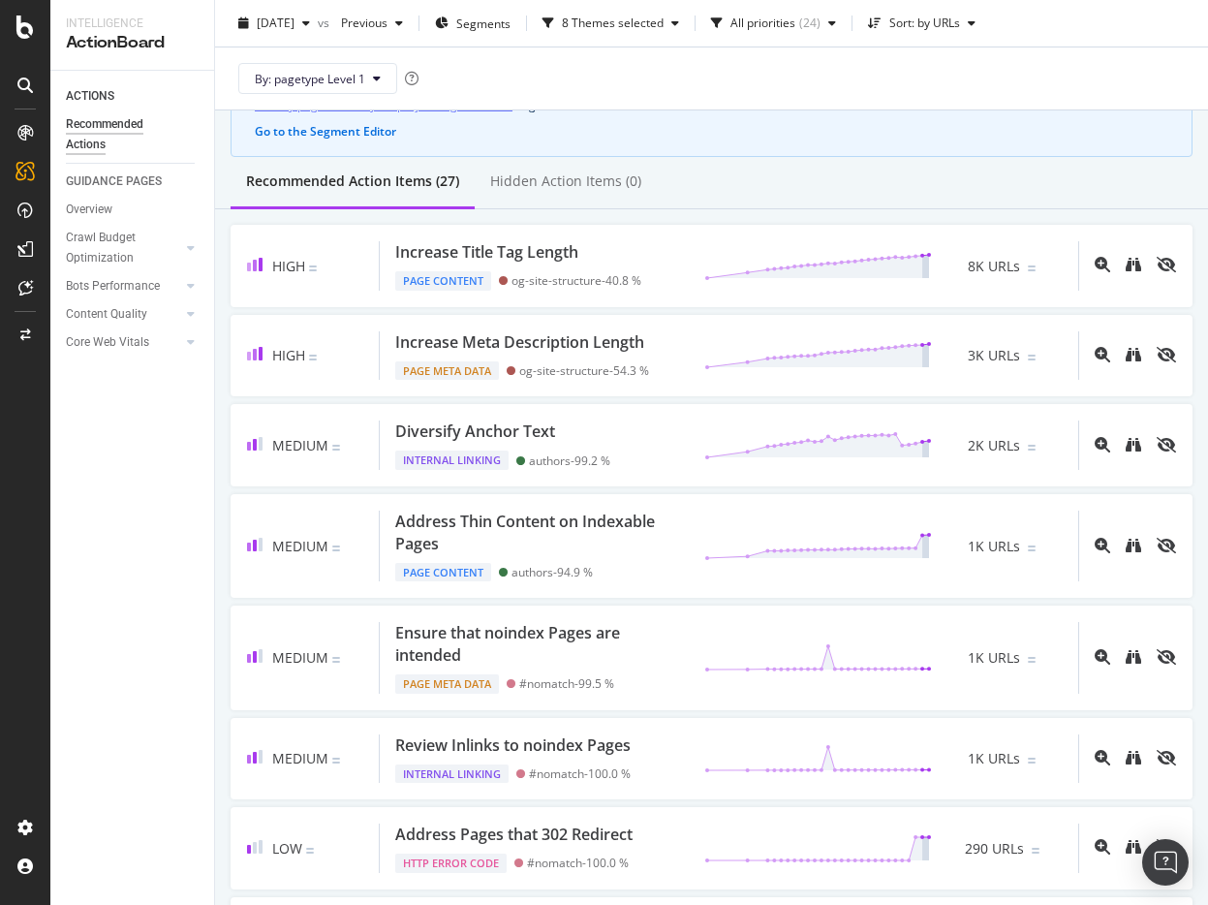
scroll to position [0, 0]
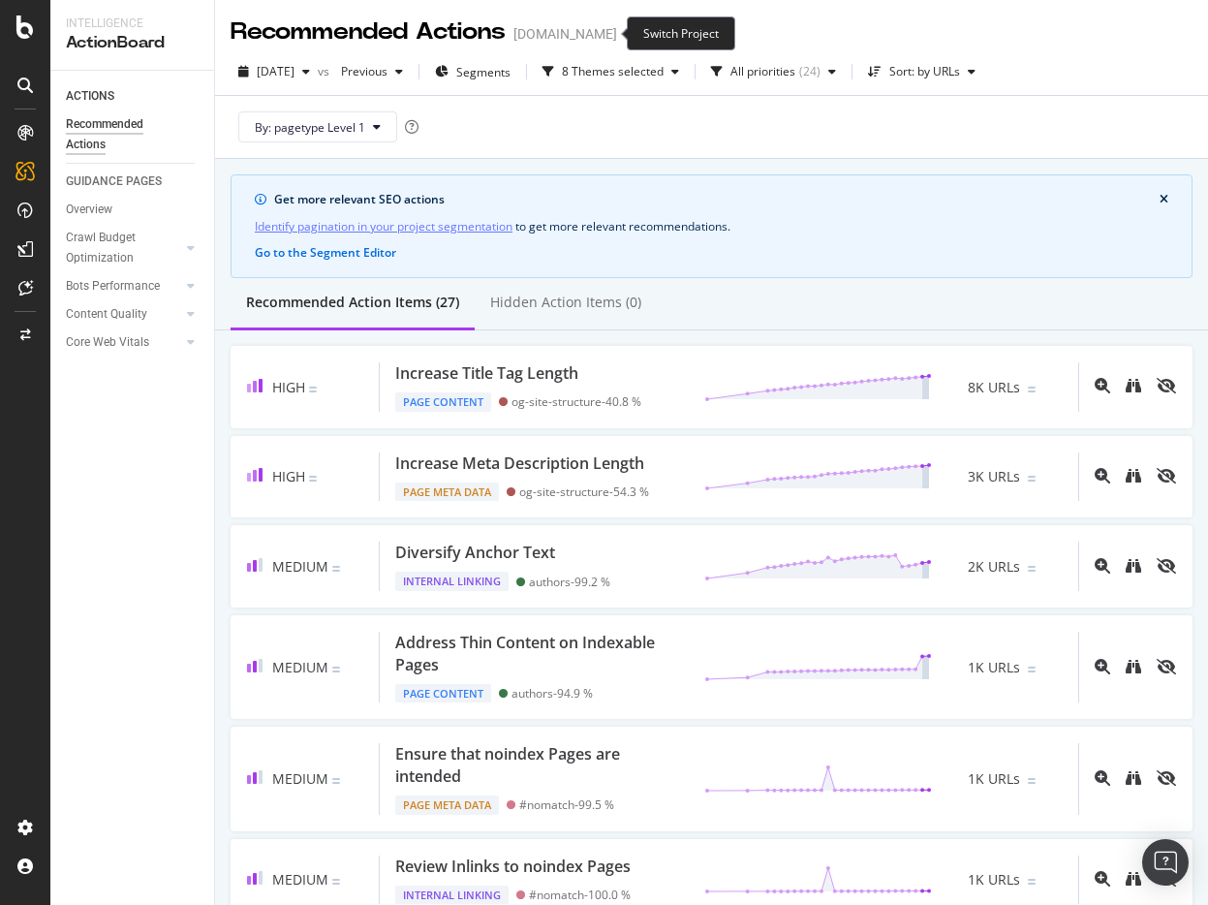
click at [625, 33] on icon "arrow-right-arrow-left" at bounding box center [631, 34] width 12 height 14
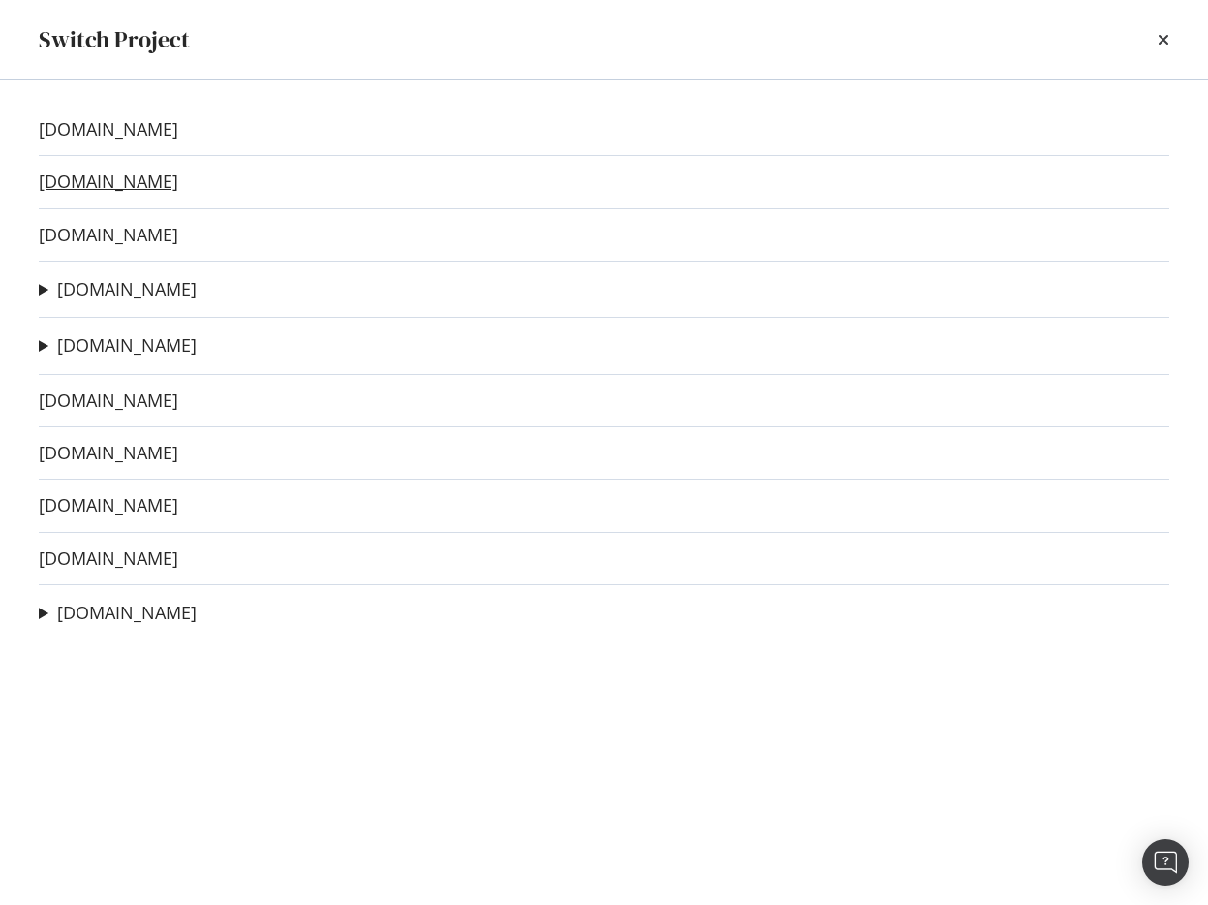
click at [62, 187] on link "[DOMAIN_NAME]" at bounding box center [108, 181] width 139 height 20
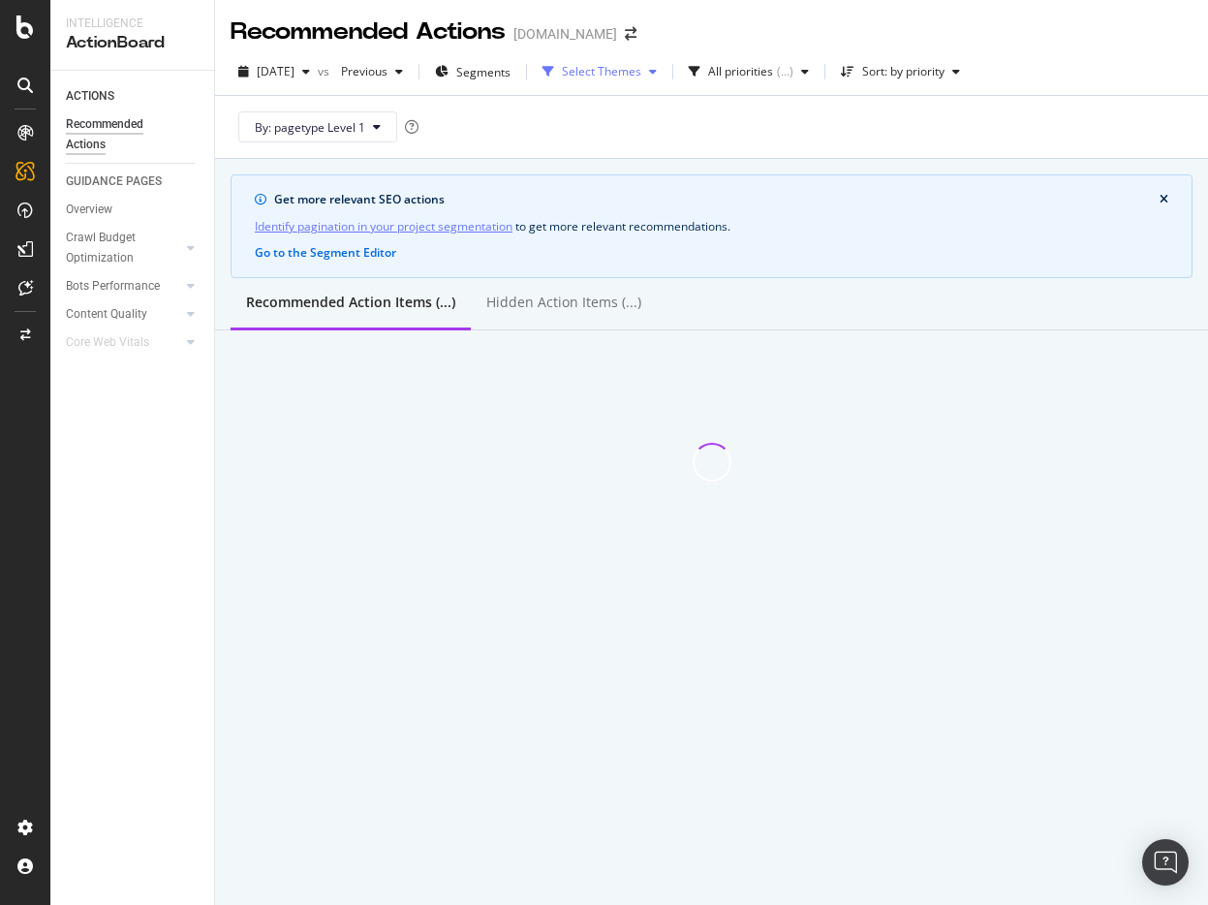
click at [641, 71] on div "Select Themes" at bounding box center [601, 72] width 79 height 12
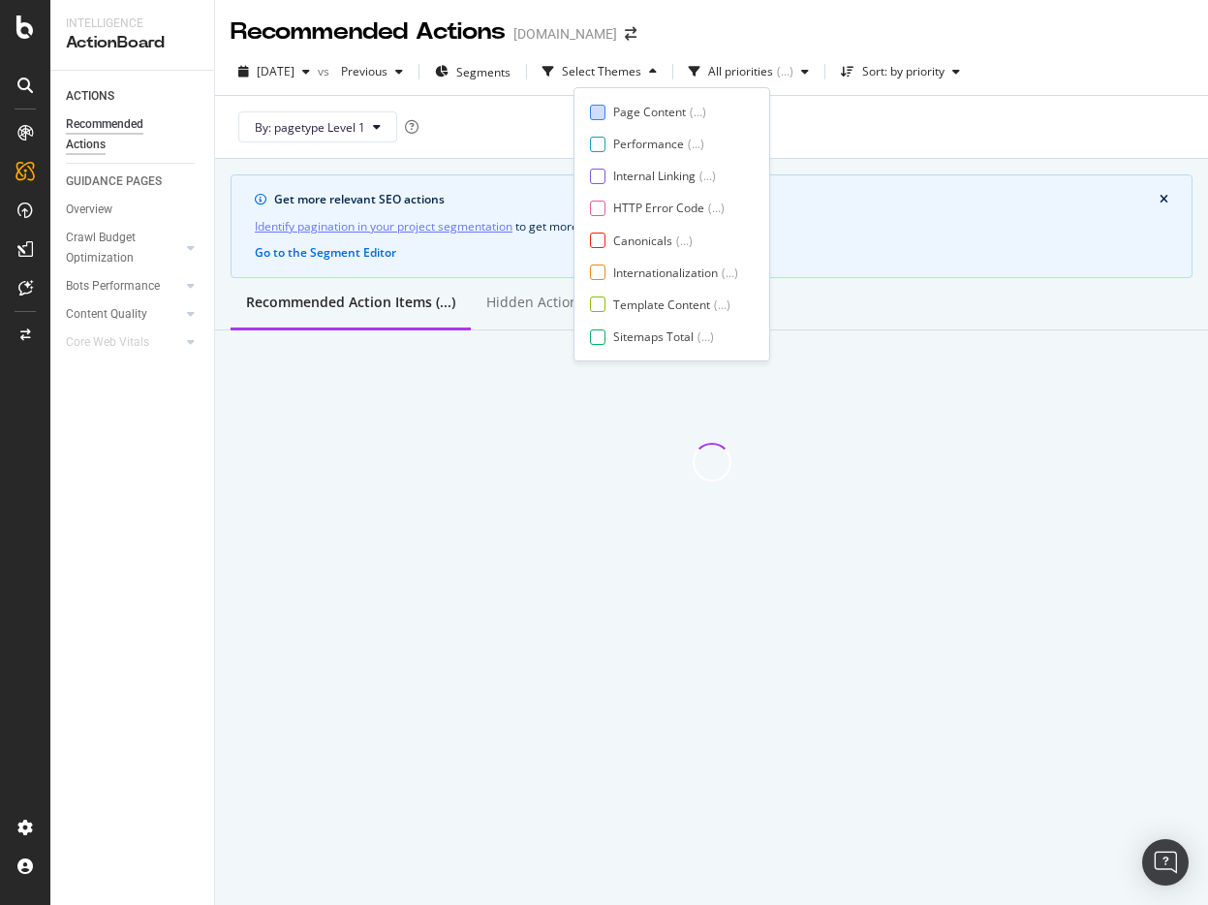
click at [635, 112] on div "Page Content" at bounding box center [649, 112] width 73 height 16
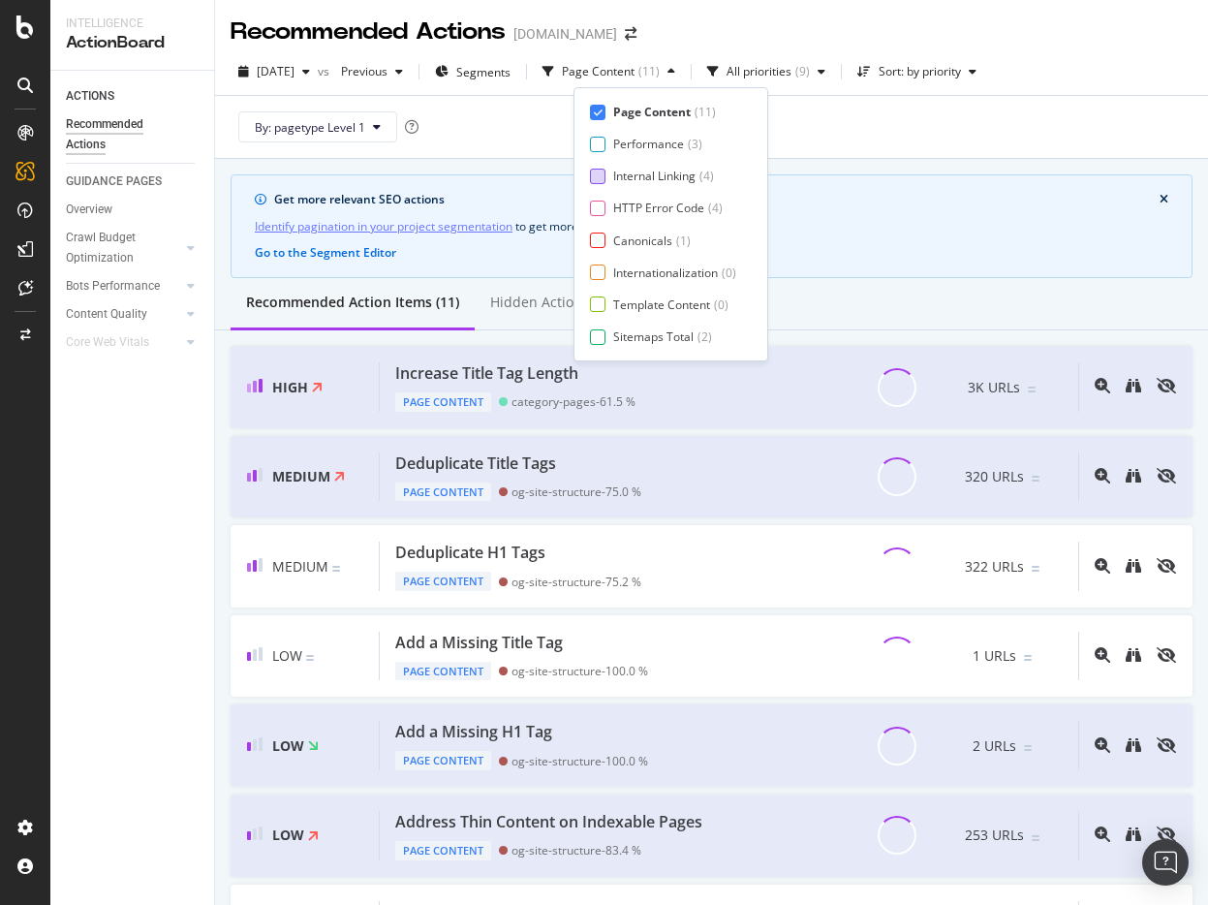
click at [621, 177] on div "Internal Linking" at bounding box center [654, 176] width 82 height 16
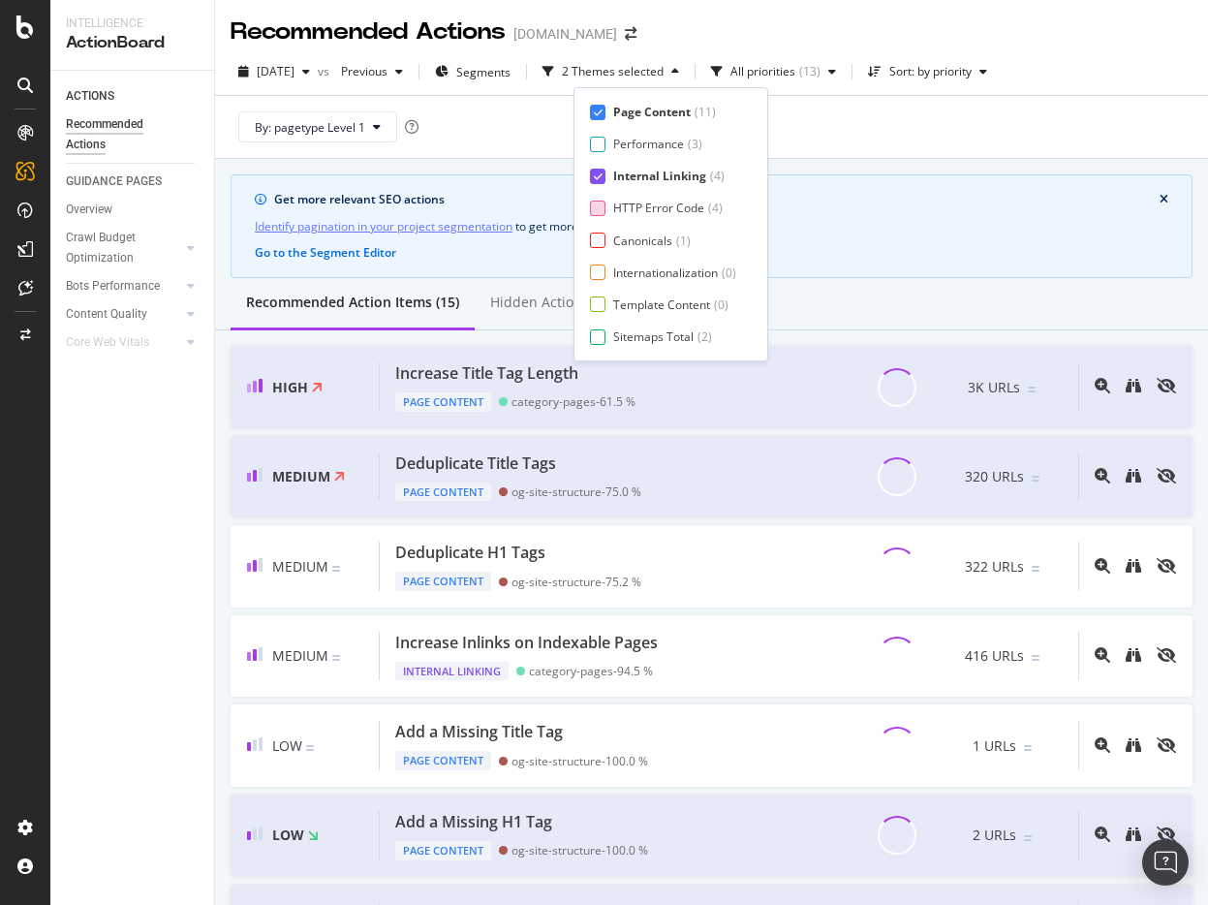
click at [617, 210] on div "HTTP Error Code" at bounding box center [658, 208] width 91 height 16
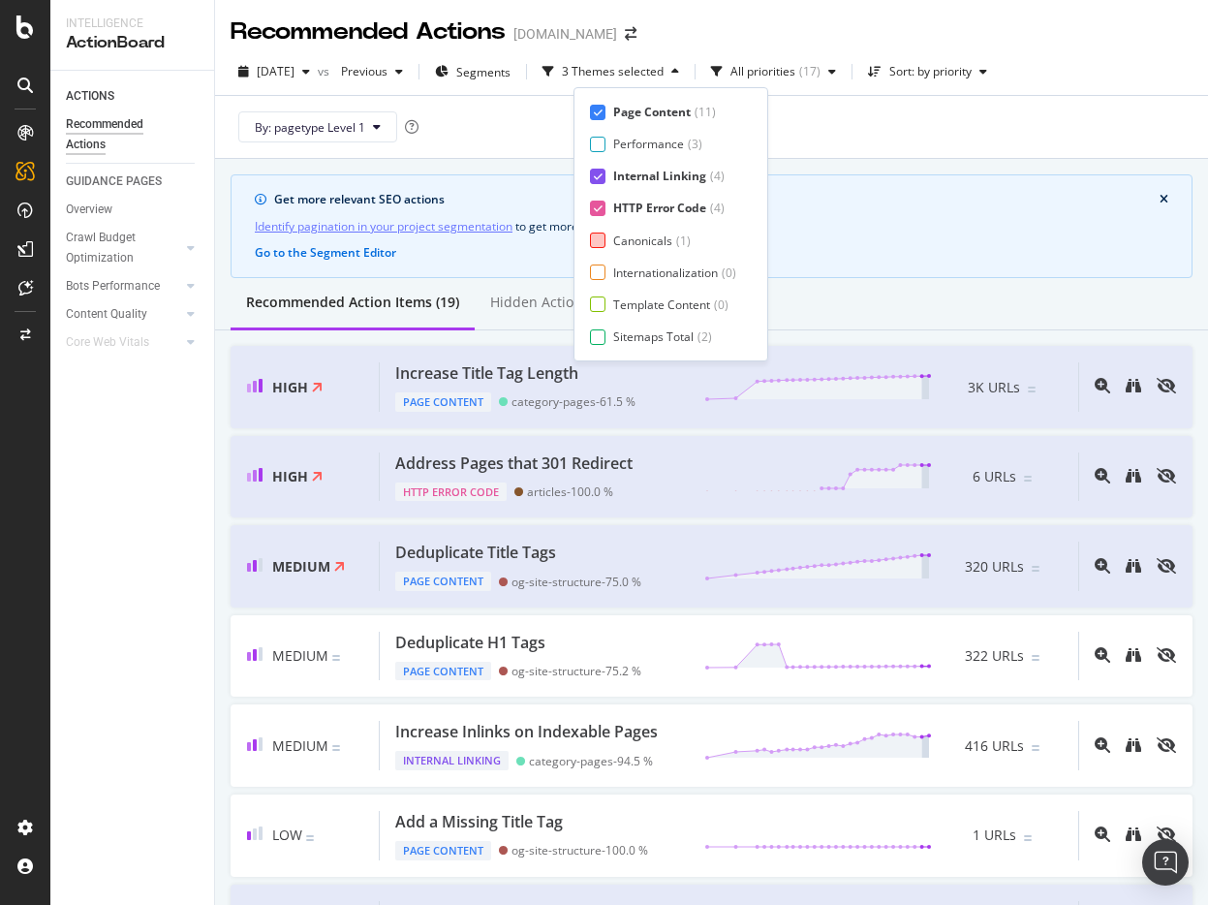
click at [613, 242] on div "Canonicals" at bounding box center [642, 240] width 59 height 16
click at [611, 276] on div "Internationalization ( 0 )" at bounding box center [663, 272] width 146 height 16
click at [608, 302] on div "Template Content ( 0 )" at bounding box center [669, 304] width 158 height 16
click at [604, 338] on div at bounding box center [597, 336] width 15 height 15
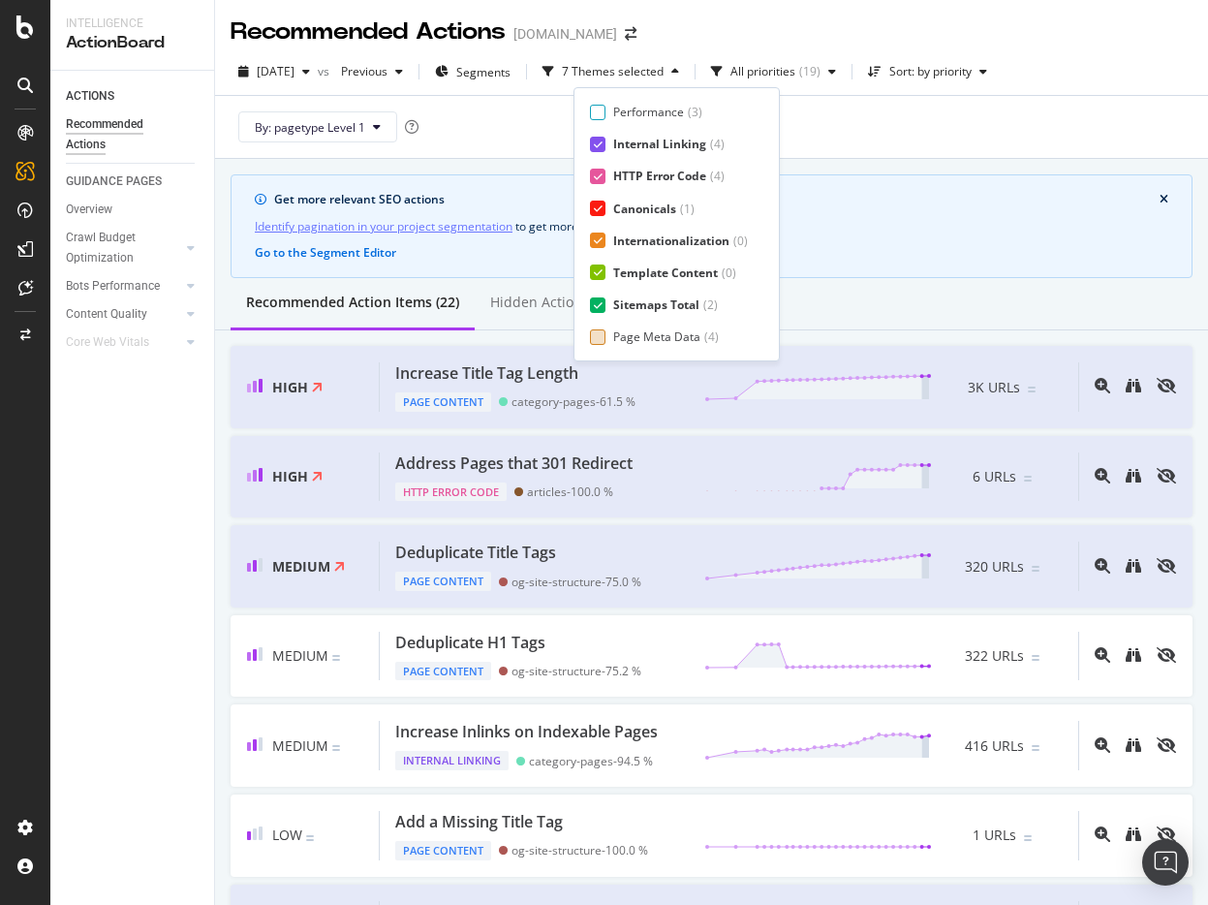
click at [633, 336] on div "Page Meta Data" at bounding box center [656, 336] width 87 height 16
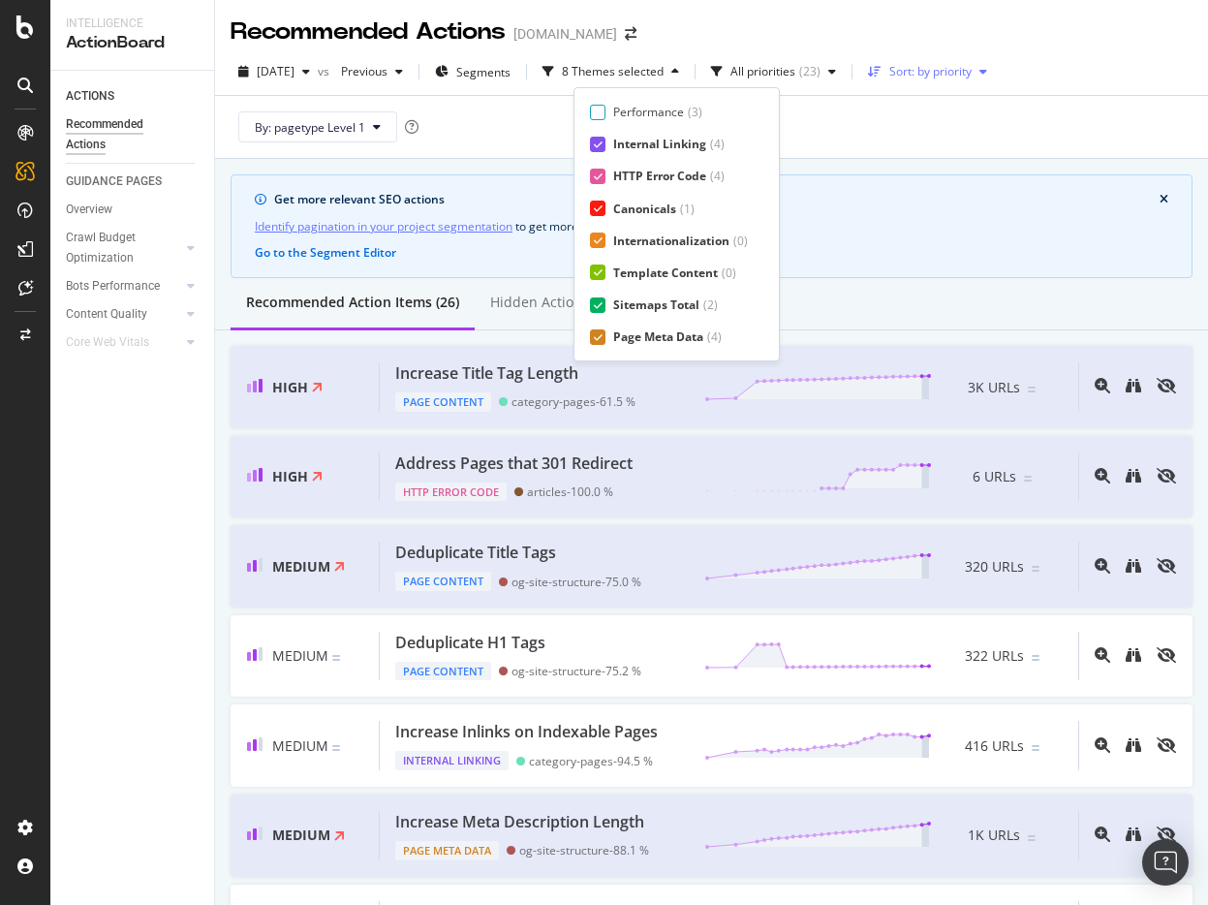
click at [989, 57] on div "Sort: by priority" at bounding box center [927, 71] width 135 height 29
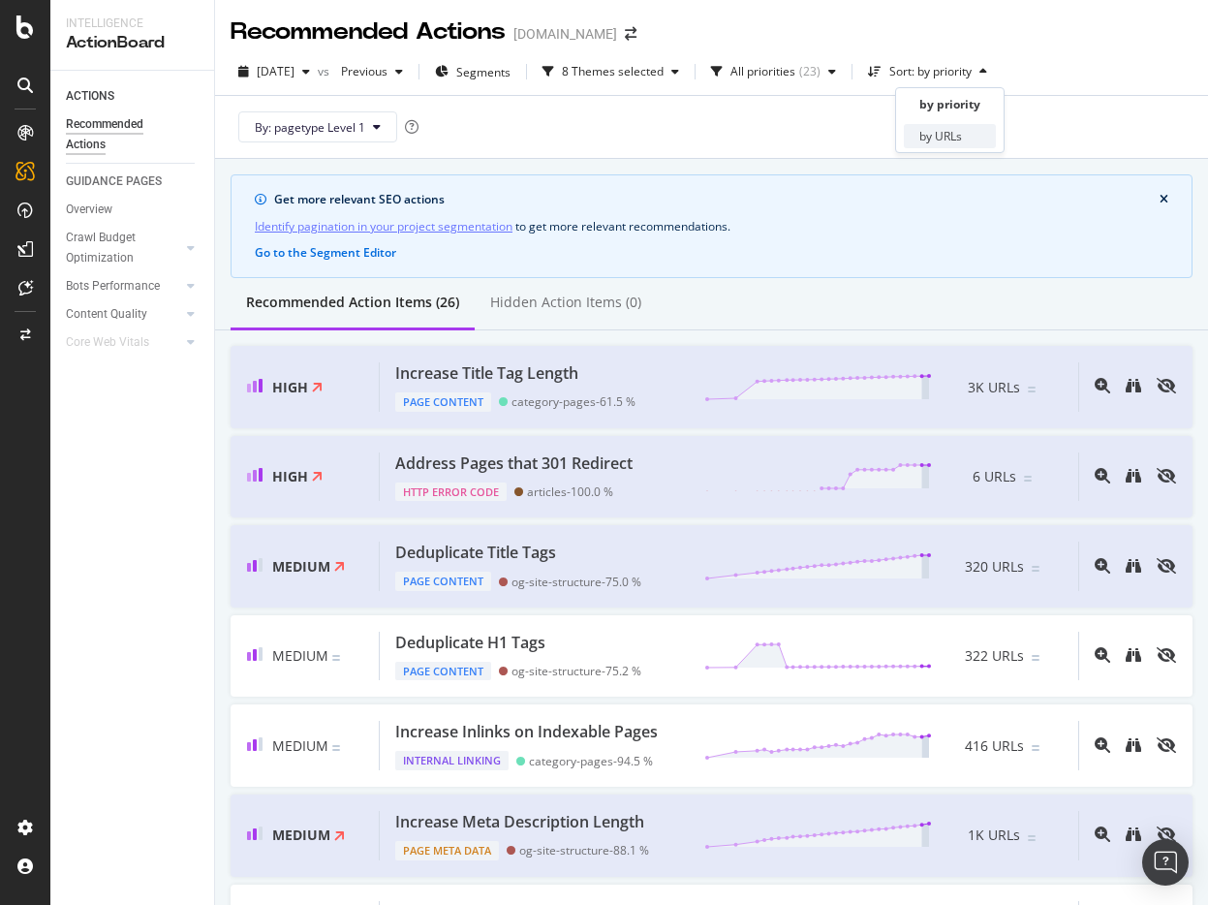
click at [945, 132] on div "by URLs" at bounding box center [940, 136] width 43 height 16
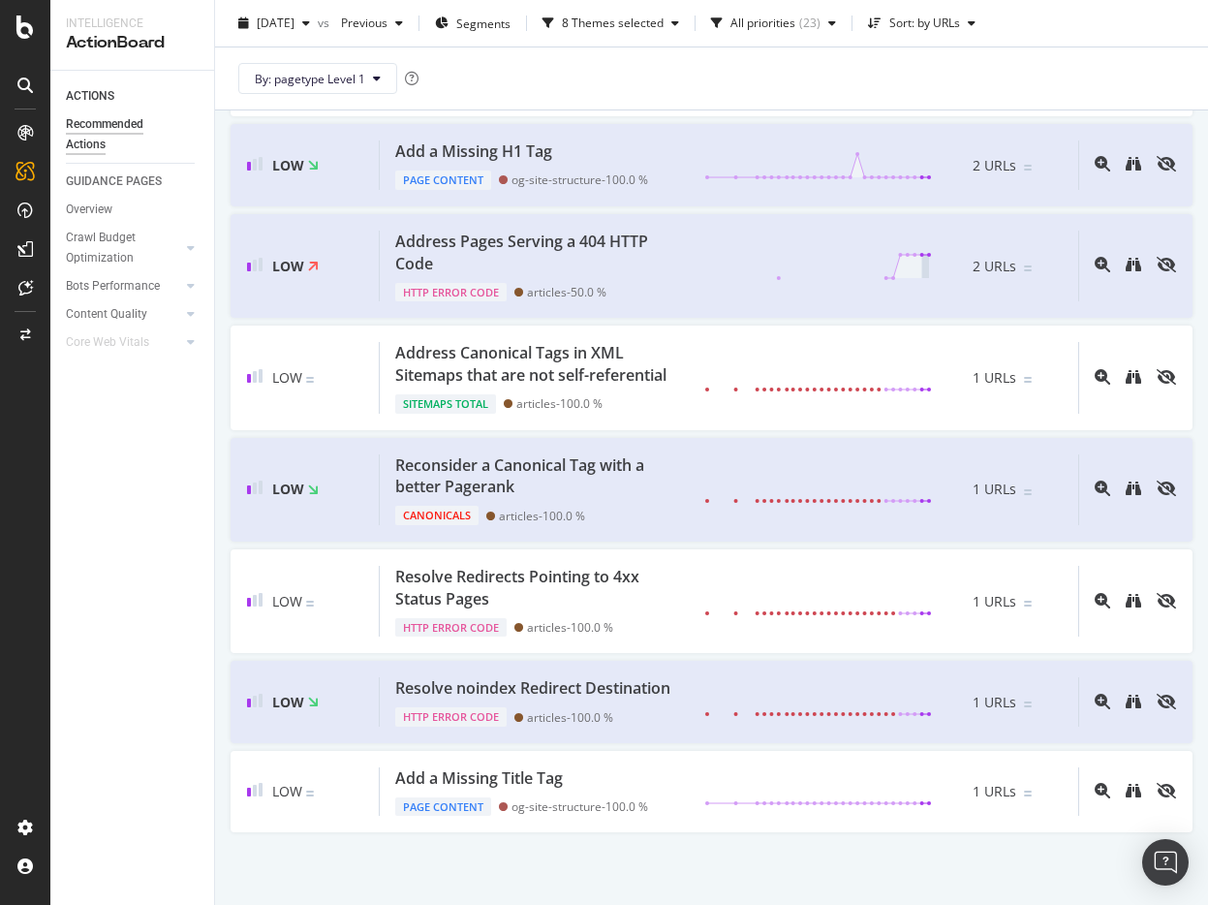
scroll to position [2135, 0]
